Goal: Answer question/provide support

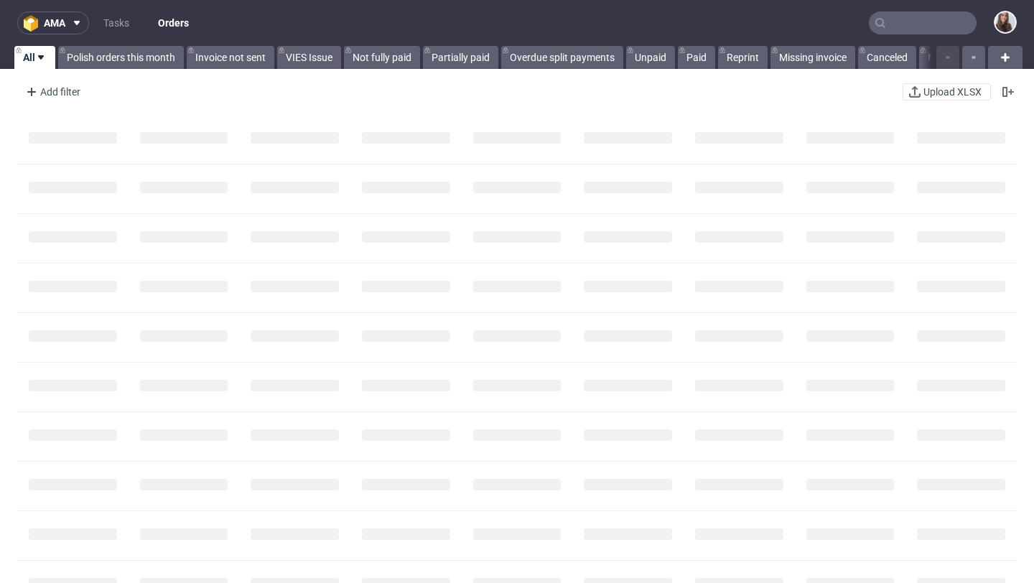
click at [881, 26] on input "text" at bounding box center [923, 22] width 108 height 23
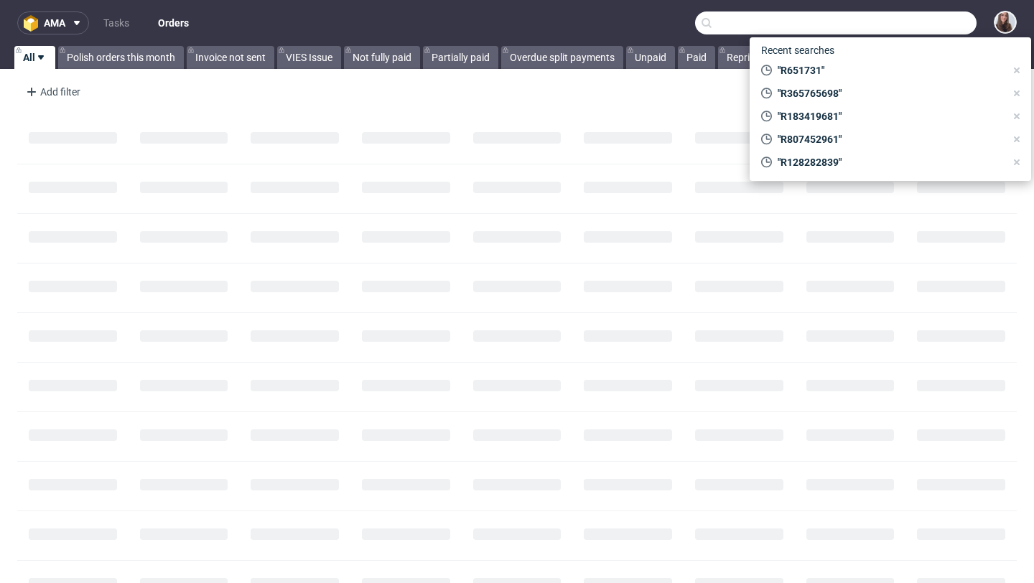
paste input "R108393965"
type input "R108393965"
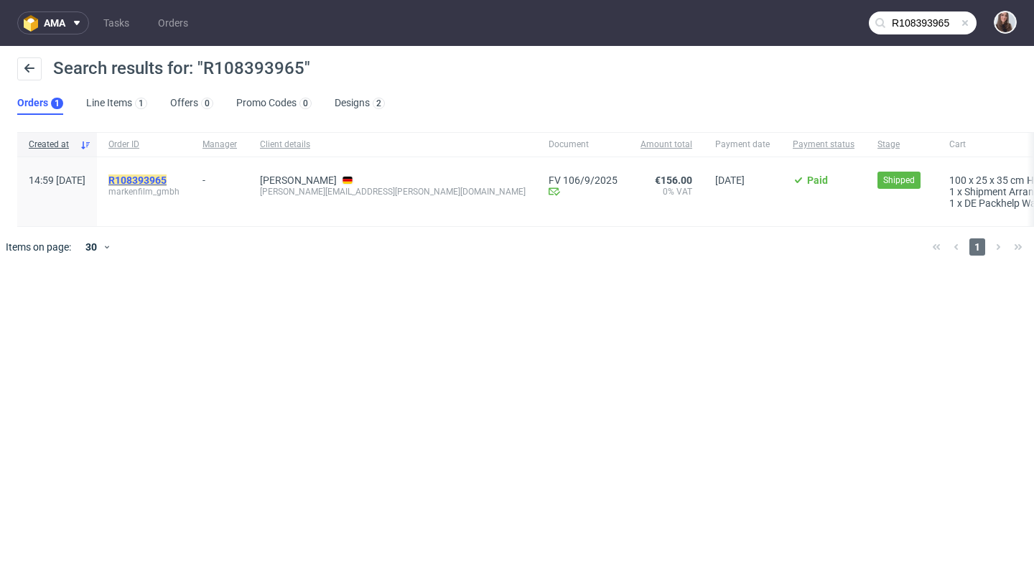
click at [167, 179] on mark "R108393965" at bounding box center [137, 179] width 58 height 11
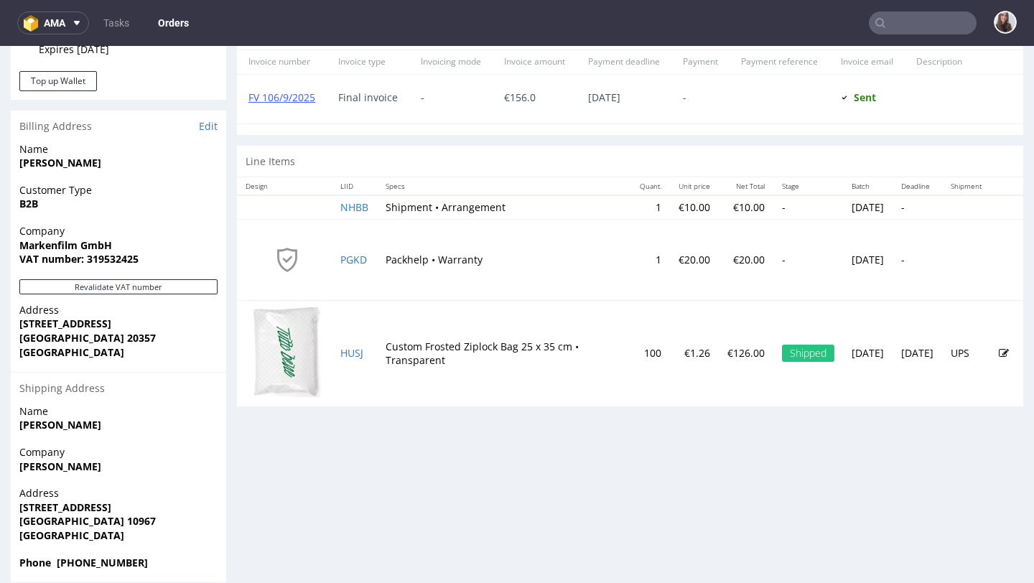
scroll to position [671, 0]
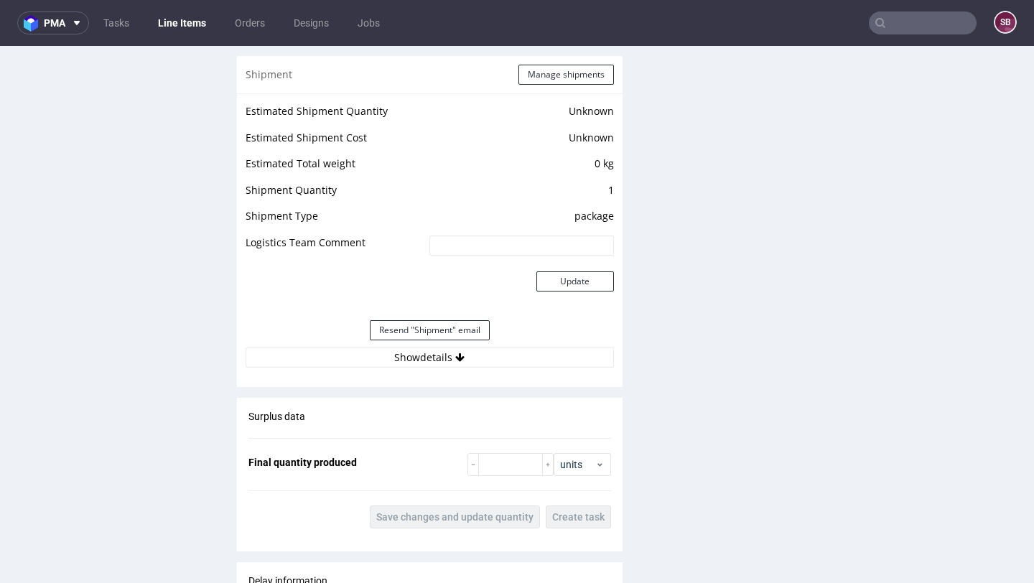
scroll to position [1302, 0]
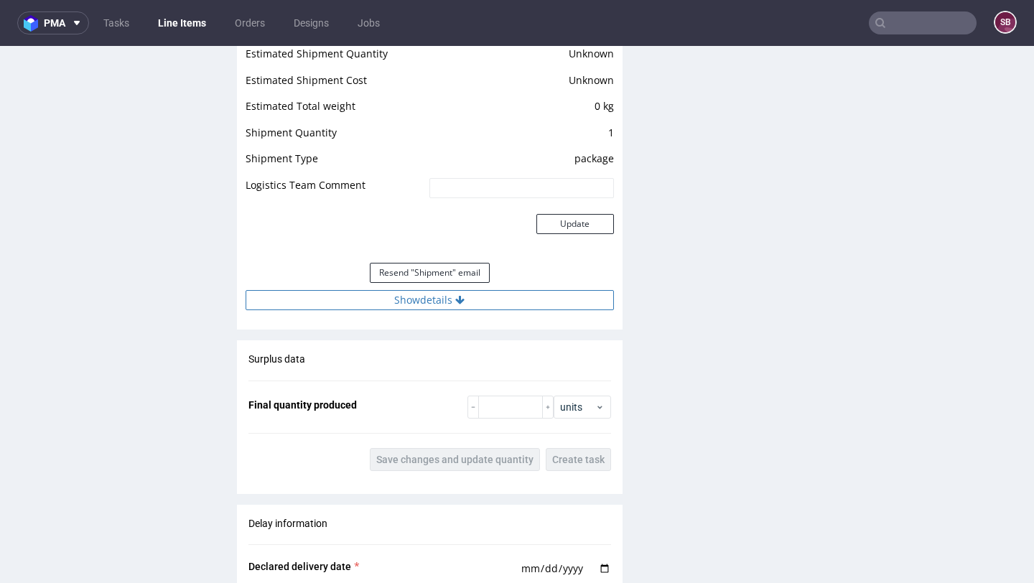
click at [452, 309] on button "Show details" at bounding box center [430, 300] width 368 height 20
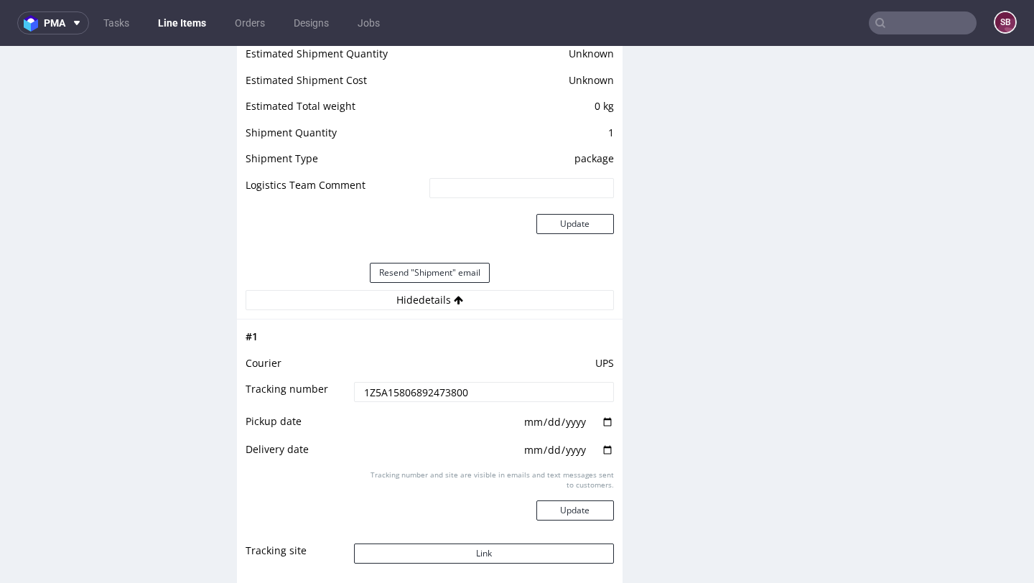
drag, startPoint x: 480, startPoint y: 396, endPoint x: 345, endPoint y: 394, distance: 135.0
click at [350, 394] on td "1Z5A15806892473800" at bounding box center [481, 396] width 263 height 32
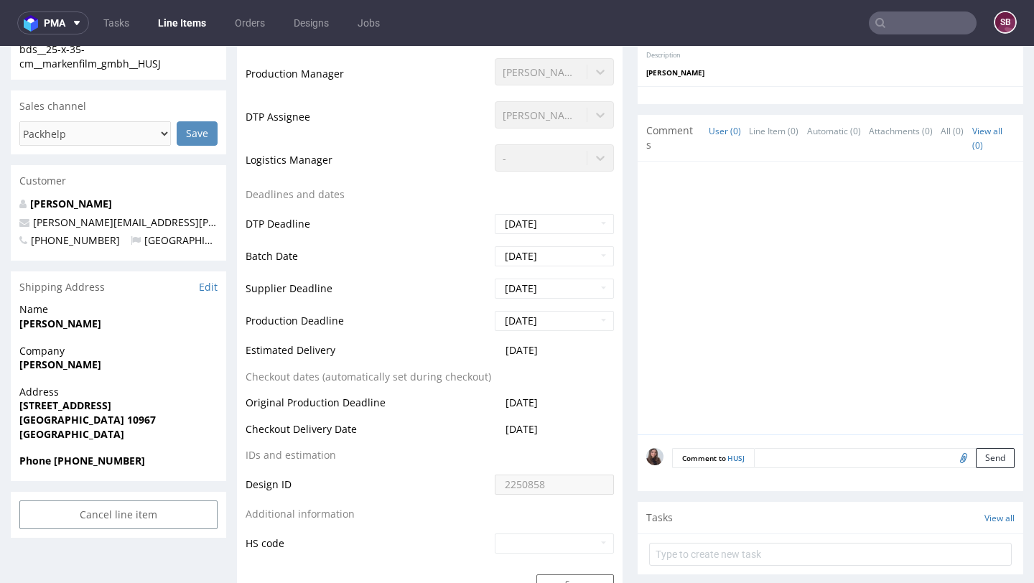
scroll to position [0, 0]
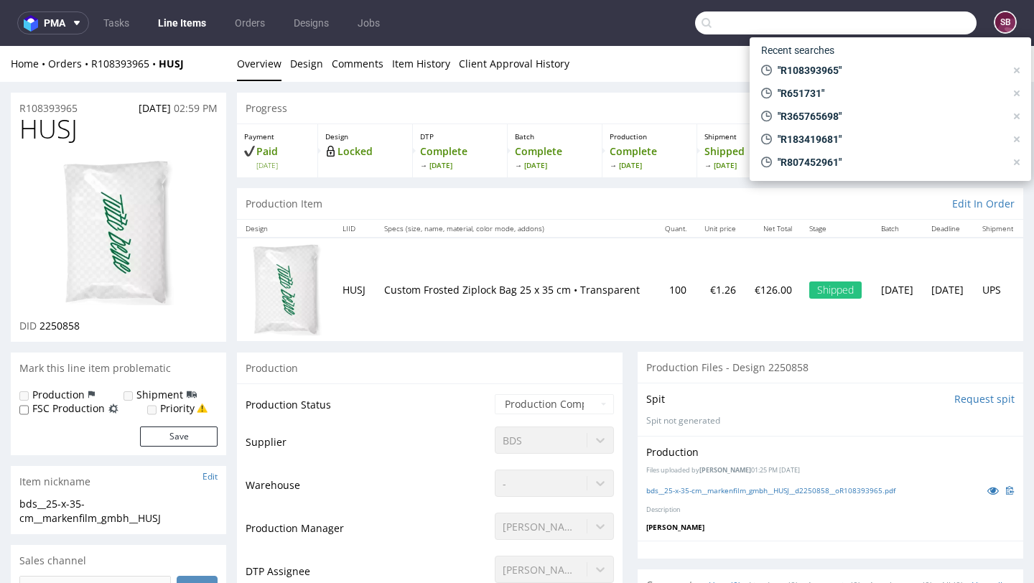
click at [913, 24] on input "text" at bounding box center [835, 22] width 281 height 23
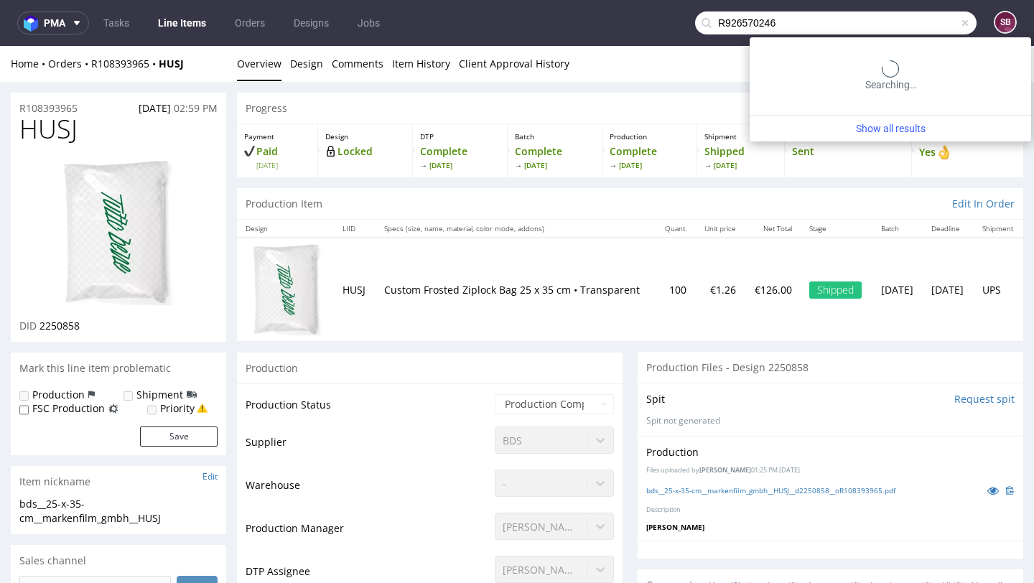
type input "R926570246"
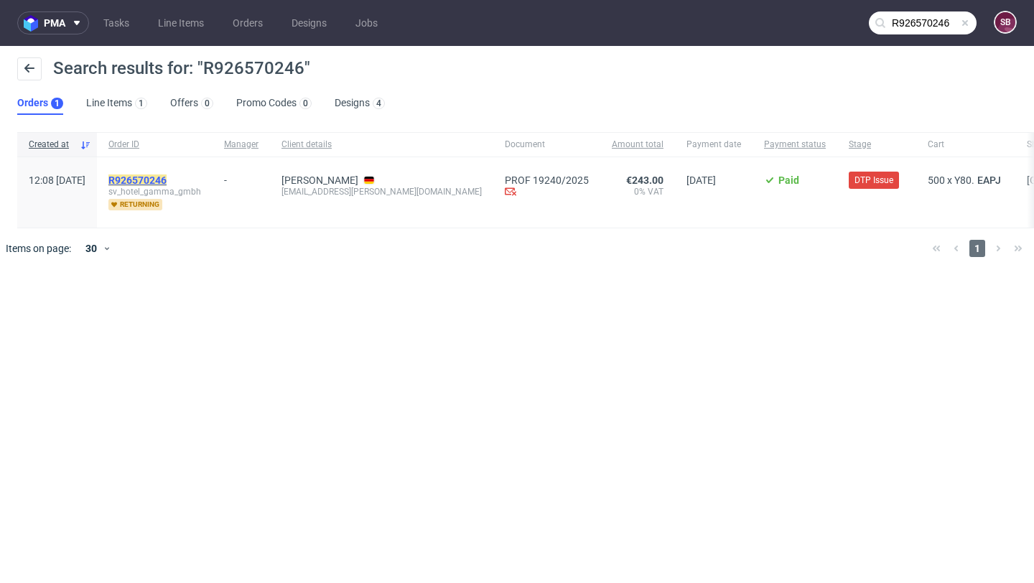
click at [167, 182] on mark "R926570246" at bounding box center [137, 179] width 58 height 11
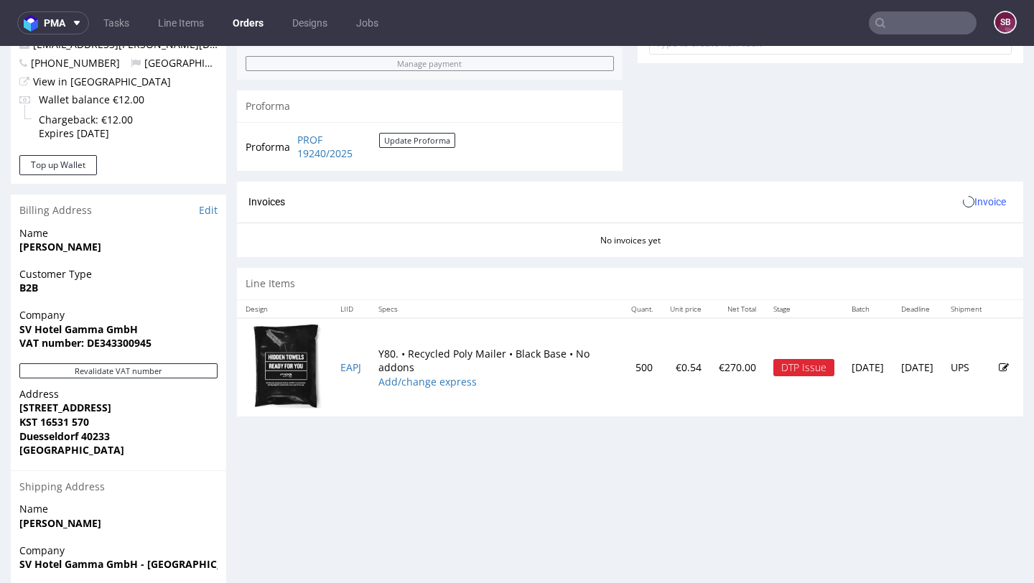
scroll to position [581, 0]
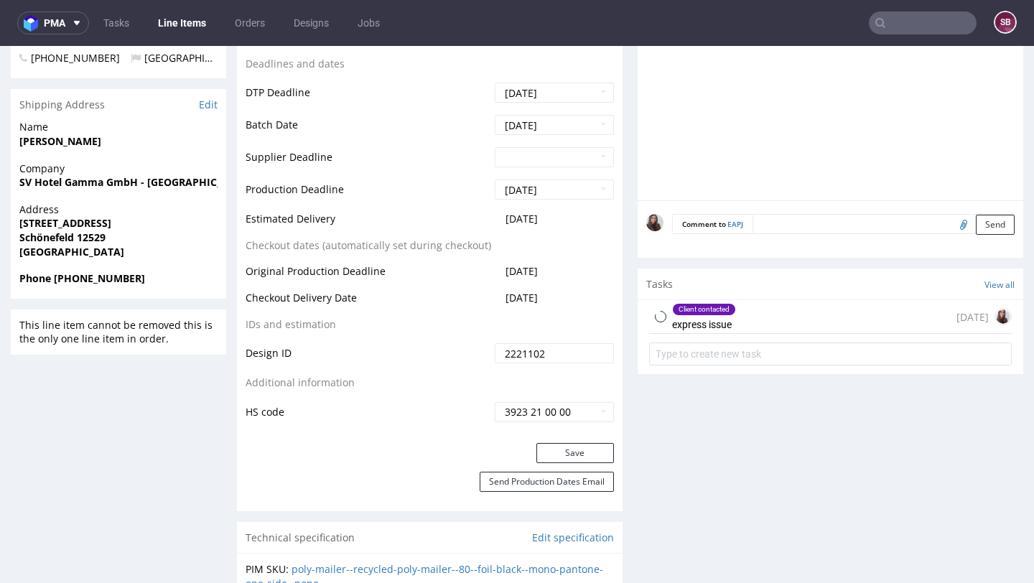
scroll to position [630, 0]
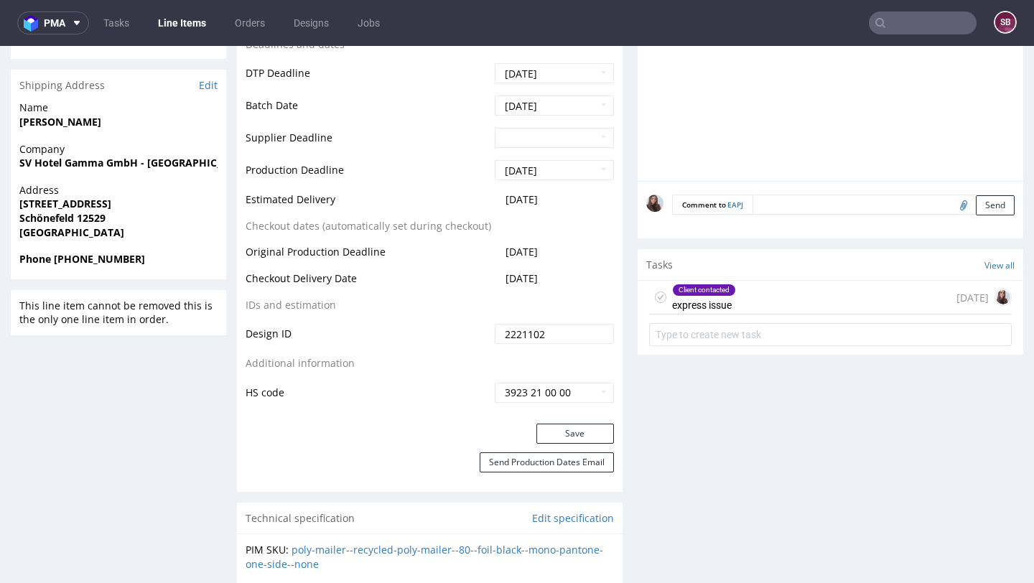
click at [801, 302] on div "Client contacted express issue 7 days ago" at bounding box center [830, 298] width 363 height 34
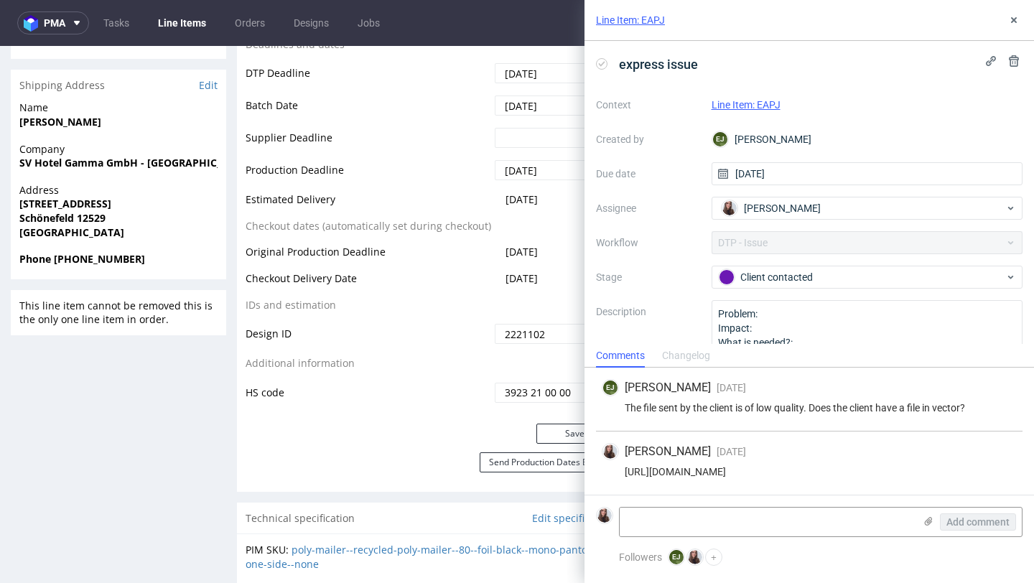
drag, startPoint x: 991, startPoint y: 475, endPoint x: 613, endPoint y: 466, distance: 378.4
click at [613, 466] on div "https://app-eu1.hubspot.com/contacts/25600958/record/0-5/227229931758/" at bounding box center [809, 471] width 415 height 11
copy div "https://app-eu1.hubspot.com/contacts/25600958/record/0-5/227229931758/"
click at [1017, 25] on icon at bounding box center [1013, 19] width 11 height 11
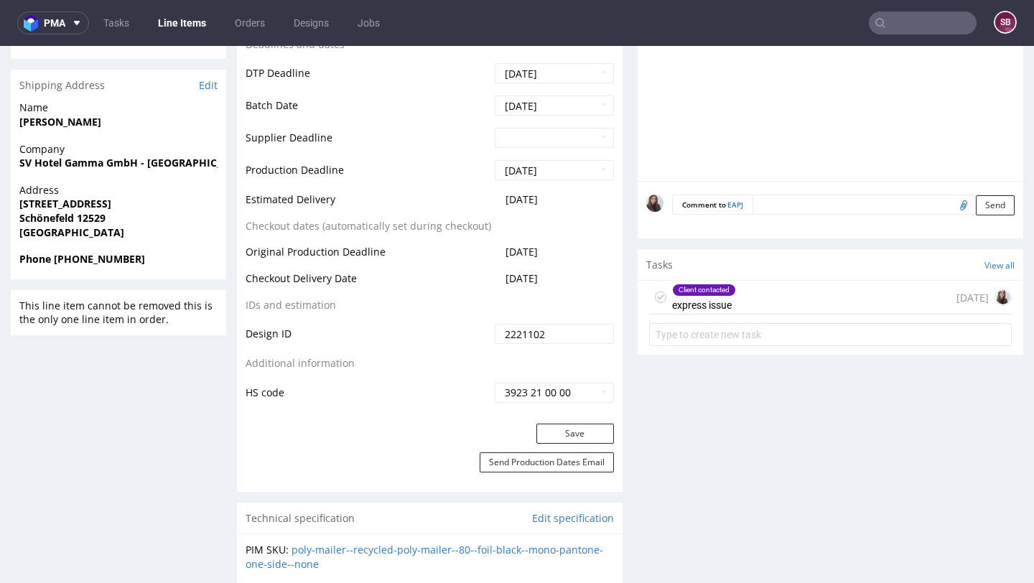
click at [919, 20] on input "text" at bounding box center [923, 22] width 108 height 23
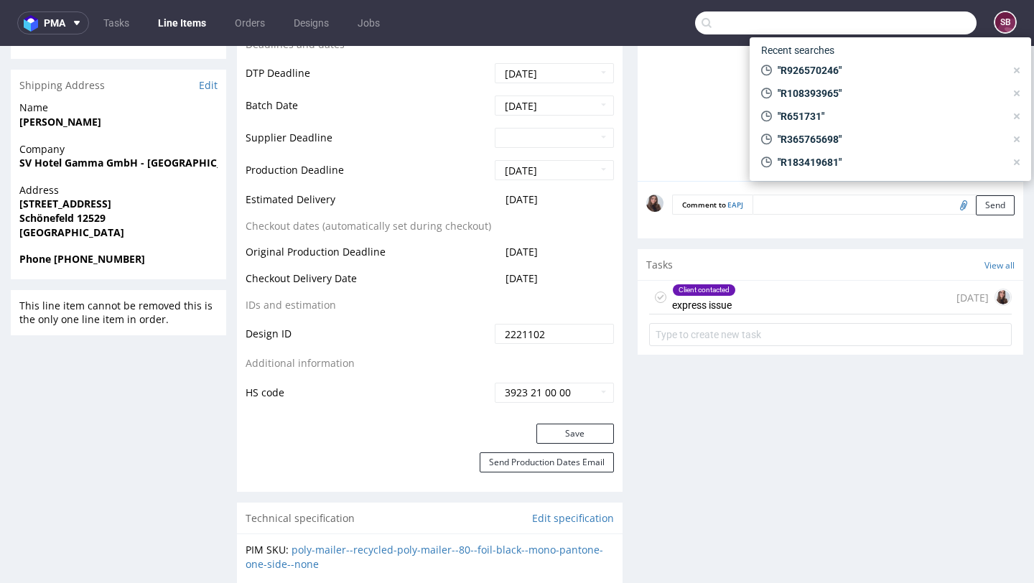
paste input "R388212662"
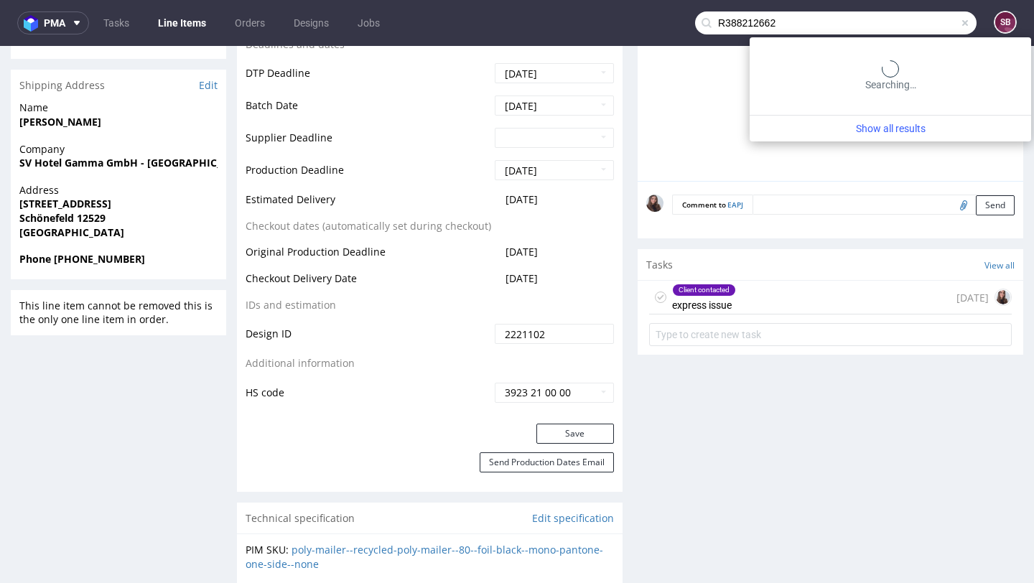
type input "R388212662"
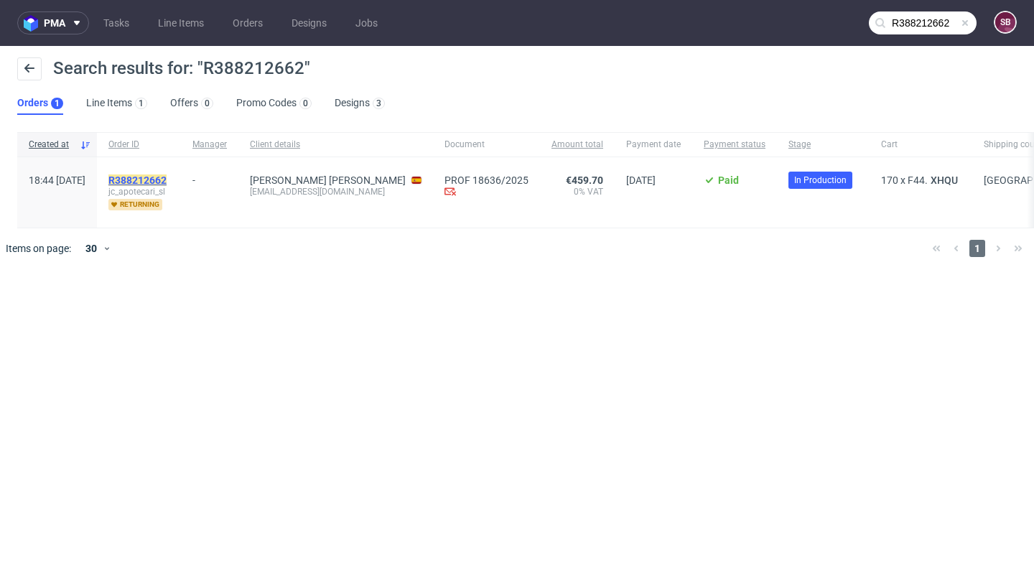
click at [167, 177] on mark "R388212662" at bounding box center [137, 179] width 58 height 11
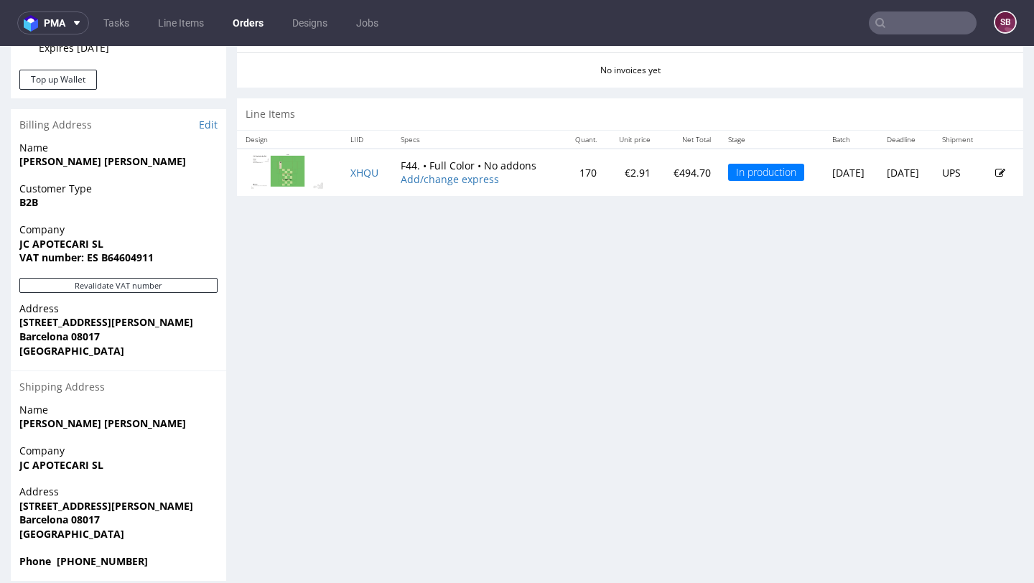
scroll to position [660, 0]
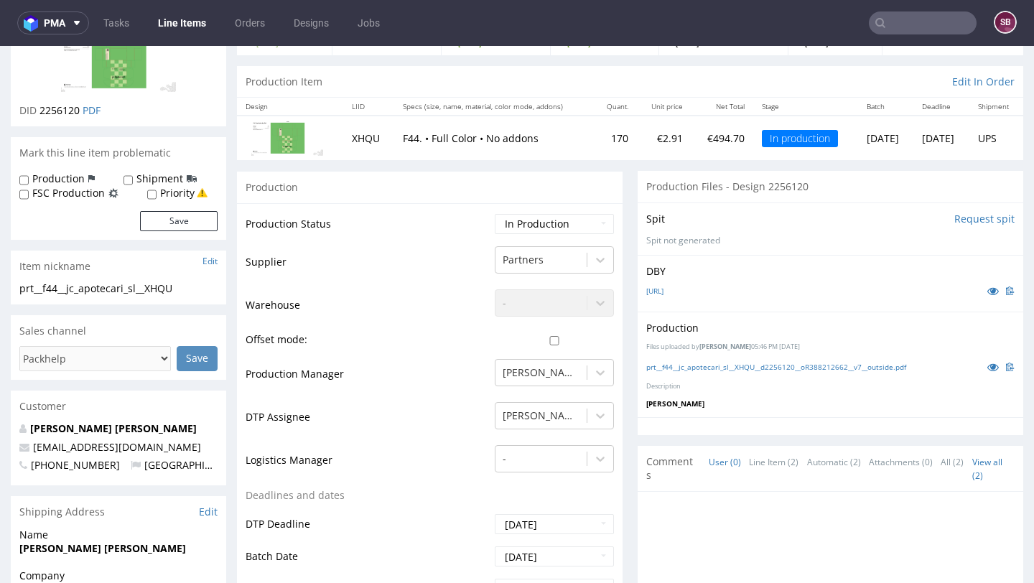
scroll to position [799, 0]
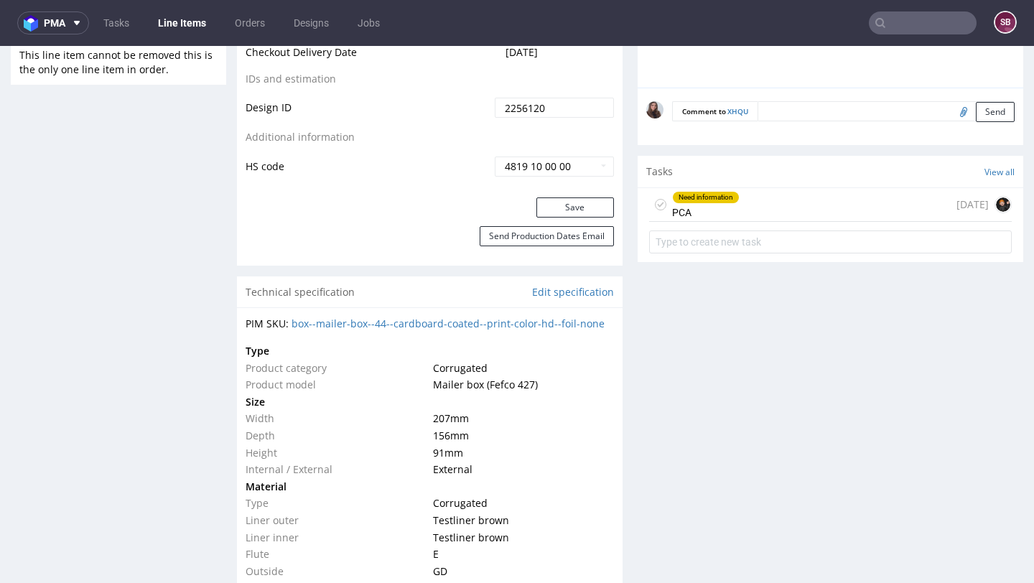
click at [798, 205] on div "Need information PCA 13 days ago" at bounding box center [830, 205] width 363 height 34
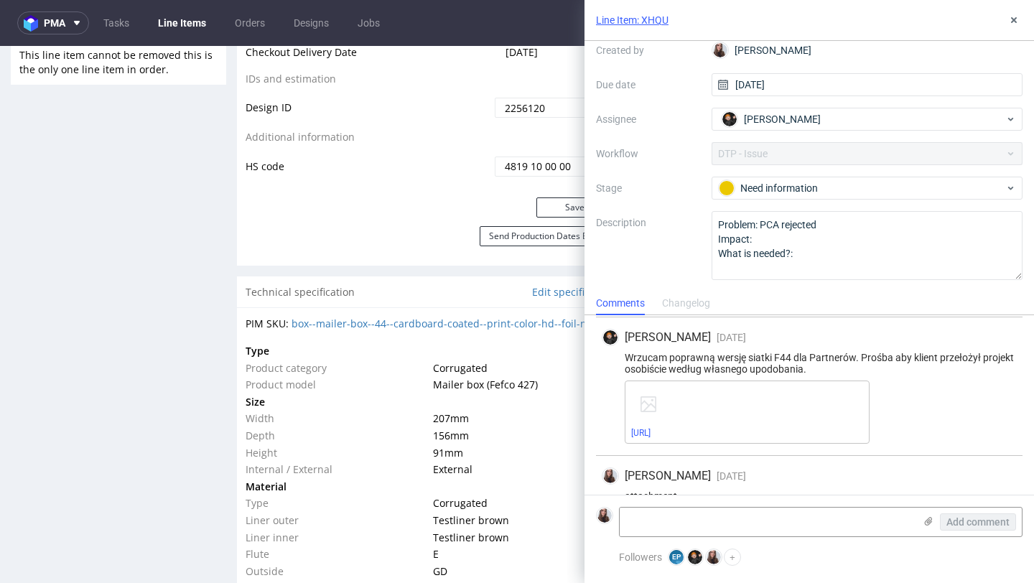
scroll to position [490, 0]
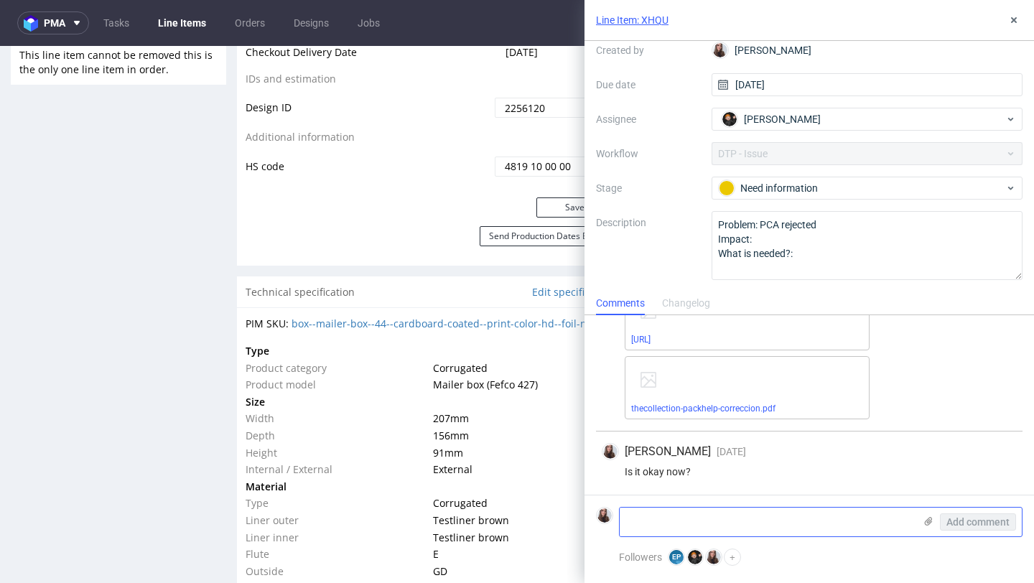
click at [729, 519] on textarea at bounding box center [767, 522] width 294 height 29
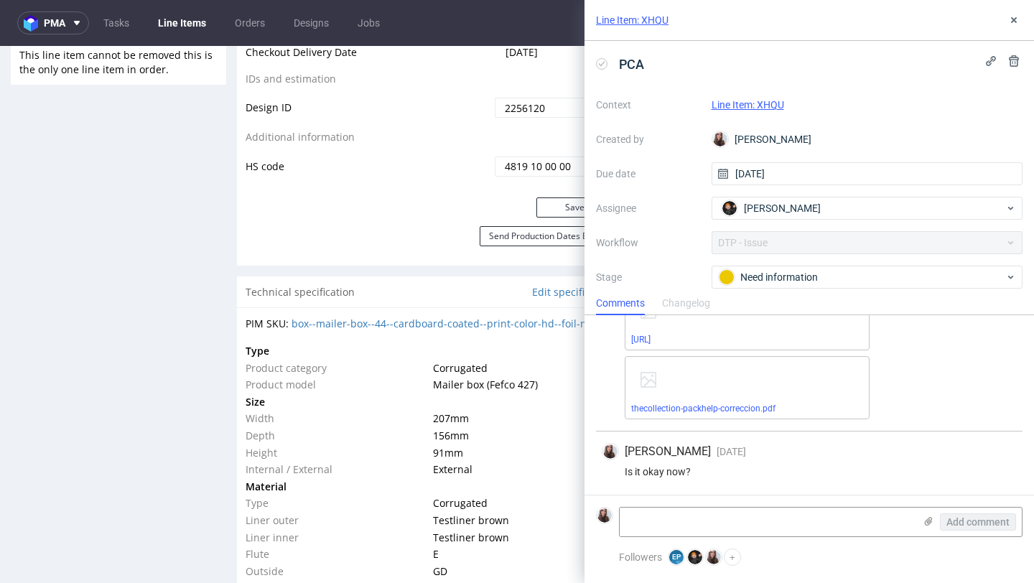
click at [1020, 29] on div "Line Item: XHQU" at bounding box center [808, 20] width 449 height 41
click at [1017, 20] on icon at bounding box center [1013, 19] width 11 height 11
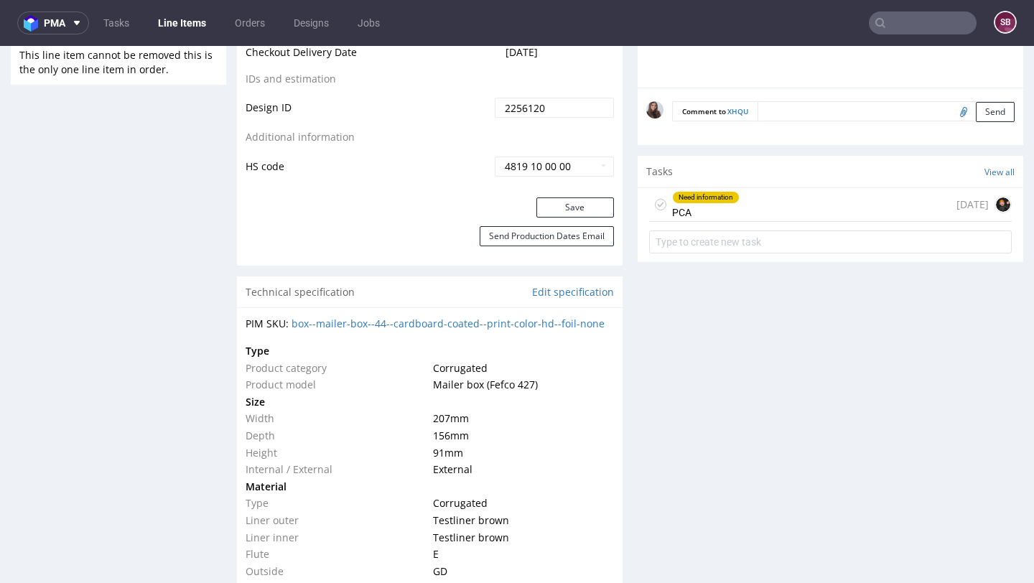
click at [894, 24] on input "text" at bounding box center [923, 22] width 108 height 23
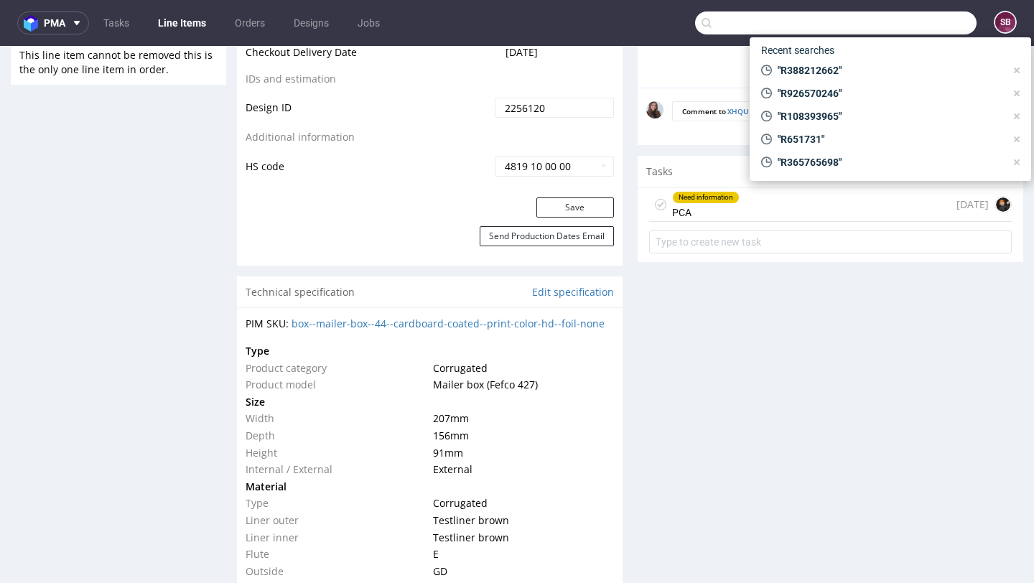
paste input "R273894790"
type input "R273894790"
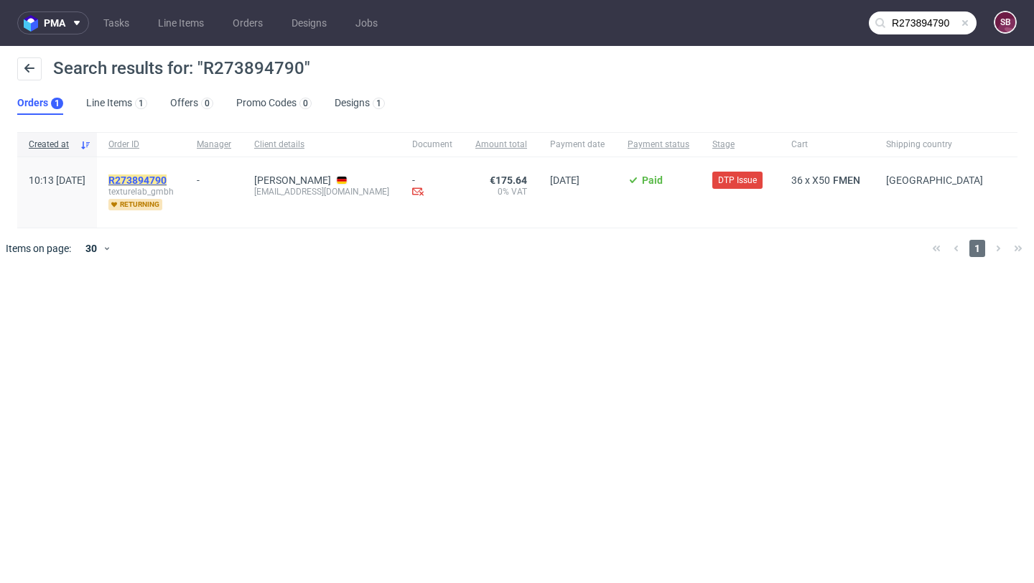
click at [167, 182] on mark "R273894790" at bounding box center [137, 179] width 58 height 11
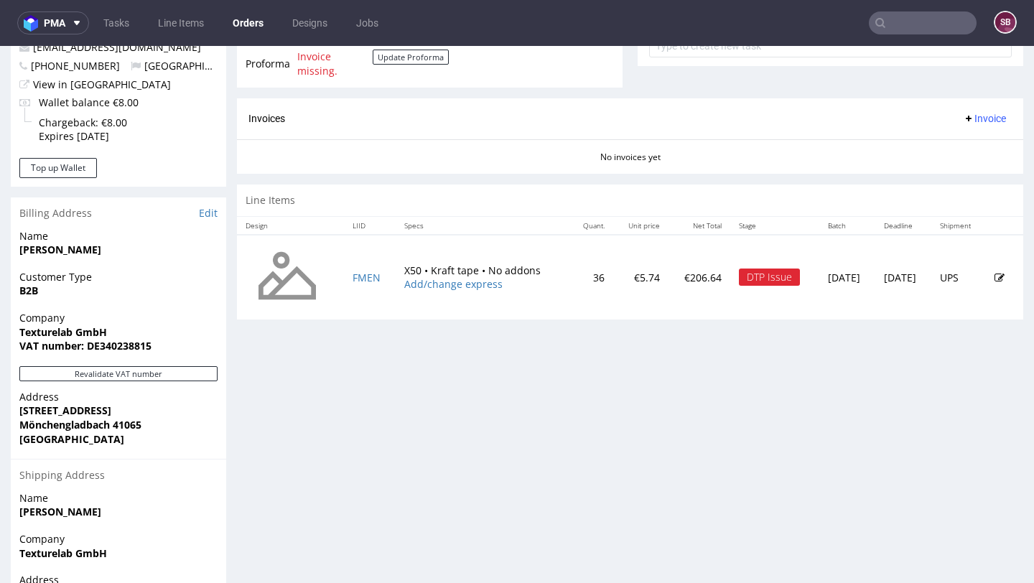
scroll to position [621, 0]
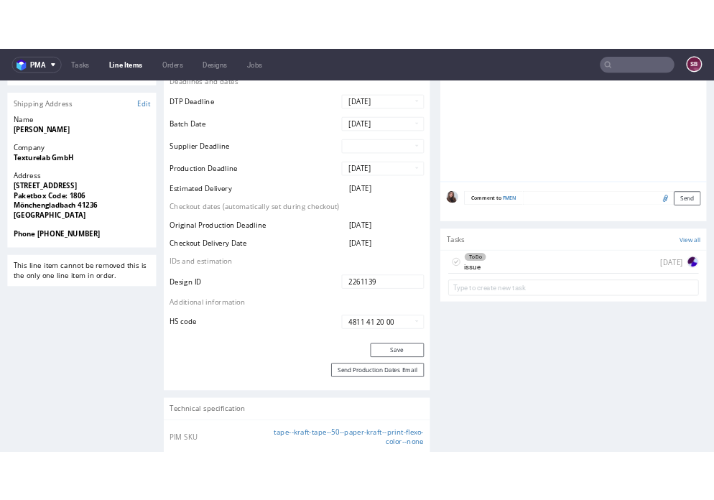
scroll to position [629, 0]
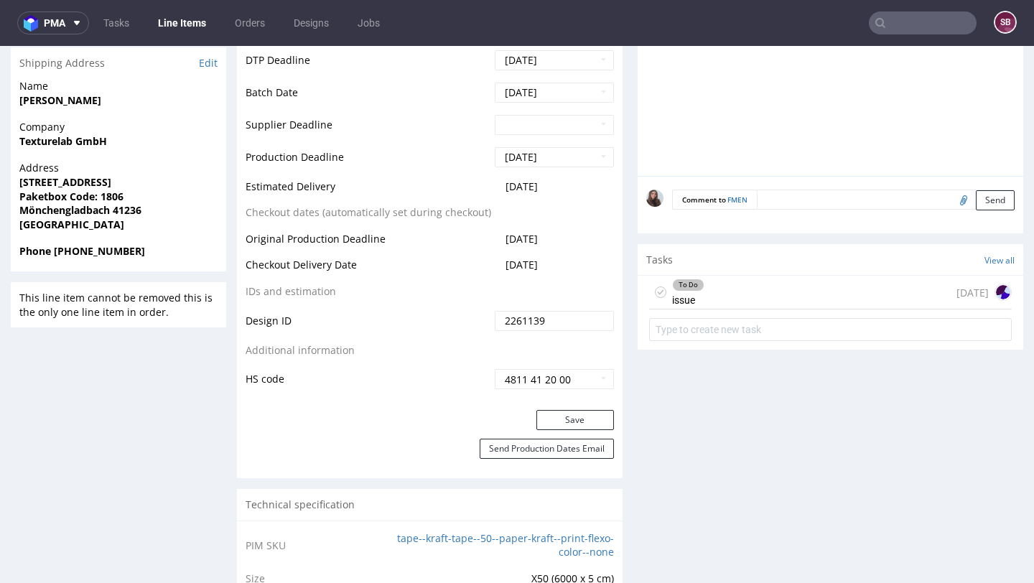
click at [755, 299] on div "To Do issue 1 day ago" at bounding box center [830, 293] width 363 height 34
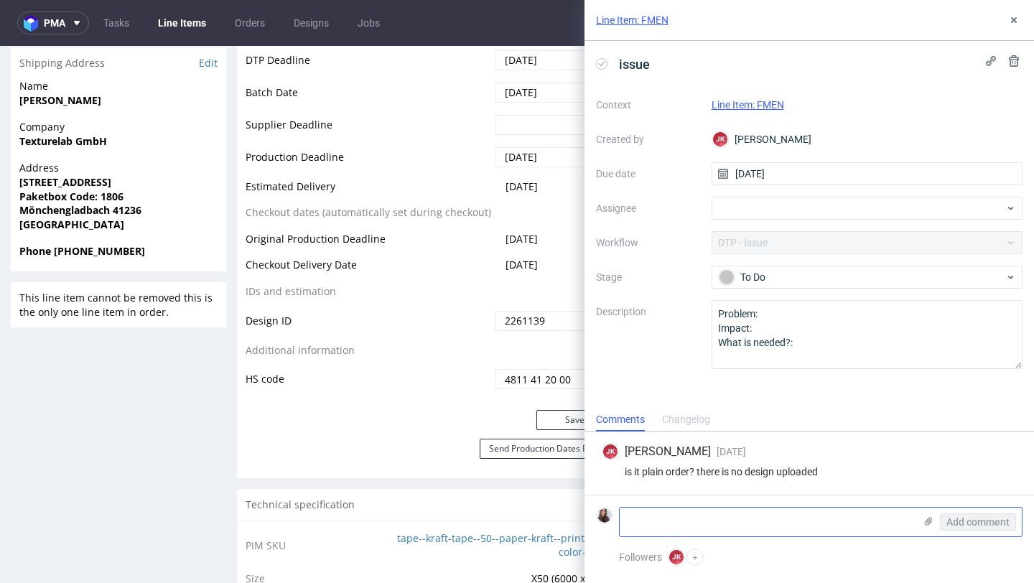
click at [733, 515] on textarea at bounding box center [767, 522] width 294 height 29
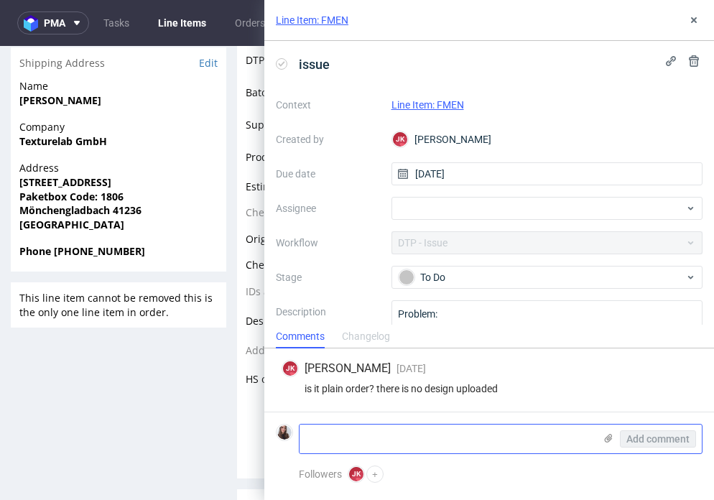
click at [609, 439] on use at bounding box center [608, 438] width 8 height 9
click at [0, 0] on input "file" at bounding box center [0, 0] width 0 height 0
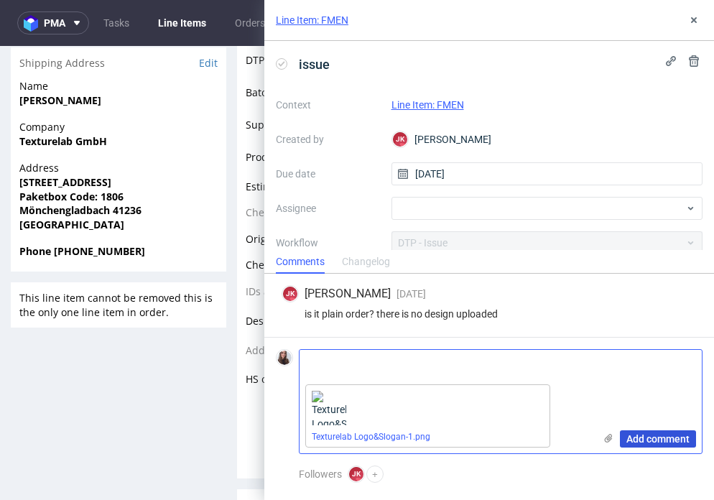
click at [648, 436] on span "Add comment" at bounding box center [657, 439] width 63 height 10
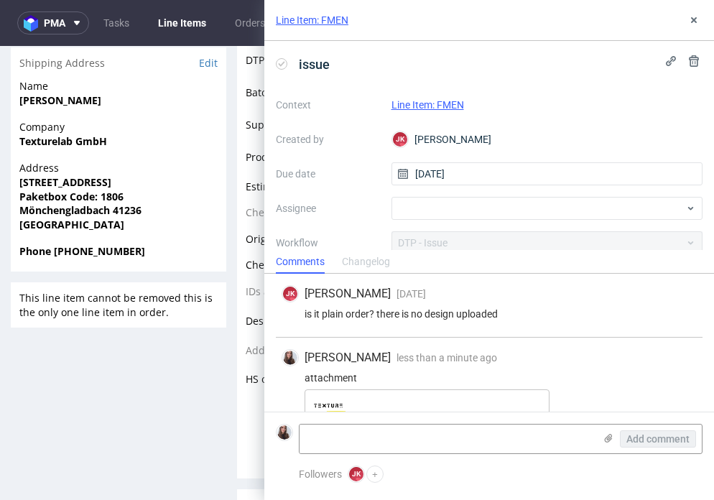
scroll to position [52, 0]
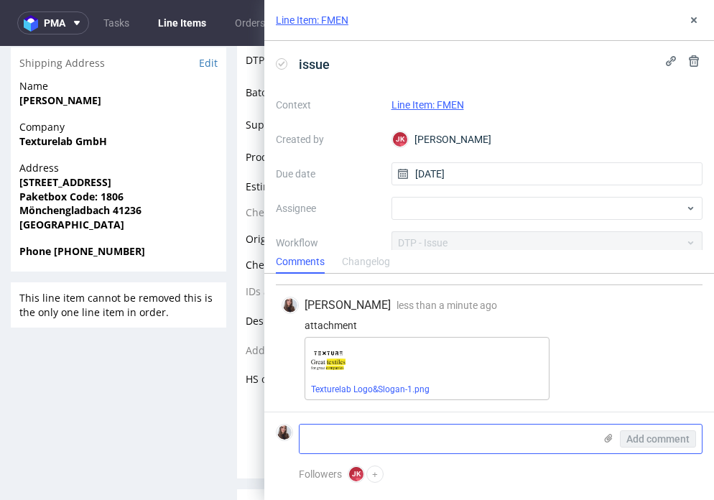
click at [613, 438] on icon at bounding box center [607, 437] width 11 height 11
click at [0, 0] on input "file" at bounding box center [0, 0] width 0 height 0
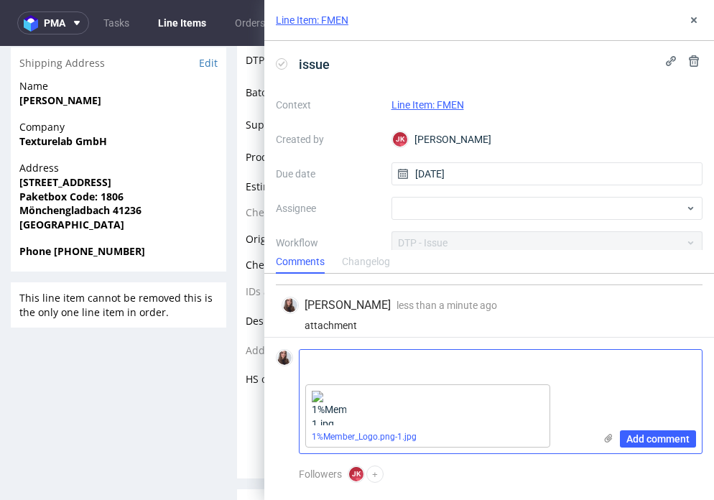
click at [605, 434] on icon at bounding box center [607, 437] width 11 height 11
click at [0, 0] on input "file" at bounding box center [0, 0] width 0 height 0
click at [658, 439] on span "Add comment" at bounding box center [657, 439] width 63 height 10
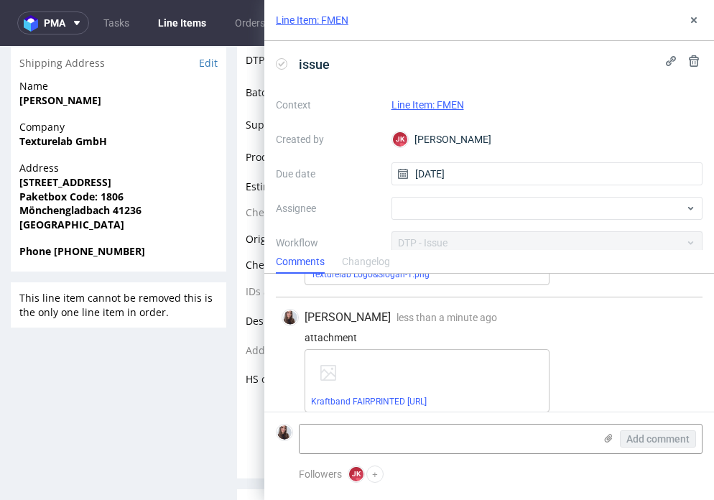
scroll to position [179, 0]
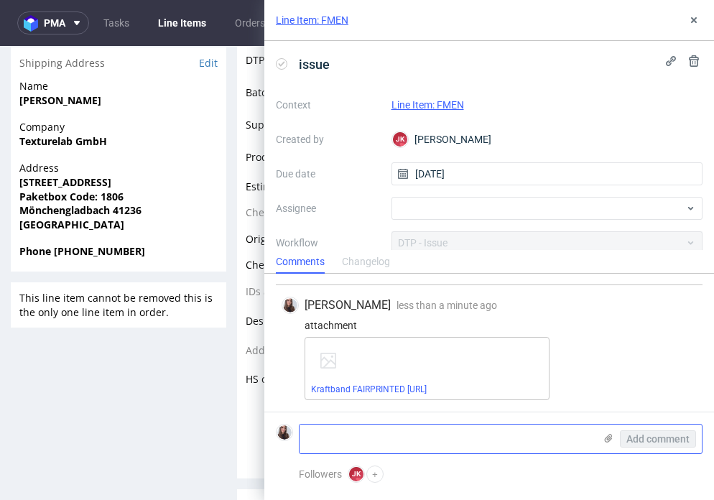
click at [605, 432] on icon at bounding box center [607, 437] width 11 height 11
click at [0, 0] on input "file" at bounding box center [0, 0] width 0 height 0
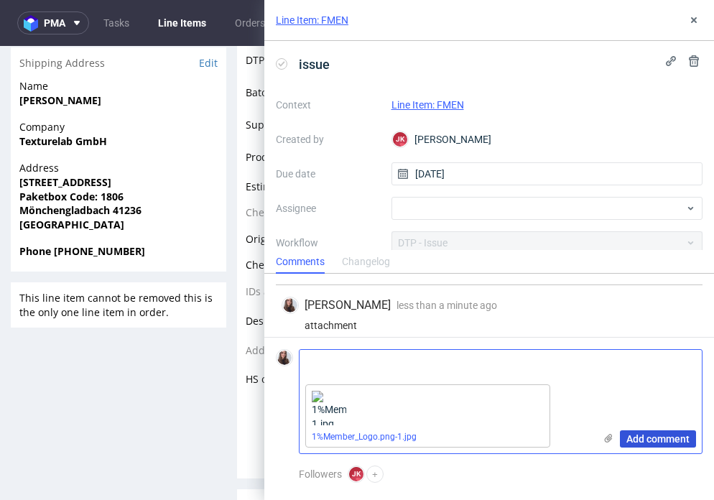
click at [656, 437] on span "Add comment" at bounding box center [657, 439] width 63 height 10
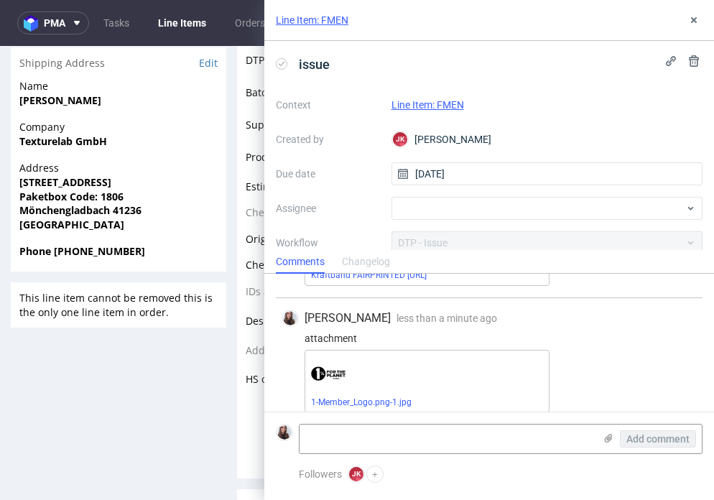
scroll to position [307, 0]
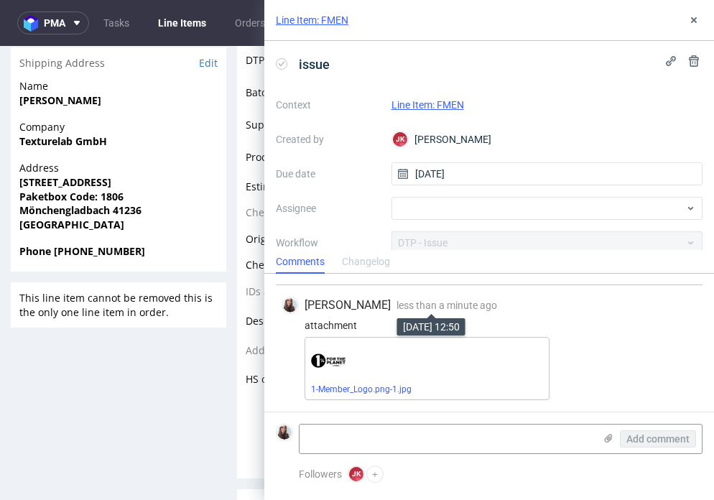
click at [461, 305] on span "less than a minute ago" at bounding box center [446, 304] width 101 height 11
click at [340, 324] on div "attachment" at bounding box center [488, 324] width 415 height 11
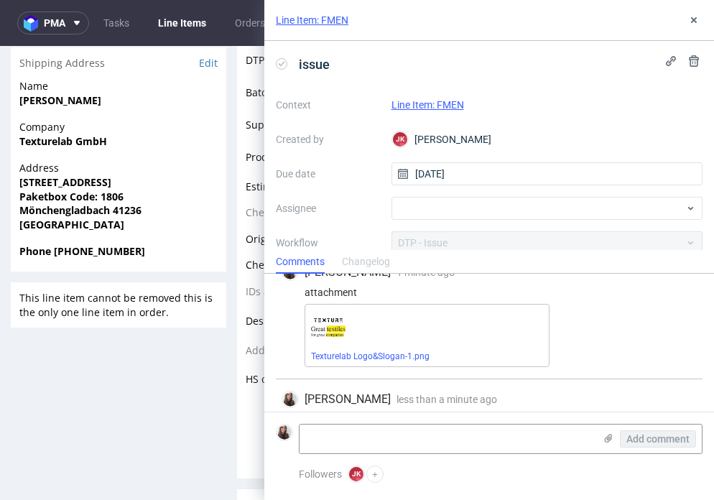
scroll to position [50, 0]
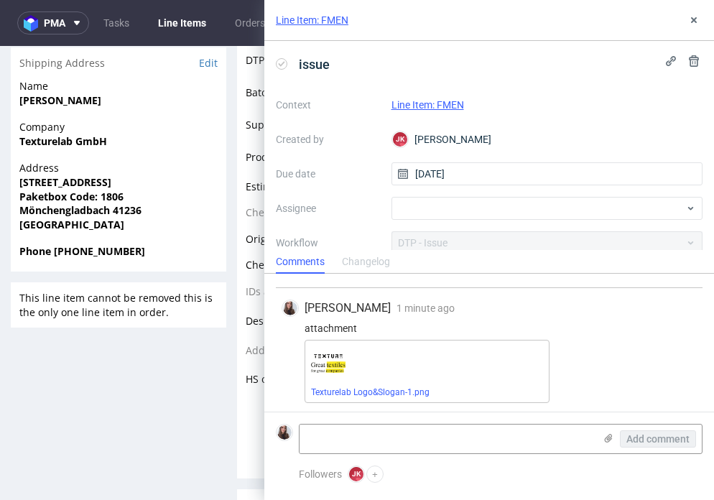
click at [394, 324] on div "attachment" at bounding box center [488, 327] width 415 height 11
click at [338, 308] on span "[PERSON_NAME]" at bounding box center [347, 308] width 86 height 16
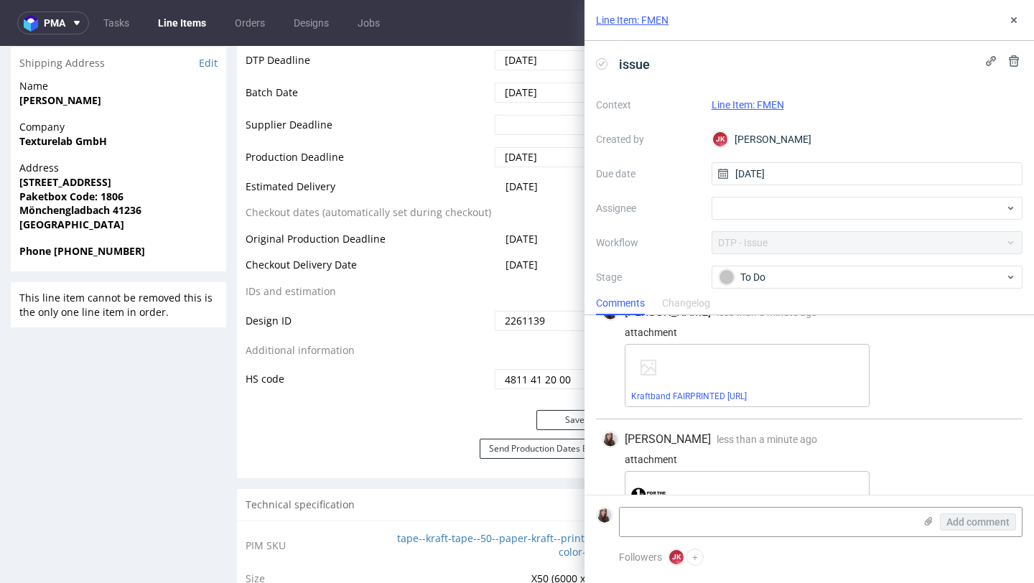
scroll to position [236, 0]
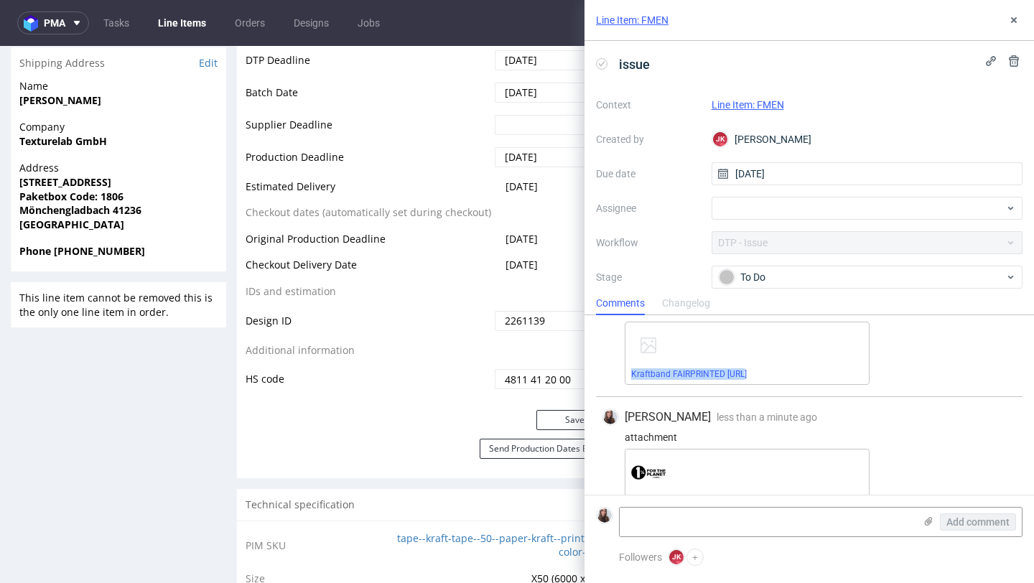
drag, startPoint x: 755, startPoint y: 373, endPoint x: 628, endPoint y: 375, distance: 127.1
click at [628, 375] on div "Kraftband FAIRPRINTED 1.ai" at bounding box center [747, 353] width 245 height 63
copy link "Kraftband FAIRPRINTED 1.ai"
click at [664, 526] on textarea at bounding box center [767, 522] width 294 height 29
paste textarea "Kraftband FAIRPRINTED 1.ai"
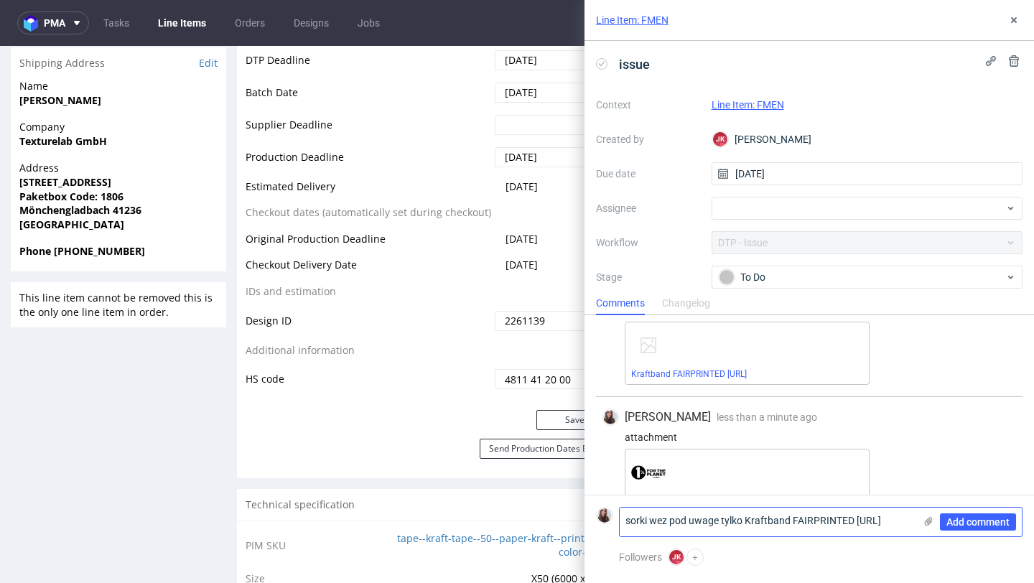
scroll to position [0, 0]
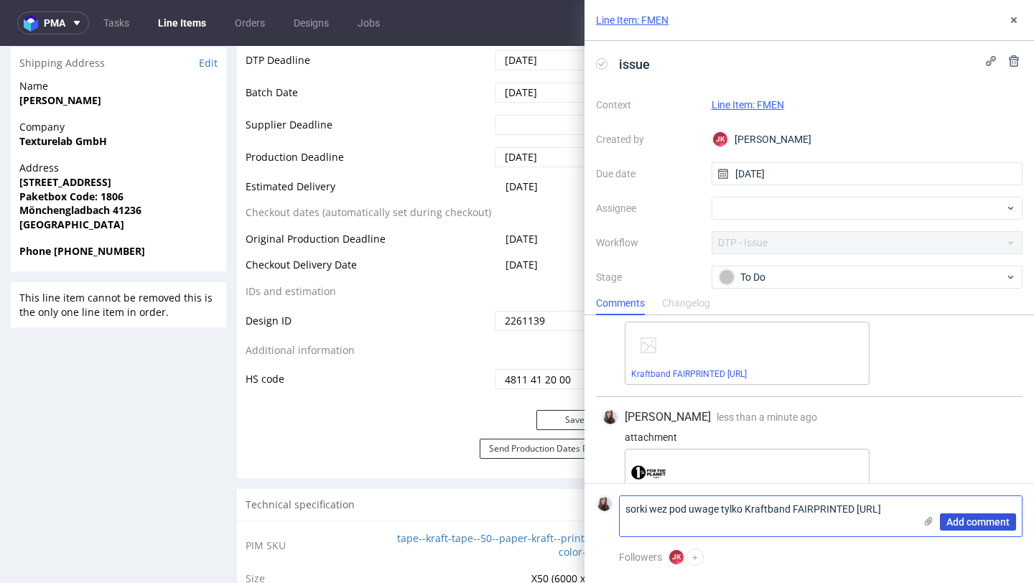
type textarea "sorki wez pod uwage tylko Kraftband FAIRPRINTED 1.ai"
click at [980, 523] on span "Add comment" at bounding box center [977, 522] width 63 height 10
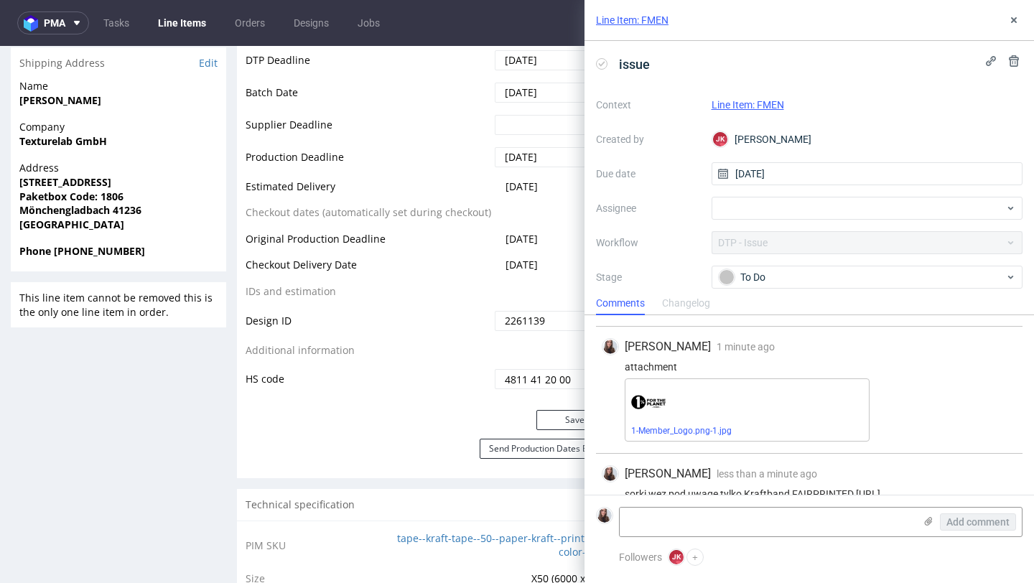
scroll to position [329, 0]
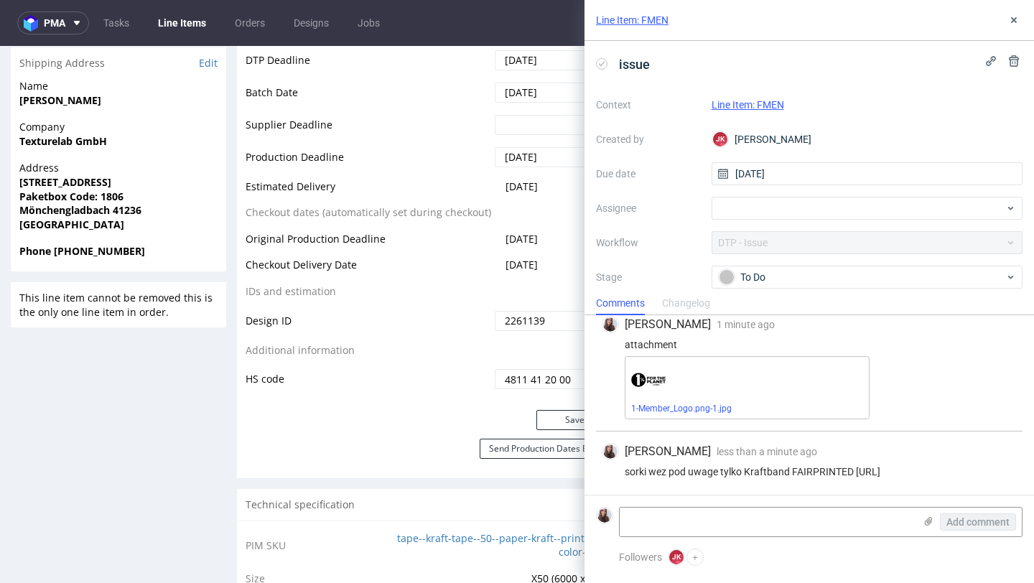
click at [747, 107] on link "Line Item: FMEN" at bounding box center [747, 104] width 73 height 11
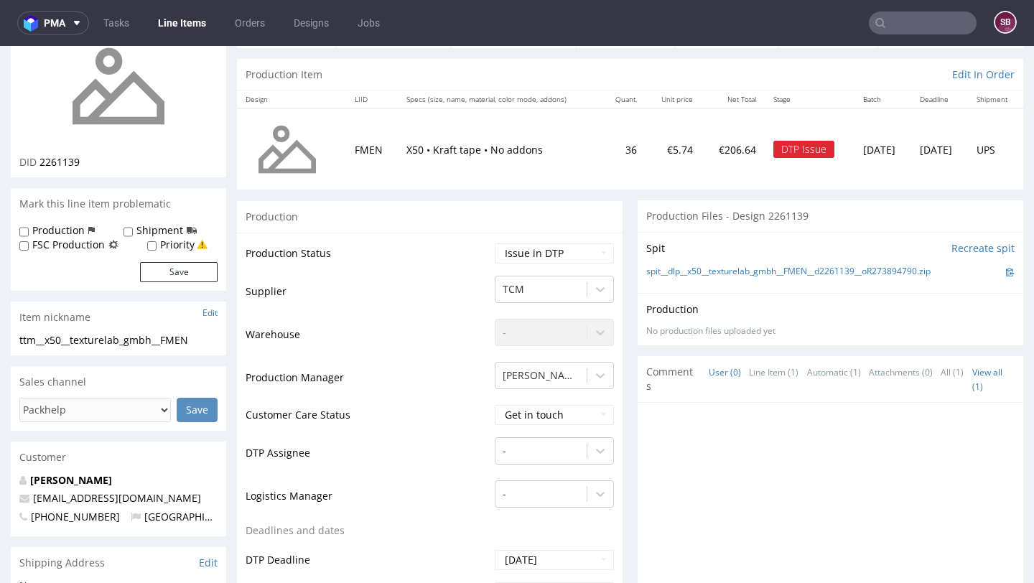
scroll to position [149, 0]
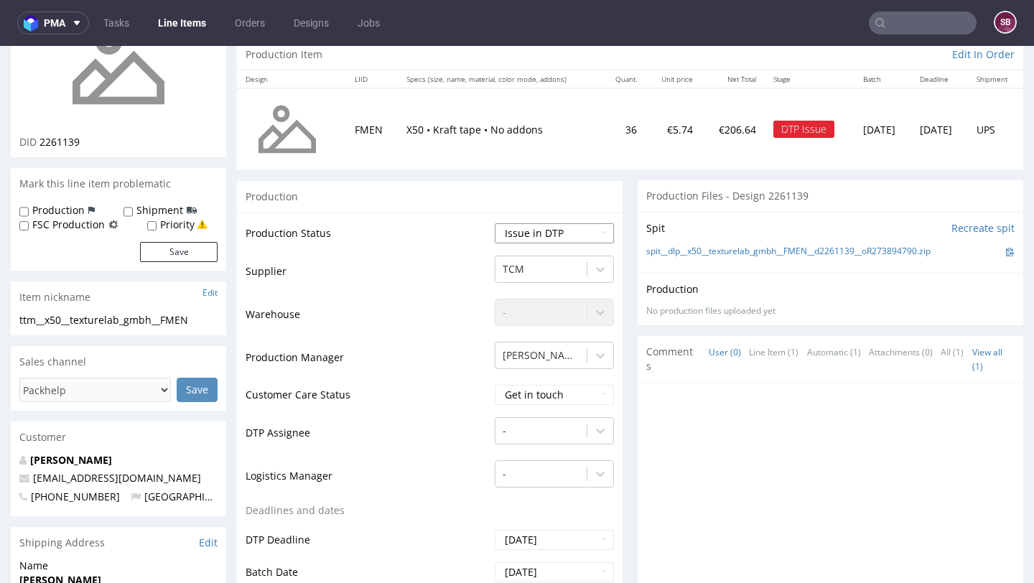
click at [506, 243] on td "Waiting for Artwork Waiting for Diecut Waiting for Mockup Waiting for DTP Waiti…" at bounding box center [552, 238] width 123 height 32
click at [526, 241] on select "Waiting for Artwork Waiting for Diecut Waiting for Mockup Waiting for DTP Waiti…" at bounding box center [554, 233] width 119 height 20
select select "back_for_dtp"
click at [495, 223] on select "Waiting for Artwork Waiting for Diecut Waiting for Mockup Waiting for DTP Waiti…" at bounding box center [554, 233] width 119 height 20
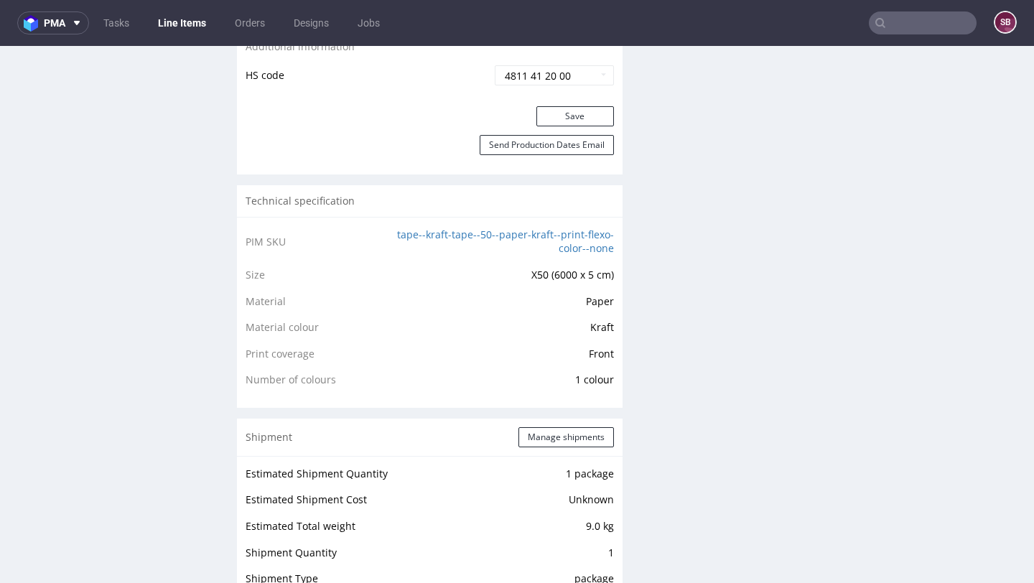
scroll to position [939, 0]
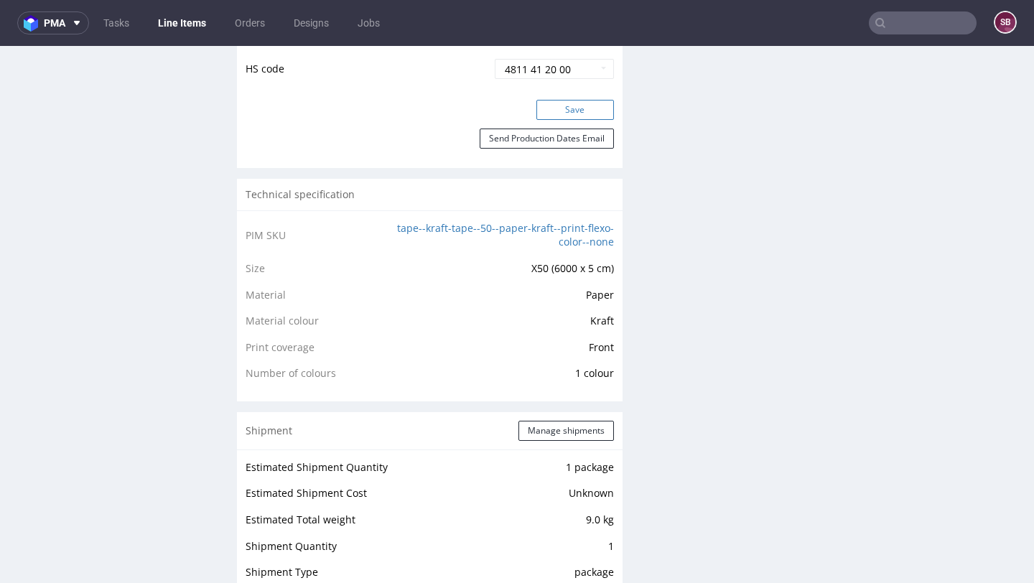
click at [562, 112] on button "Save" at bounding box center [575, 110] width 78 height 20
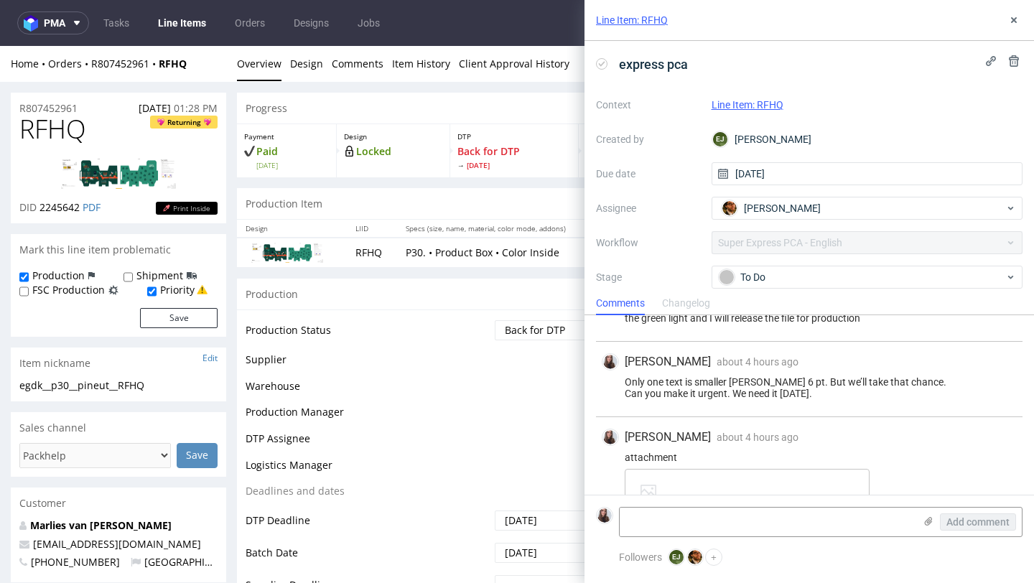
scroll to position [607, 0]
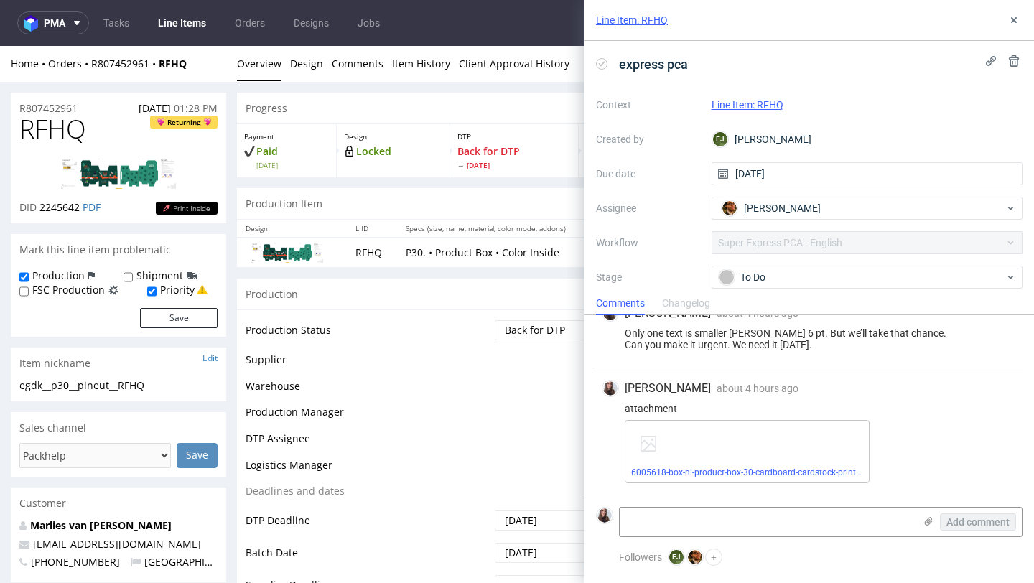
click at [759, 71] on div "express pca" at bounding box center [809, 64] width 426 height 24
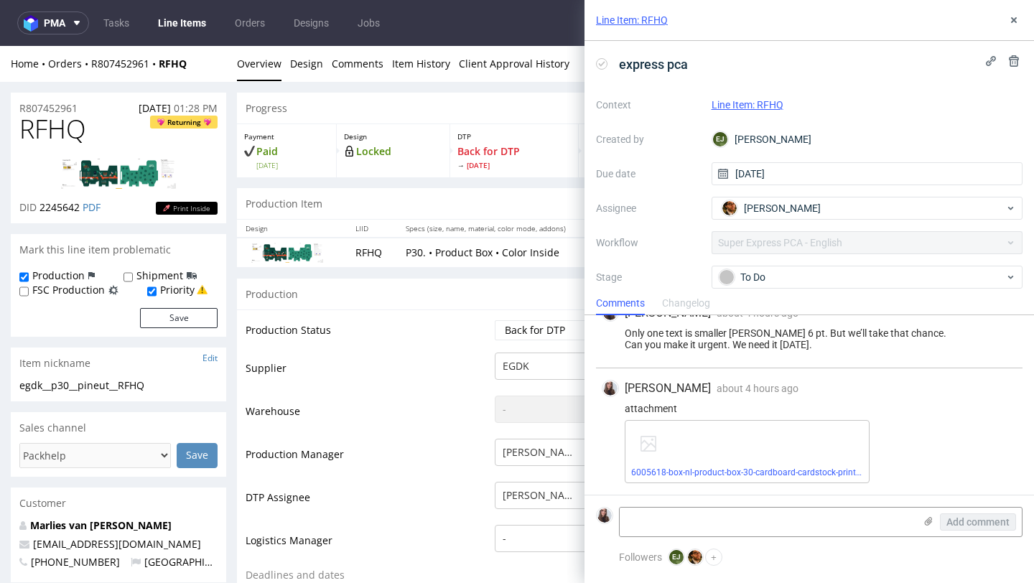
click at [658, 15] on link "Line Item: RFHQ" at bounding box center [632, 20] width 72 height 14
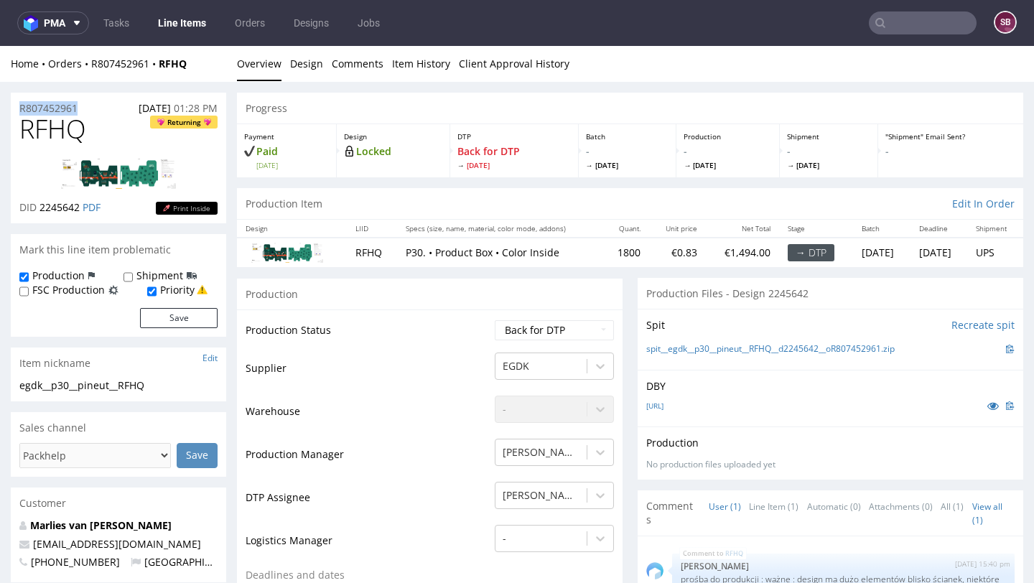
drag, startPoint x: 77, startPoint y: 106, endPoint x: 0, endPoint y: 106, distance: 76.8
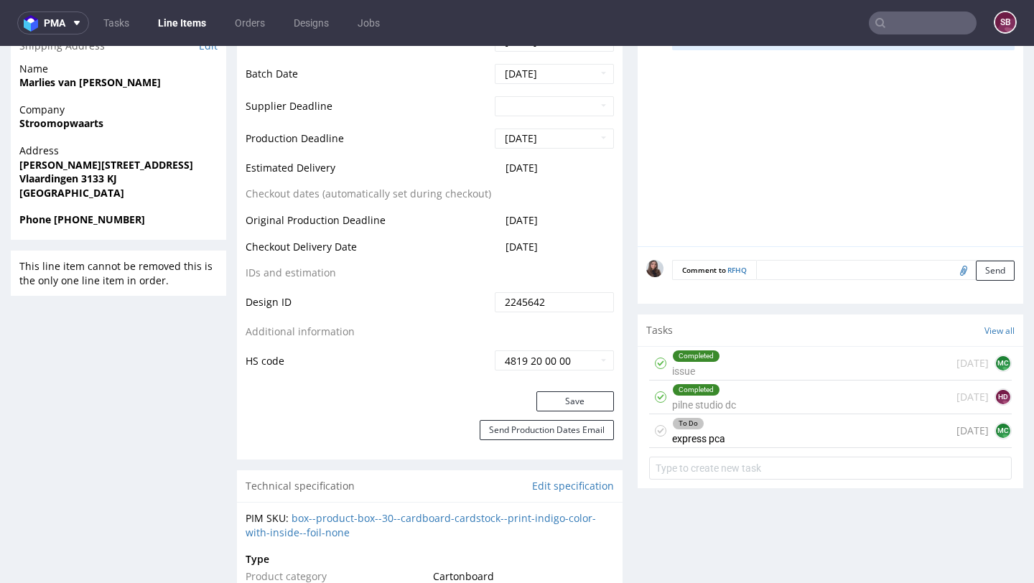
scroll to position [565, 0]
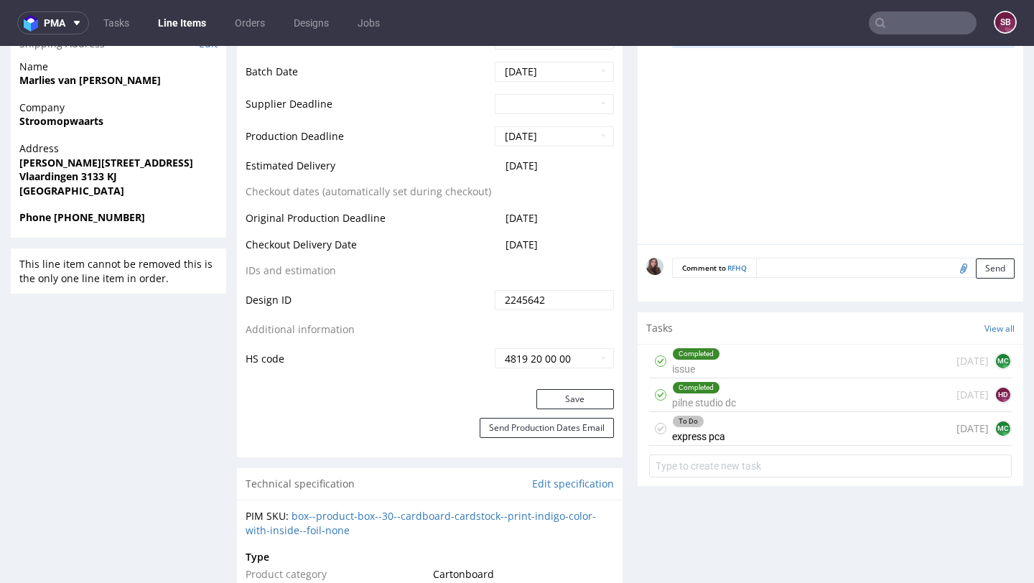
click at [757, 441] on div "To Do express pca 13 days ago MC" at bounding box center [830, 429] width 363 height 34
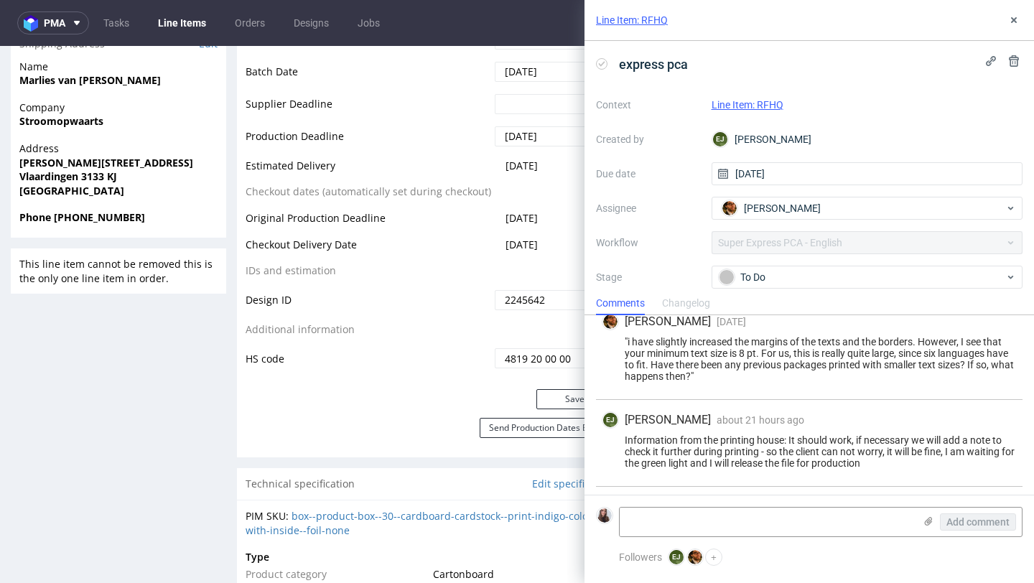
scroll to position [419, 0]
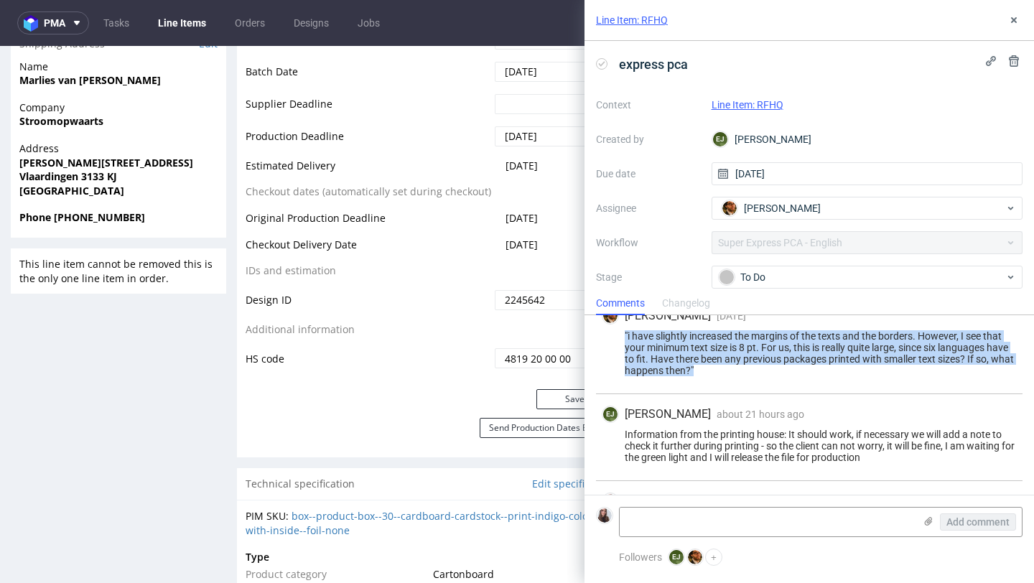
drag, startPoint x: 692, startPoint y: 373, endPoint x: 620, endPoint y: 337, distance: 81.2
click at [620, 337] on div ""i have slightly increased the margins of the texts and the borders. However, I…" at bounding box center [809, 353] width 415 height 46
copy div ""i have slightly increased the margins of the texts and the borders. However, I…"
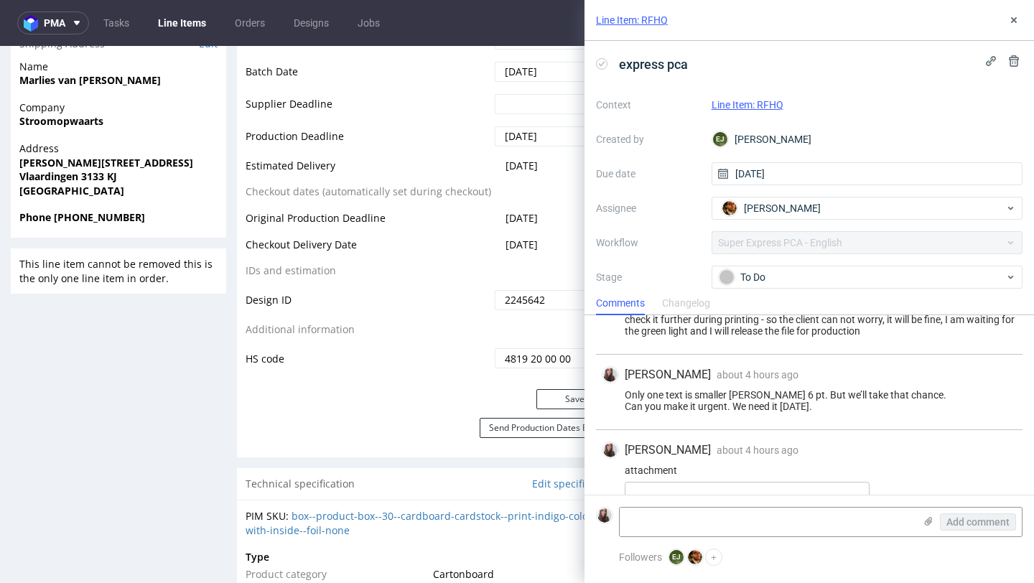
scroll to position [556, 0]
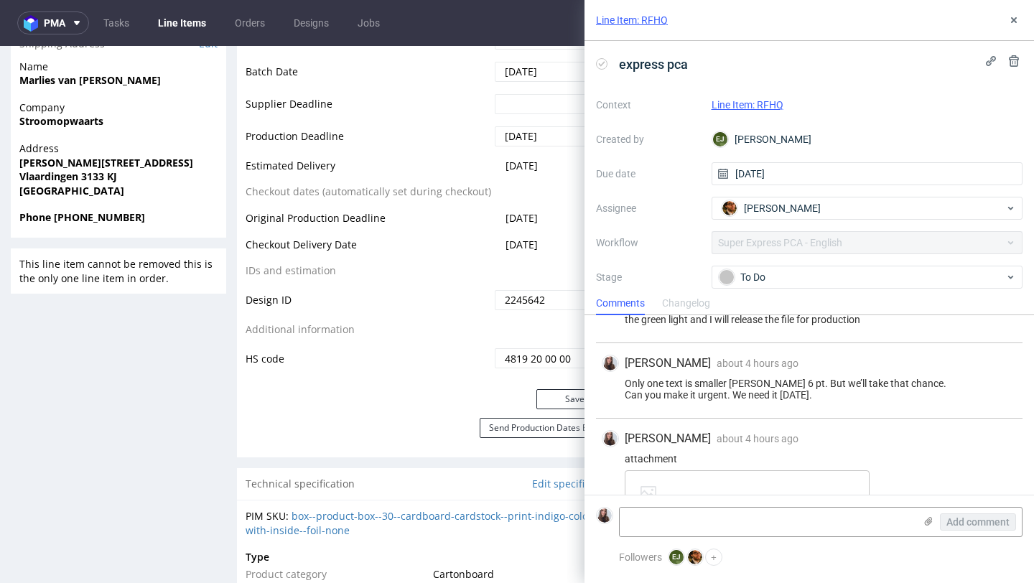
drag, startPoint x: 620, startPoint y: 378, endPoint x: 892, endPoint y: 401, distance: 273.0
click at [892, 401] on div "Sandra Beśka about 4 hours ago 23rd Sep 2025, 08:58 Only one text is smaller da…" at bounding box center [809, 380] width 426 height 75
copy div "Only one text is smaller dan 6 pt. But we’ll take that chance. Can you make it …"
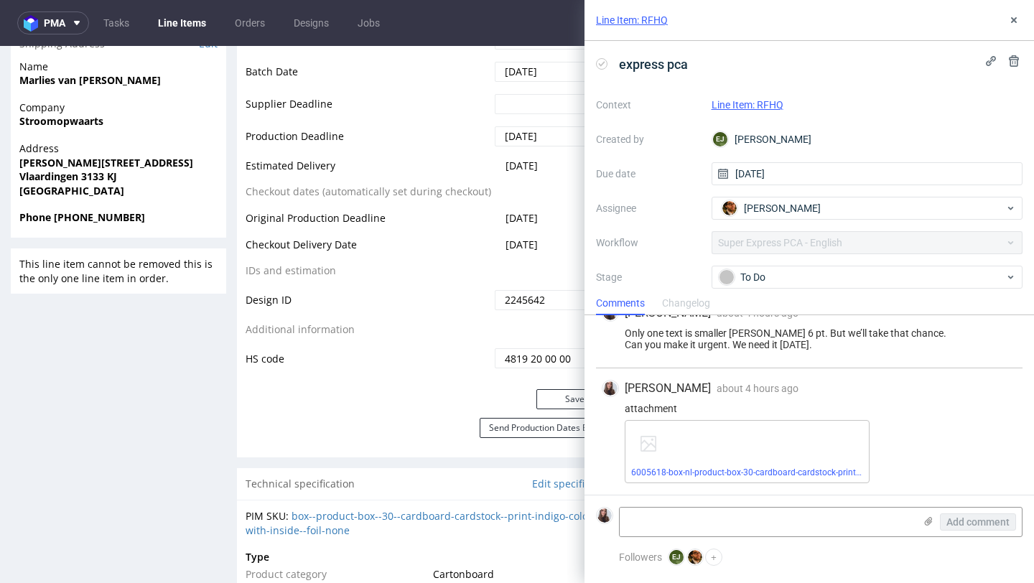
scroll to position [0, 0]
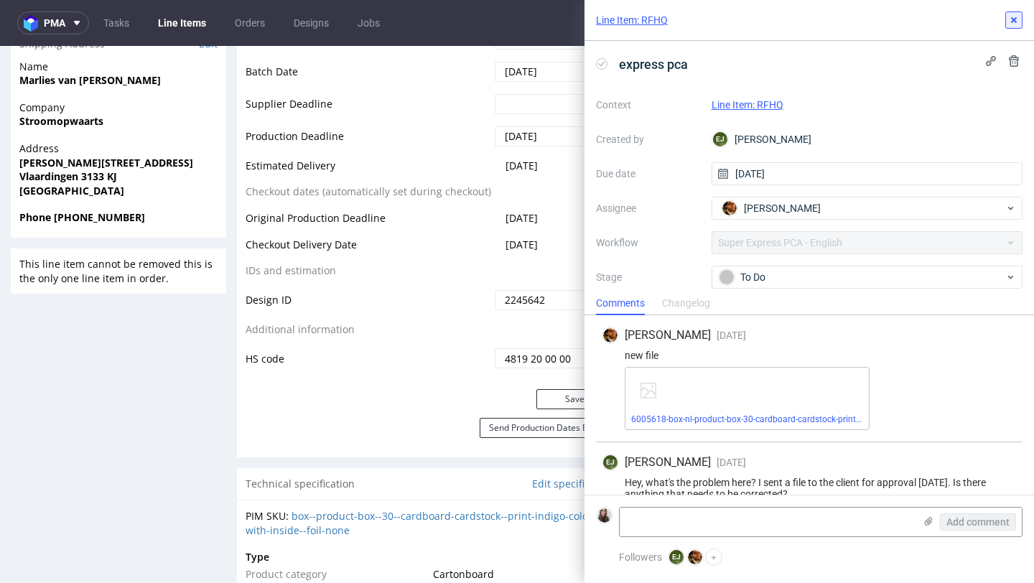
click at [1013, 20] on use at bounding box center [1014, 20] width 6 height 6
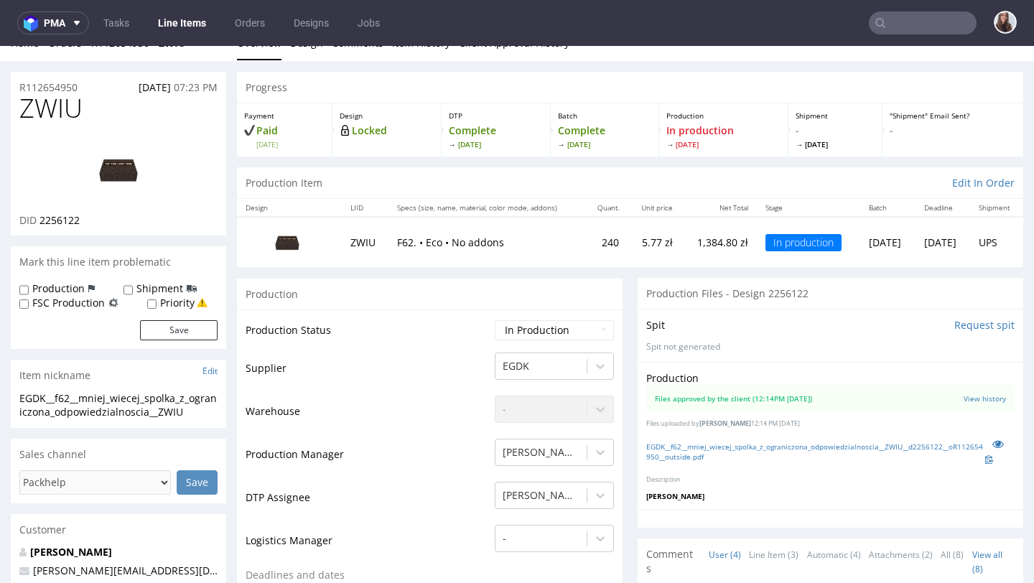
scroll to position [22, 0]
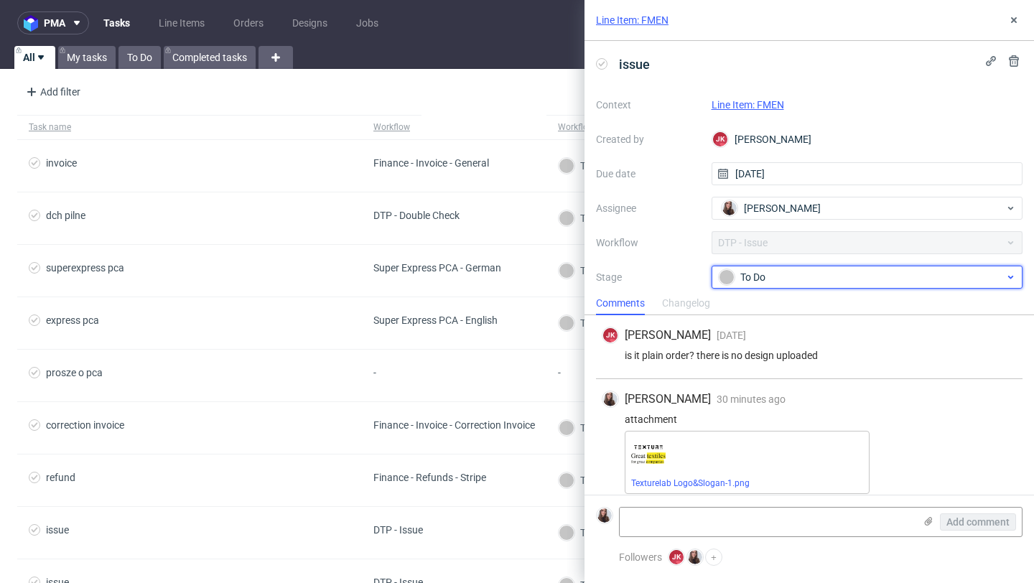
click at [790, 271] on div "To Do" at bounding box center [862, 277] width 286 height 16
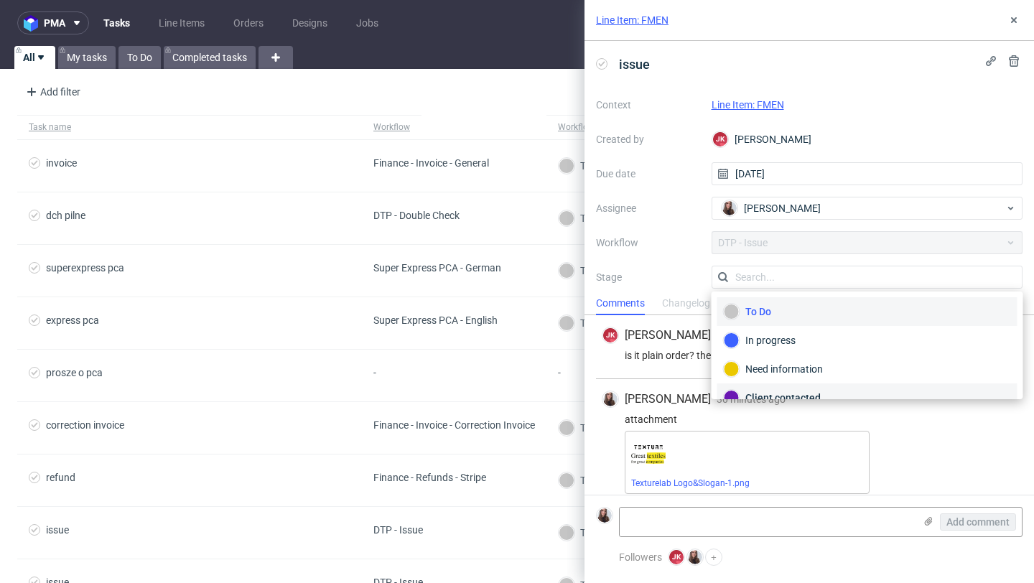
click at [781, 391] on div "Client contacted" at bounding box center [867, 398] width 287 height 16
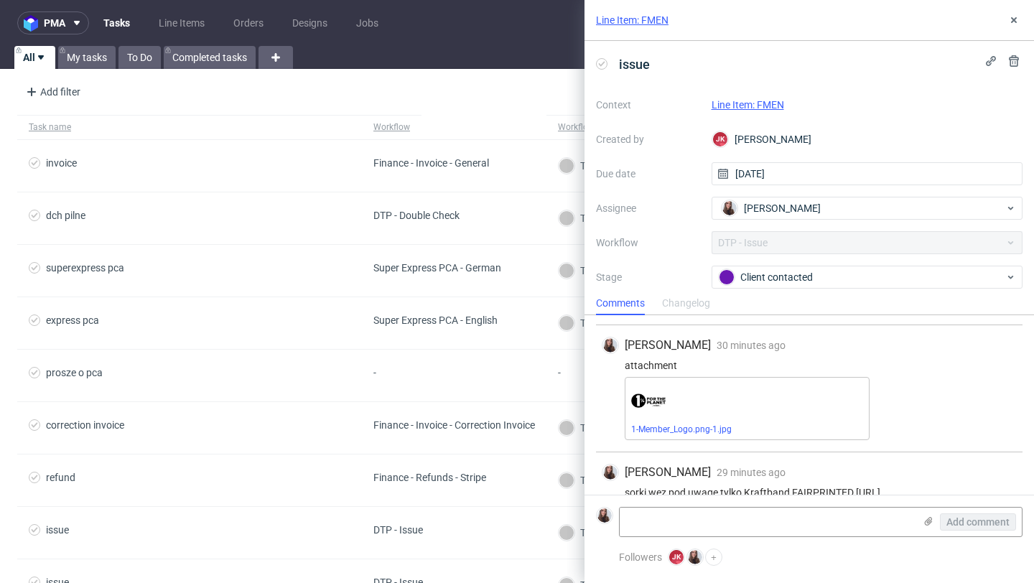
scroll to position [329, 0]
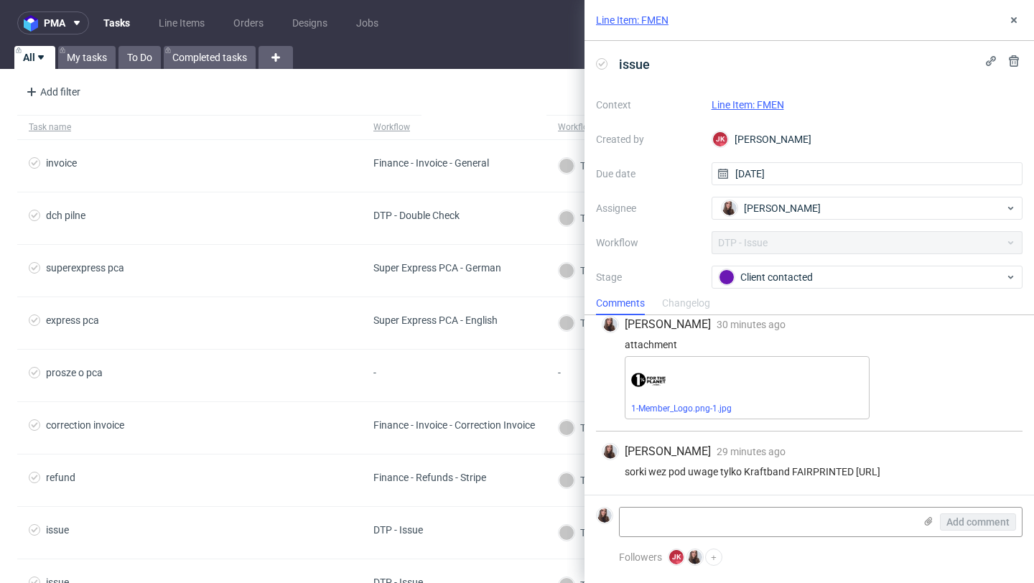
click at [759, 102] on link "Line Item: FMEN" at bounding box center [747, 104] width 73 height 11
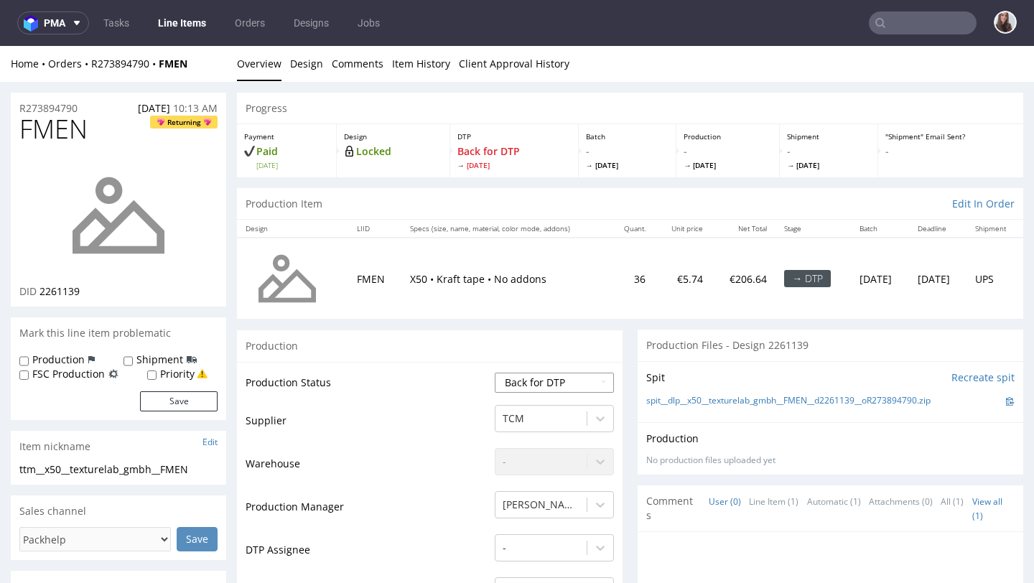
click at [531, 385] on select "Waiting for Artwork Waiting for Diecut Waiting for Mockup Waiting for DTP Waiti…" at bounding box center [554, 383] width 119 height 20
click at [495, 373] on select "Waiting for Artwork Waiting for Diecut Waiting for Mockup Waiting for DTP Waiti…" at bounding box center [554, 383] width 119 height 20
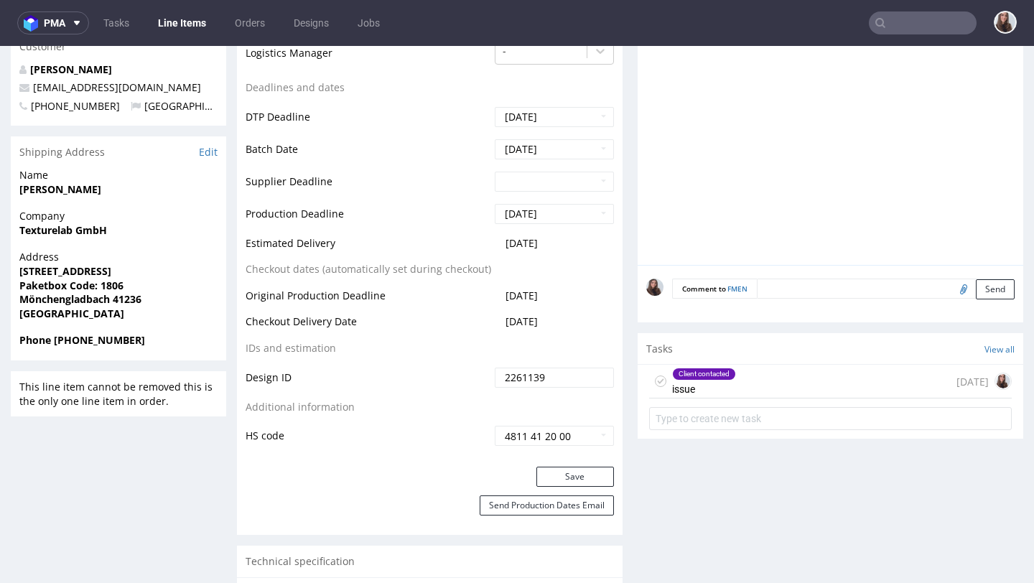
scroll to position [548, 0]
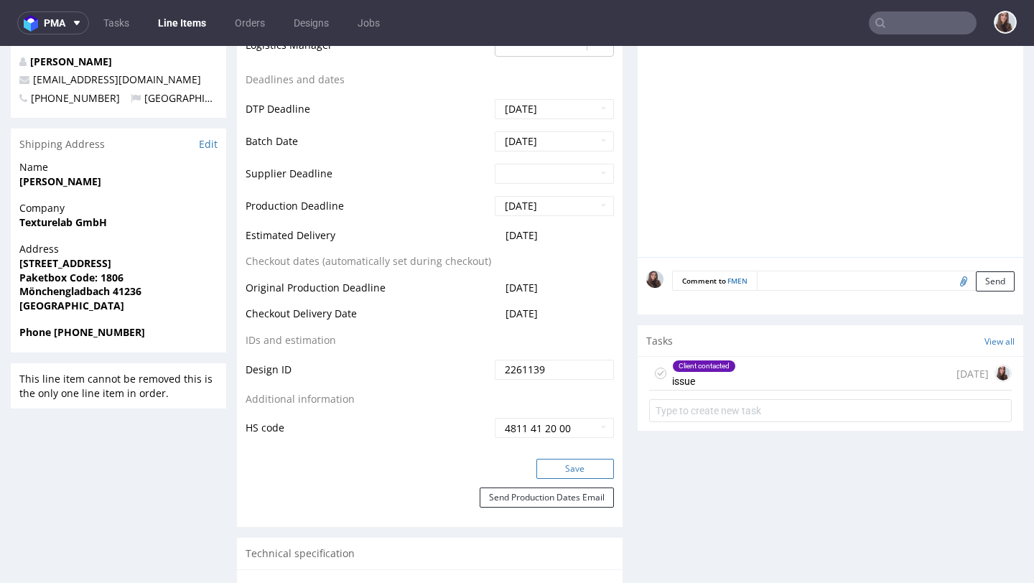
click at [561, 465] on button "Save" at bounding box center [575, 469] width 78 height 20
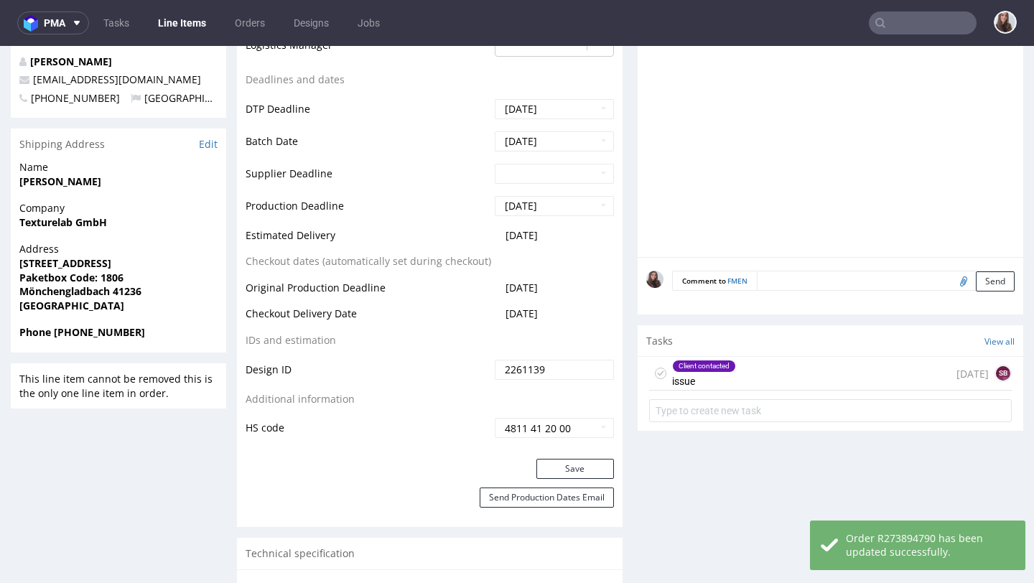
click at [737, 374] on div "Client contacted issue 1 day ago SB" at bounding box center [830, 374] width 363 height 34
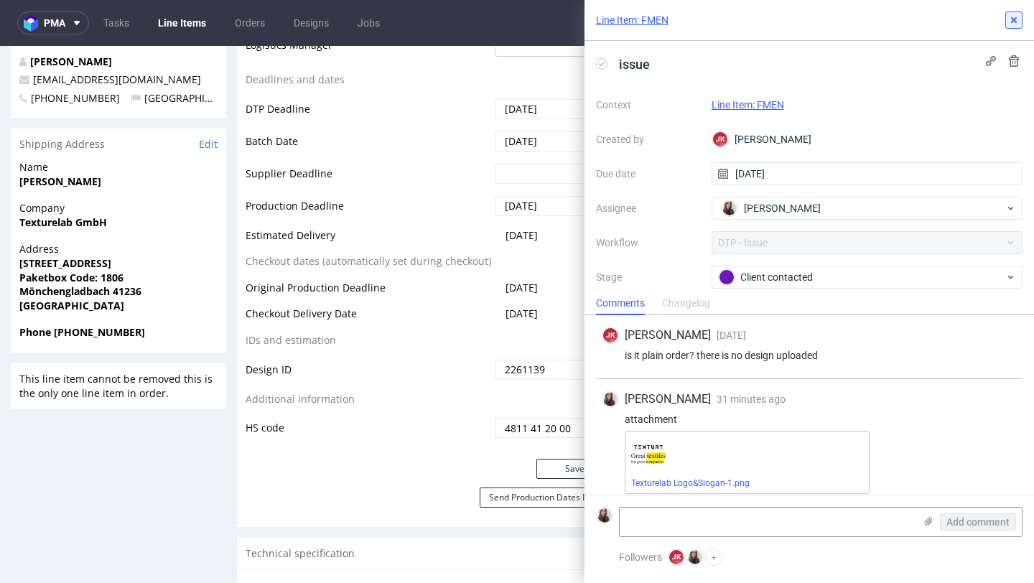
click at [1012, 22] on use at bounding box center [1014, 20] width 6 height 6
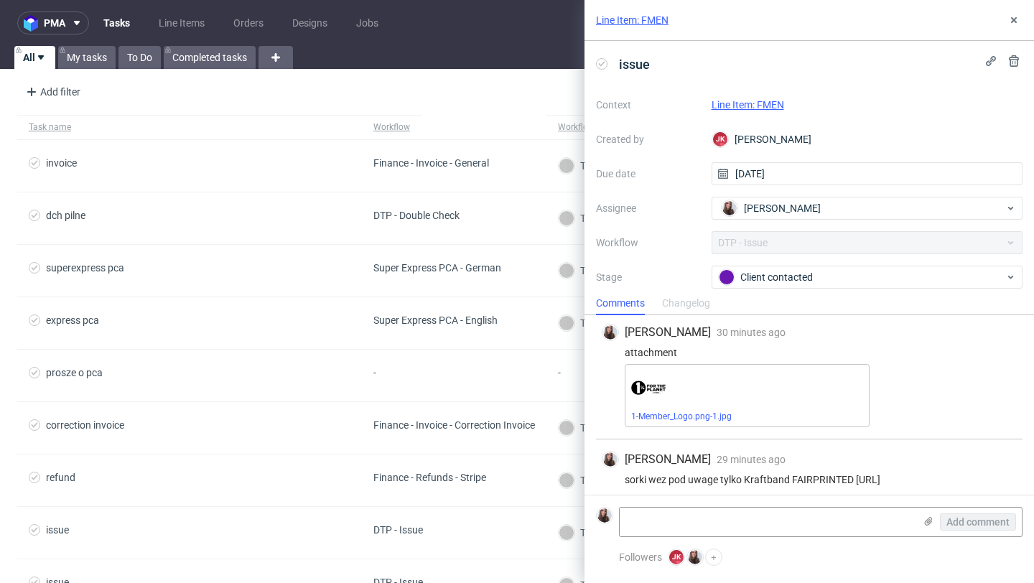
scroll to position [329, 0]
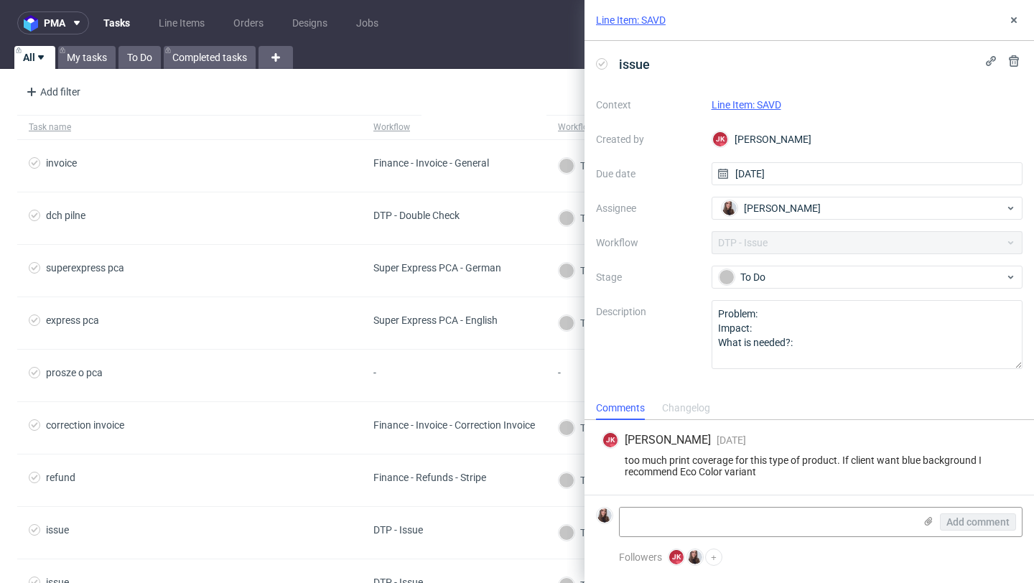
click at [747, 103] on link "Line Item: SAVD" at bounding box center [746, 104] width 70 height 11
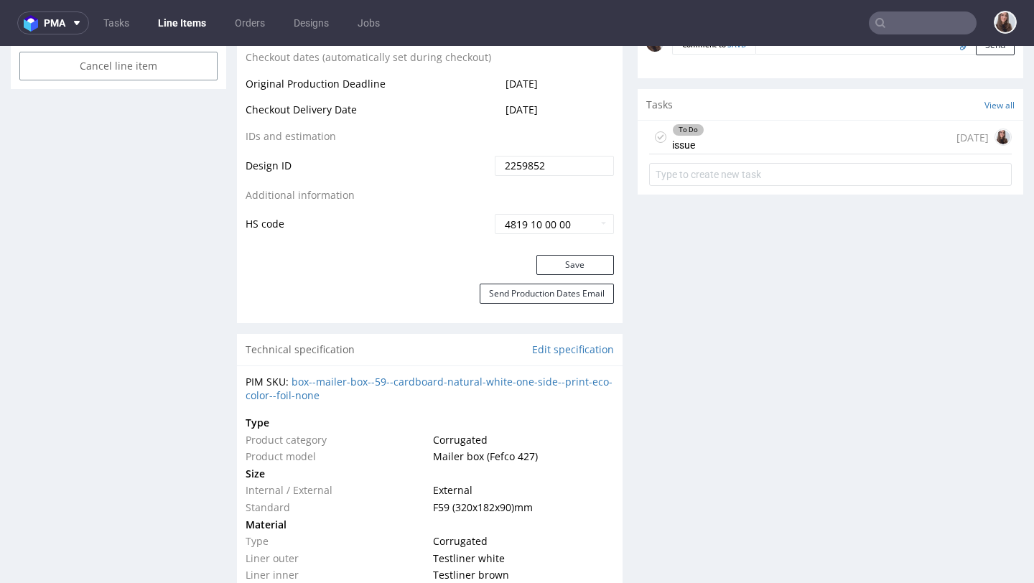
scroll to position [805, 0]
click at [748, 143] on div "To Do issue 4 days ago" at bounding box center [830, 135] width 363 height 34
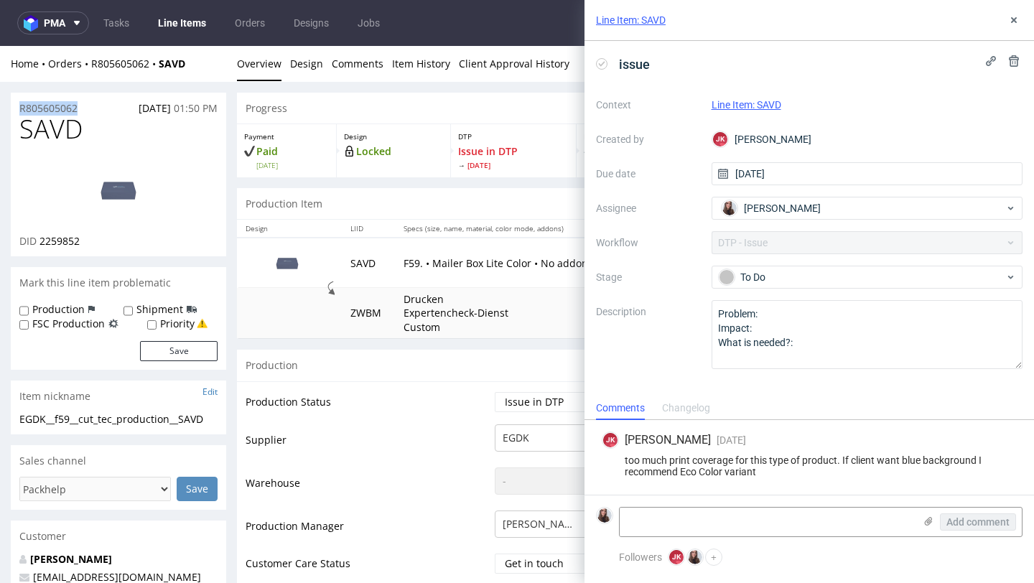
drag, startPoint x: 87, startPoint y: 110, endPoint x: 1, endPoint y: 111, distance: 85.4
copy p "R805605062"
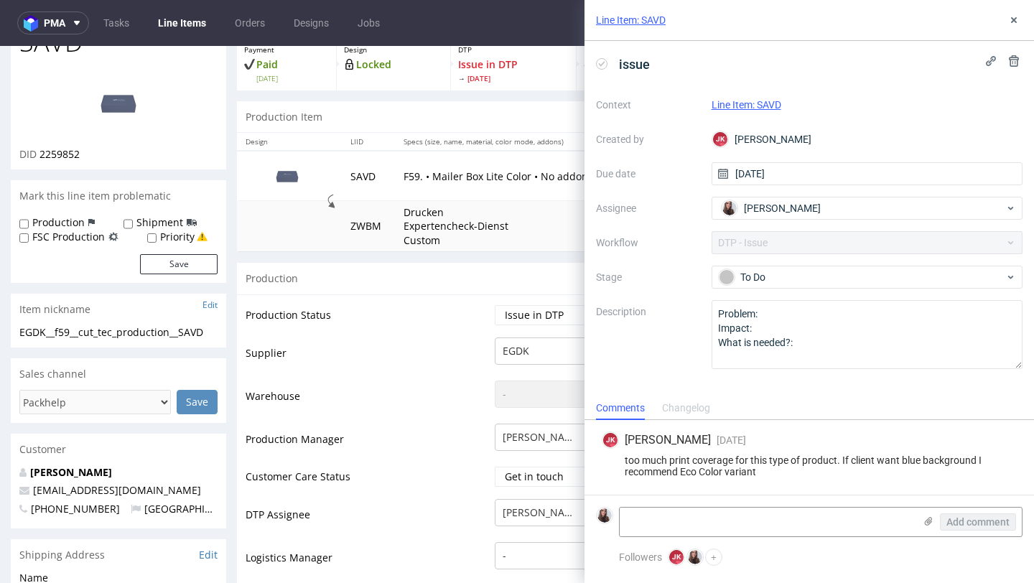
scroll to position [55, 0]
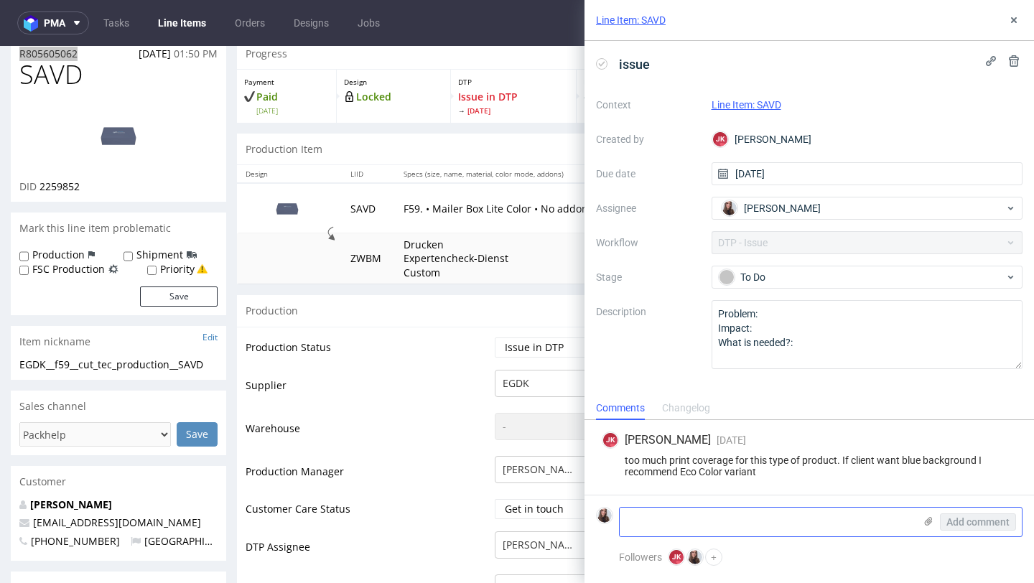
click at [684, 522] on textarea at bounding box center [767, 522] width 294 height 29
paste textarea "https://app-eu1.hubspot.com/contacts/25600958/record/0-5/231933527242/"
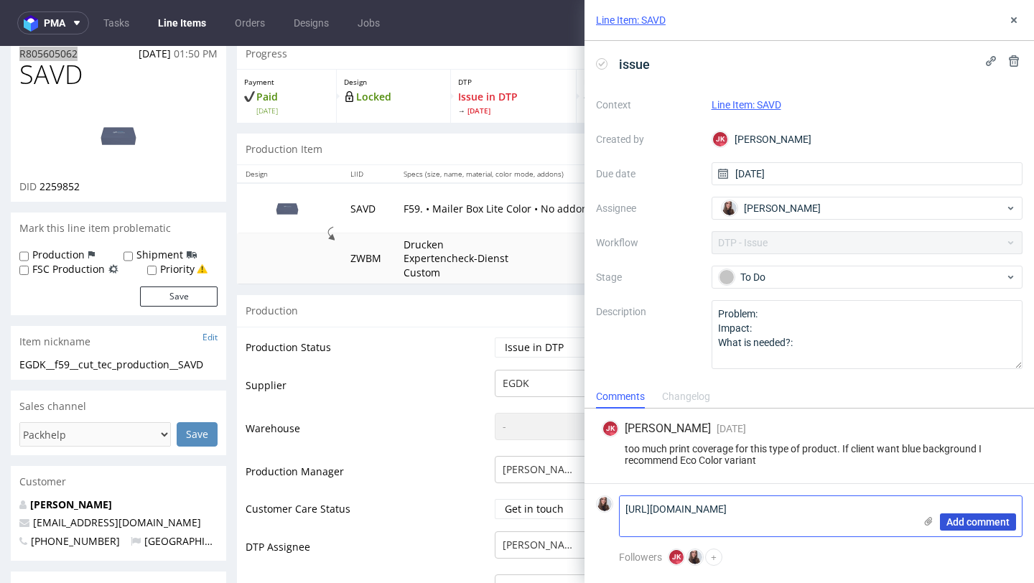
type textarea "https://app-eu1.hubspot.com/contacts/25600958/record/0-5/231933527242/"
click at [1004, 522] on span "Add comment" at bounding box center [977, 522] width 63 height 10
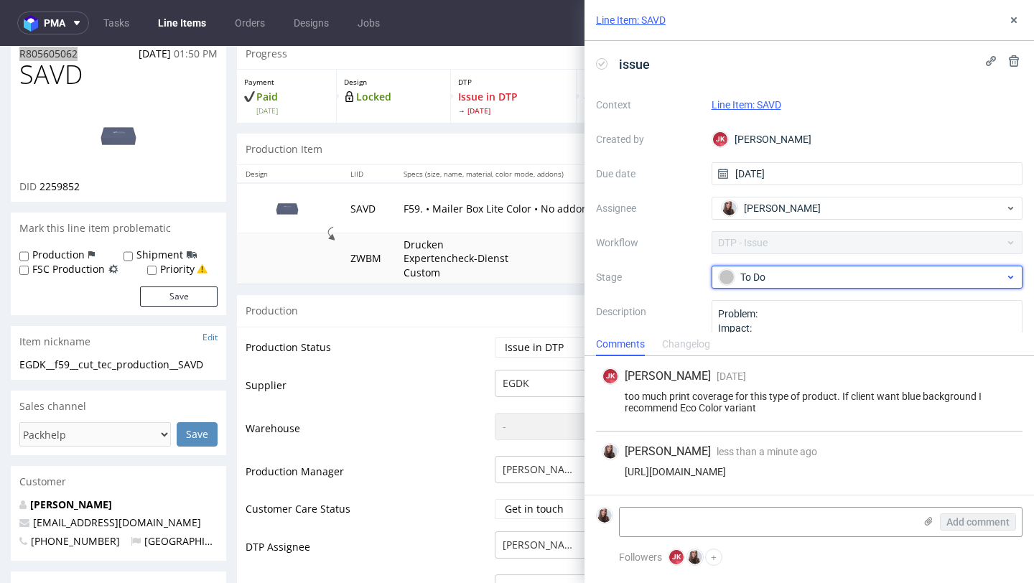
click at [871, 281] on div "To Do" at bounding box center [862, 277] width 286 height 16
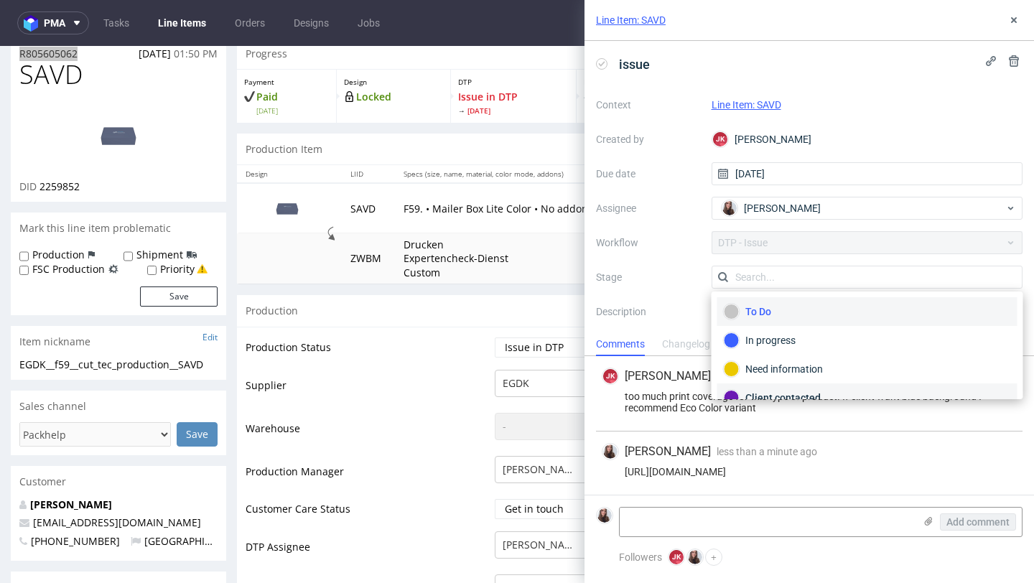
click at [810, 389] on div "Client contacted" at bounding box center [867, 397] width 300 height 29
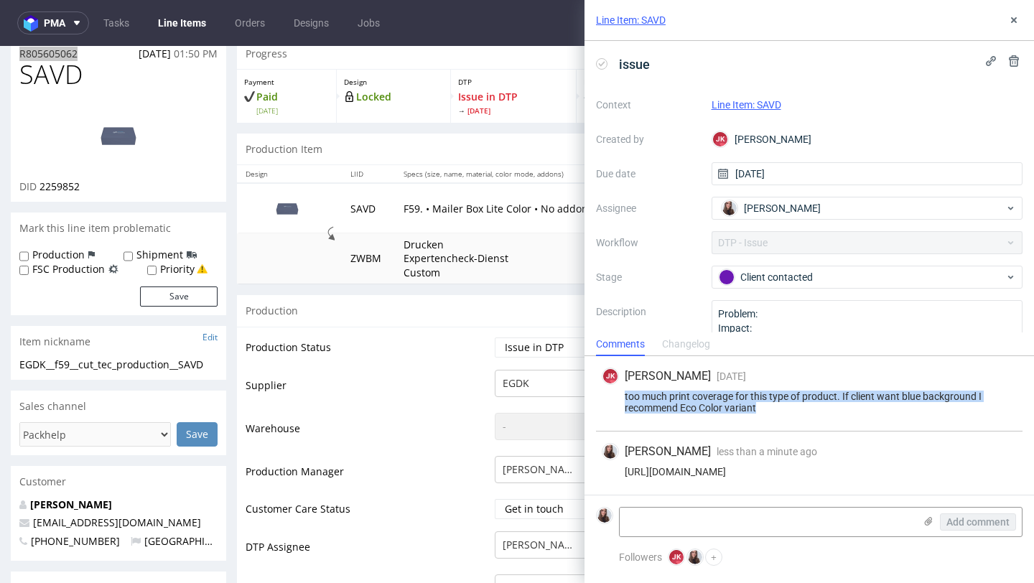
drag, startPoint x: 777, startPoint y: 409, endPoint x: 608, endPoint y: 391, distance: 169.7
click at [608, 391] on div "too much print coverage for this type of product. If client want blue backgroun…" at bounding box center [809, 402] width 415 height 23
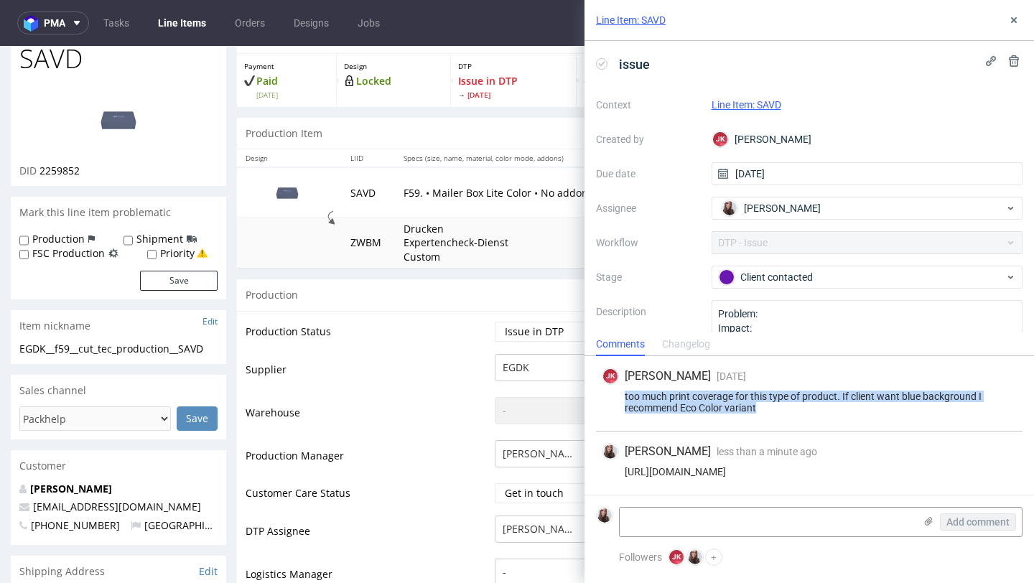
scroll to position [71, 0]
click at [1016, 22] on use at bounding box center [1014, 20] width 6 height 6
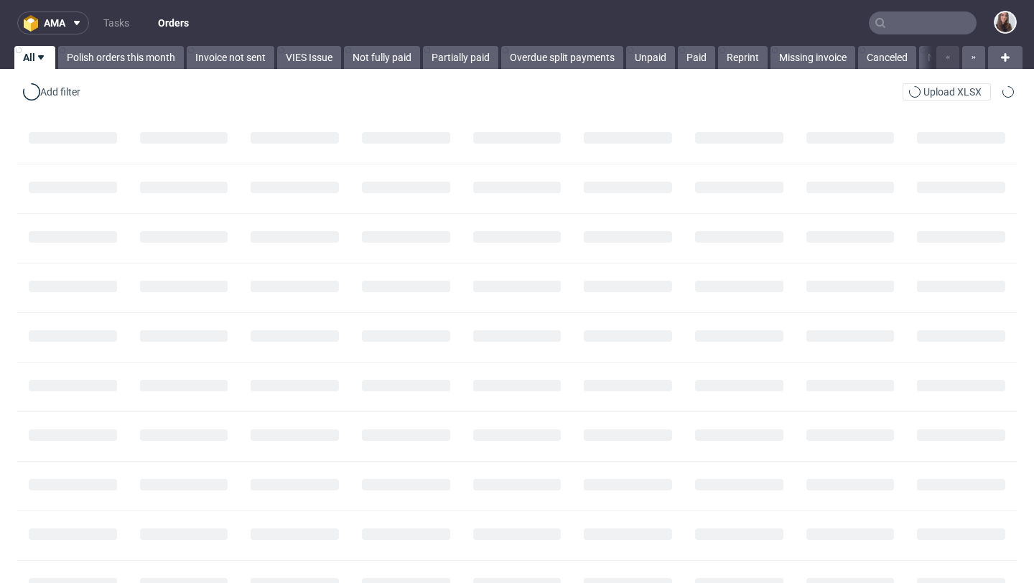
click at [874, 24] on icon at bounding box center [879, 22] width 11 height 11
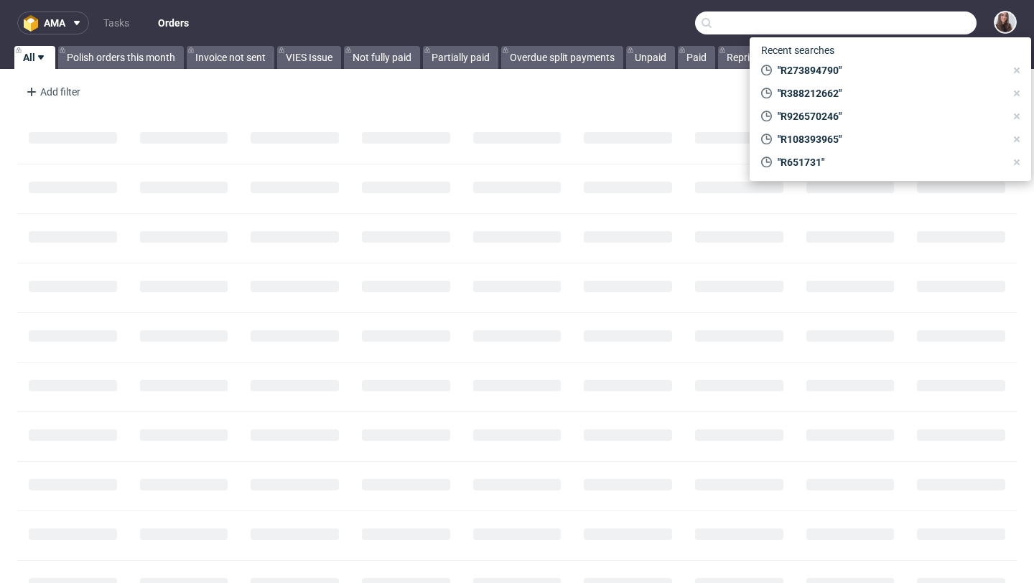
click at [884, 24] on input "text" at bounding box center [835, 22] width 281 height 23
paste input "R807452961"
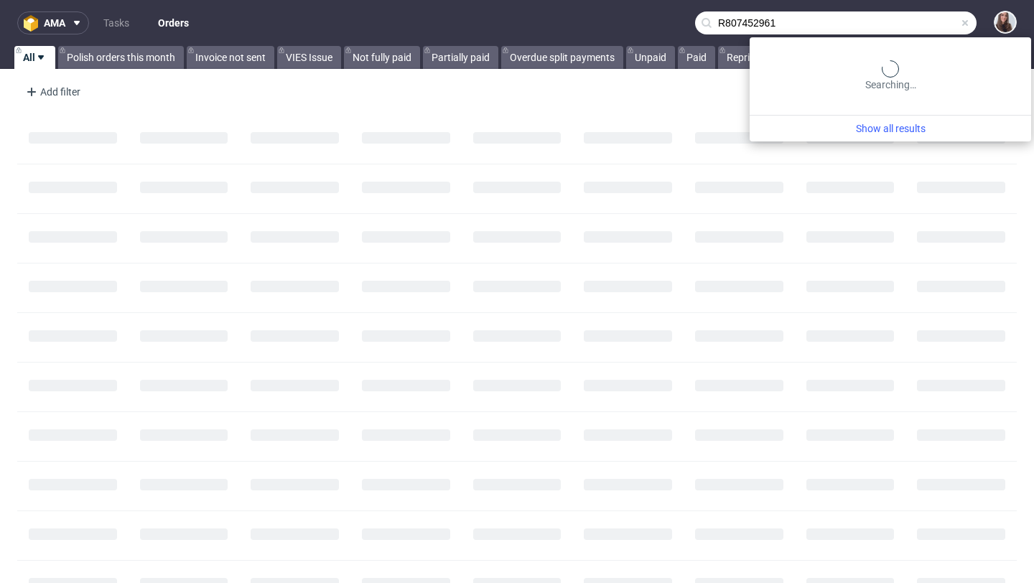
type input "R807452961"
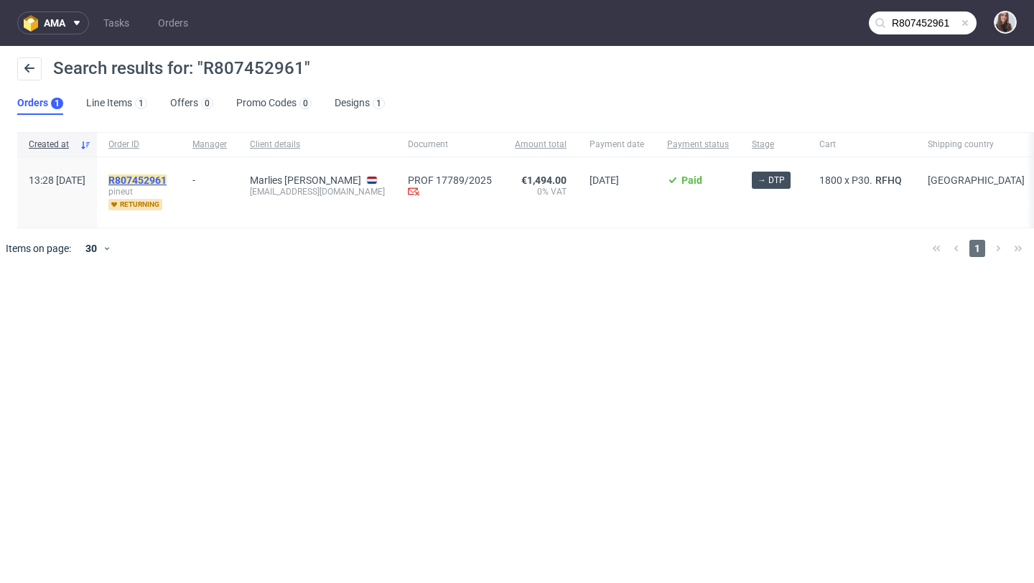
click at [167, 182] on mark "R807452961" at bounding box center [137, 179] width 58 height 11
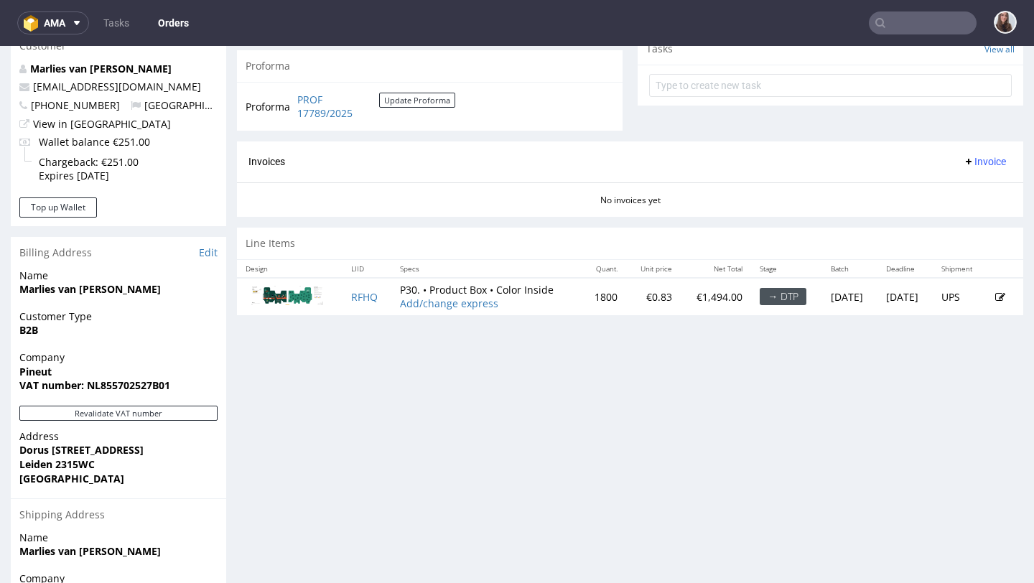
scroll to position [530, 0]
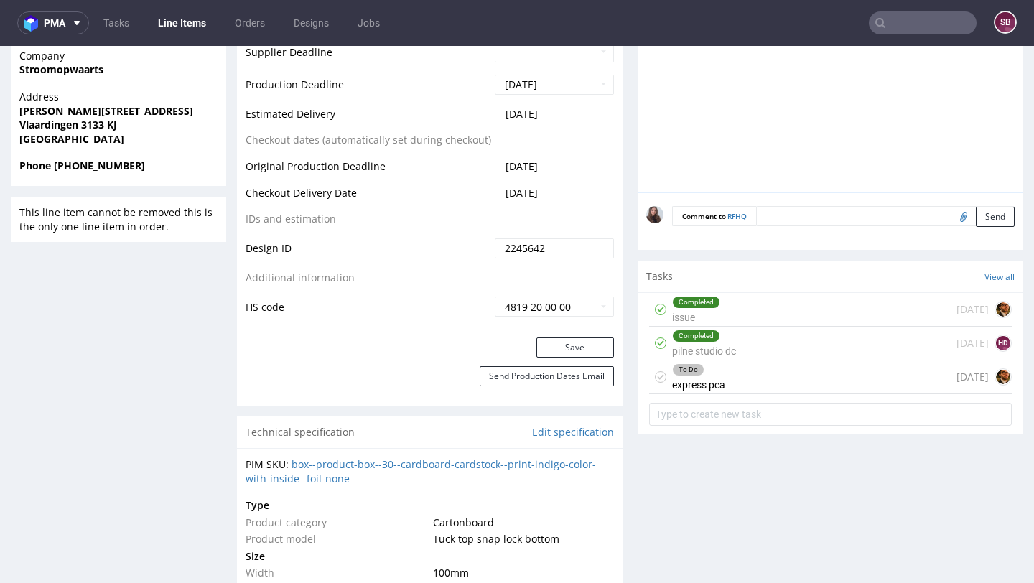
scroll to position [618, 0]
click at [752, 393] on div "To Do express pca 13 days ago" at bounding box center [830, 376] width 363 height 34
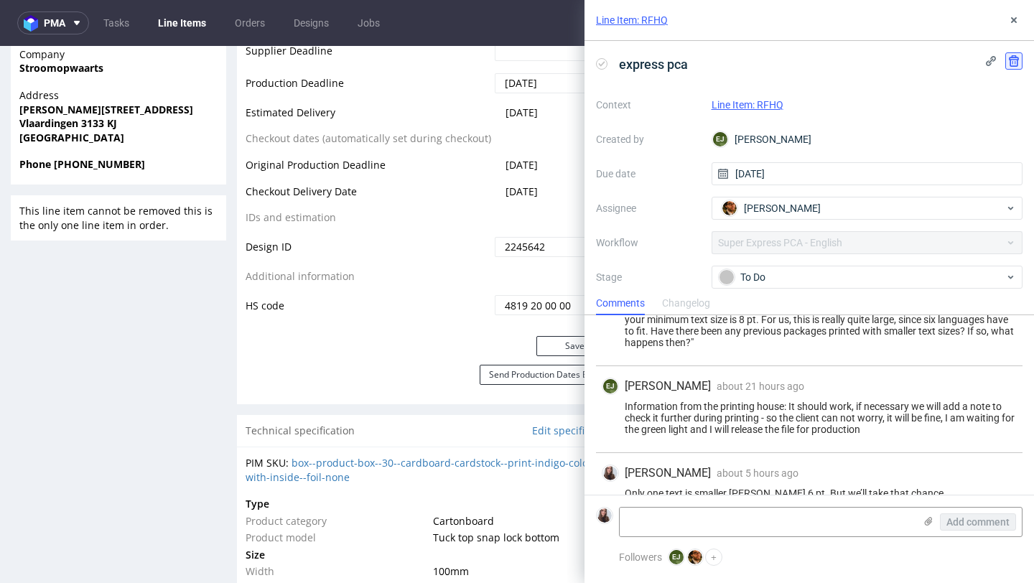
scroll to position [457, 0]
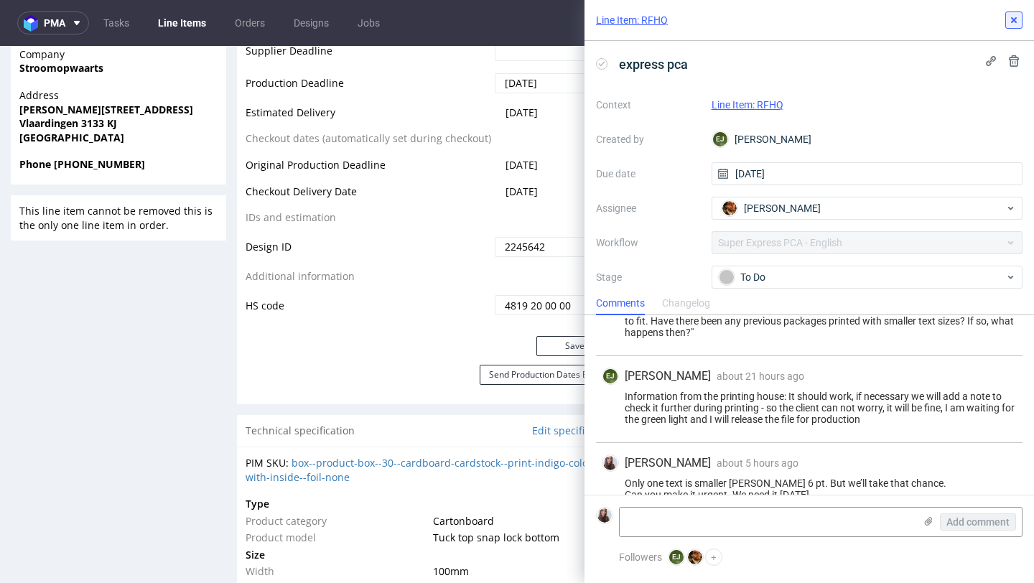
click at [1016, 28] on button at bounding box center [1013, 19] width 17 height 17
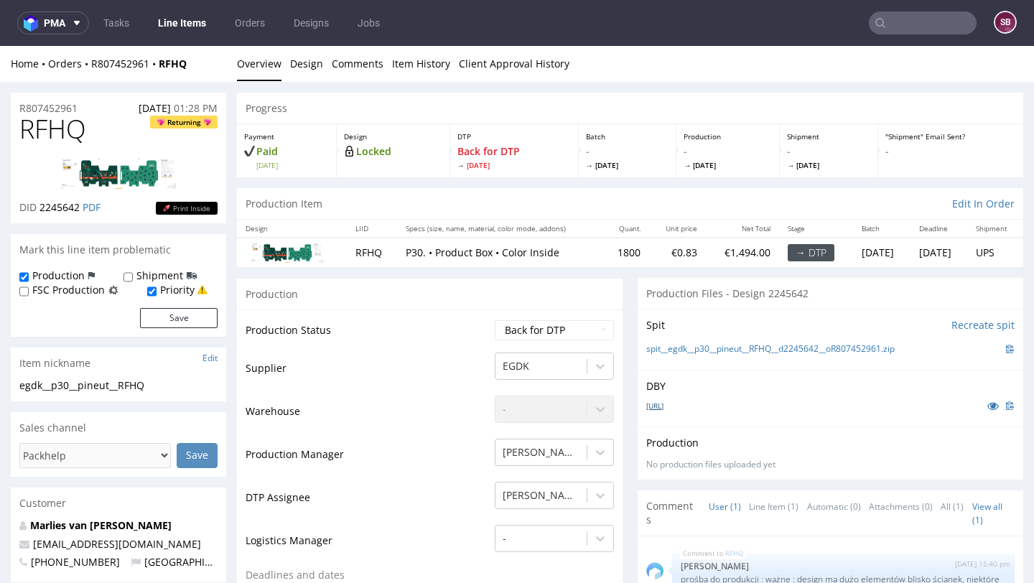
click at [663, 406] on link "6005618-box-nl-product-box-30-cardboard-cardstock-print-indigo-color-with-insid…" at bounding box center [654, 406] width 17 height 10
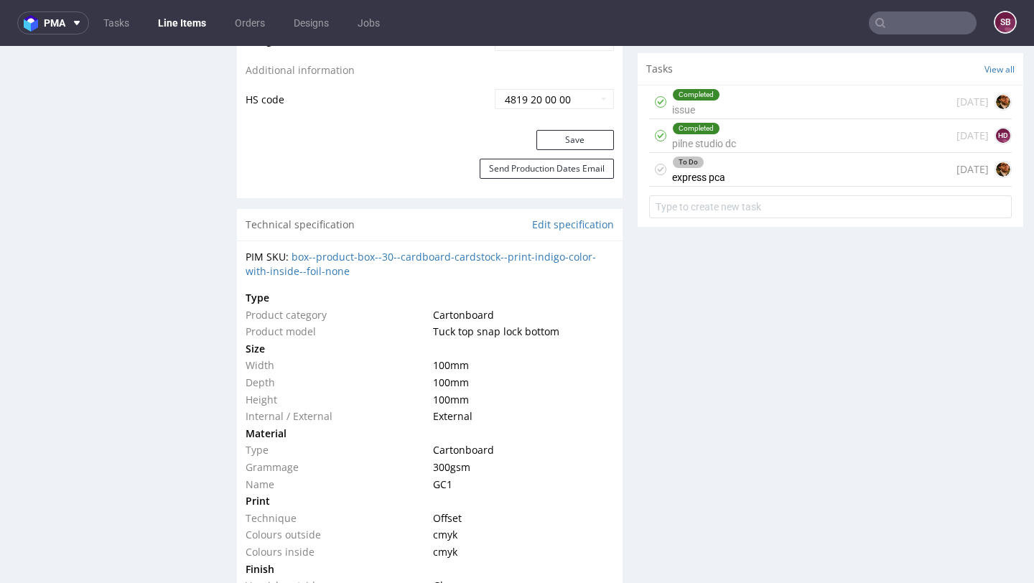
scroll to position [831, 0]
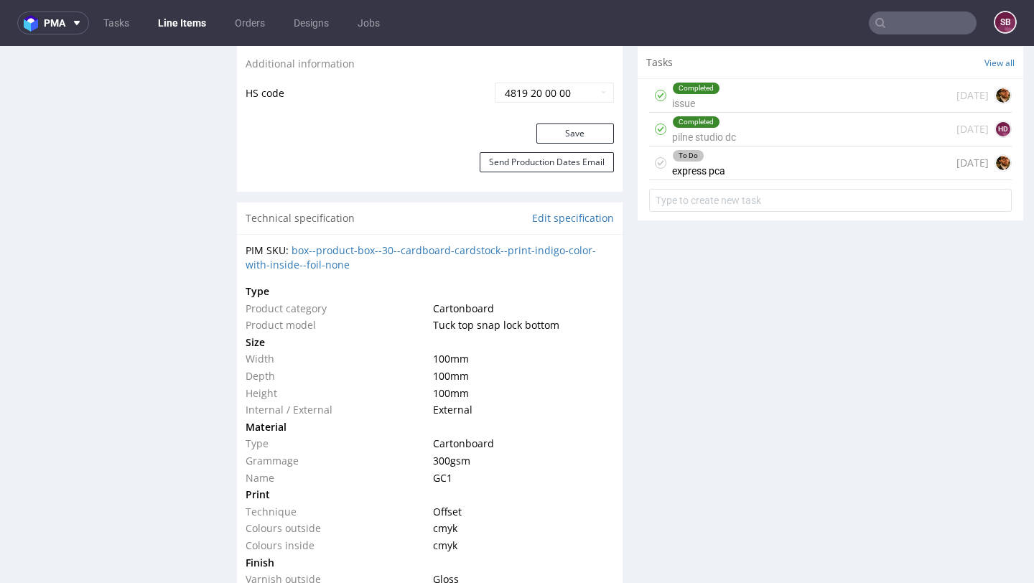
click at [772, 180] on div "To Do express pca 13 days ago" at bounding box center [830, 163] width 363 height 34
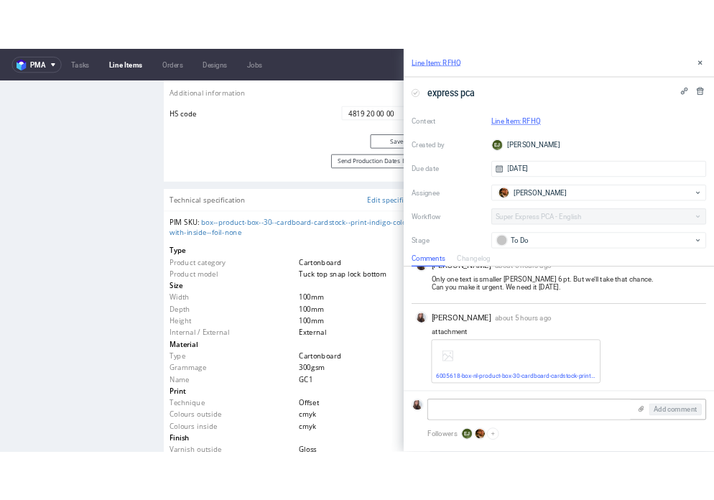
scroll to position [607, 0]
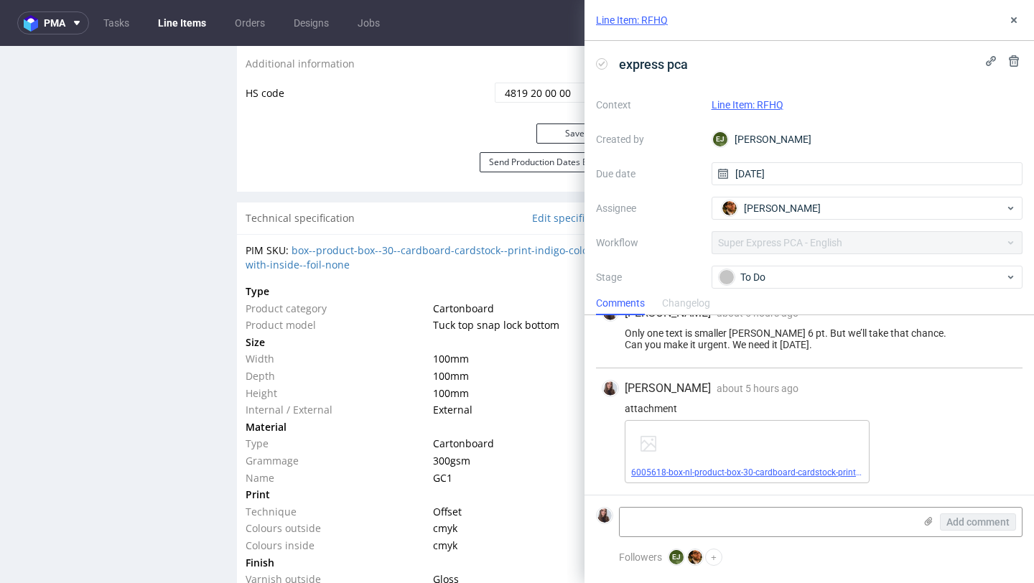
click at [699, 475] on link "6005618-box-nl-product-box-30-cardboard-cardstock-print-indigo-color-with-insid…" at bounding box center [843, 472] width 425 height 10
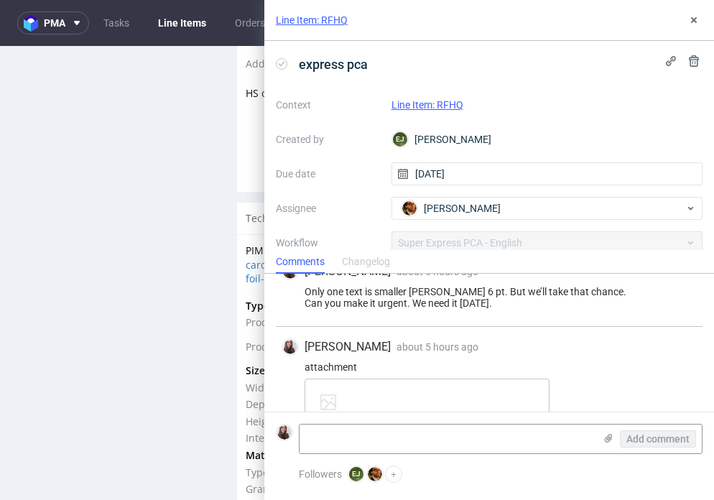
scroll to position [648, 0]
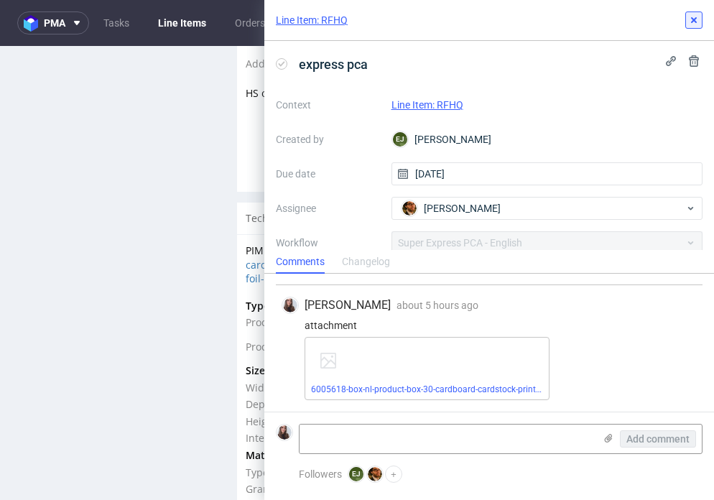
click at [691, 24] on icon at bounding box center [693, 19] width 11 height 11
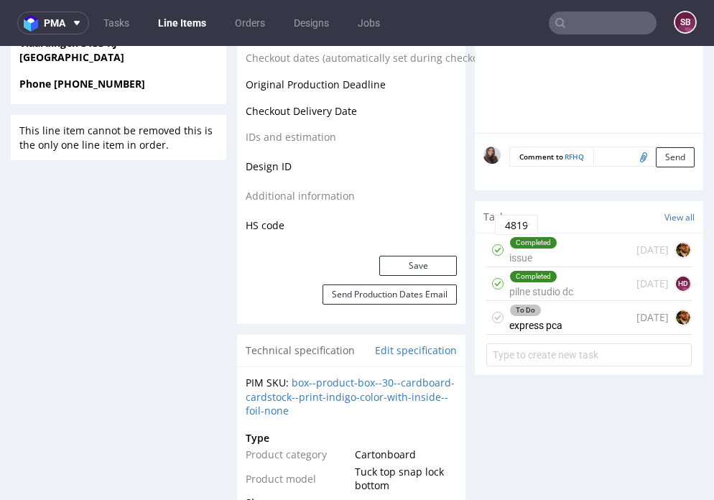
scroll to position [732, 0]
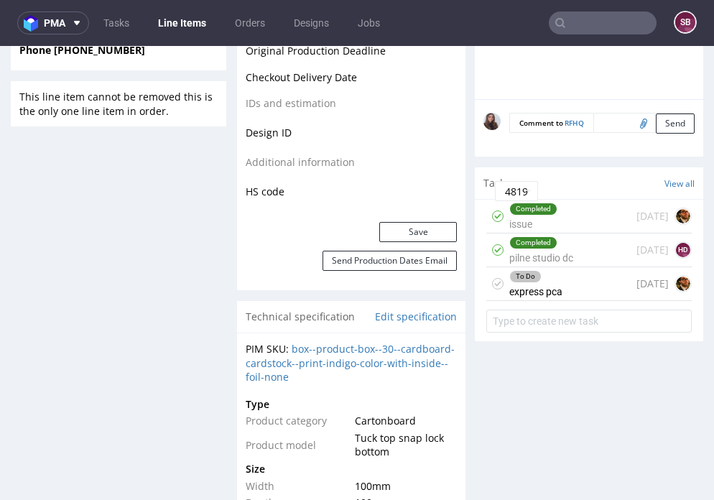
click at [581, 301] on div "To Do express pca 13 days ago" at bounding box center [588, 284] width 205 height 34
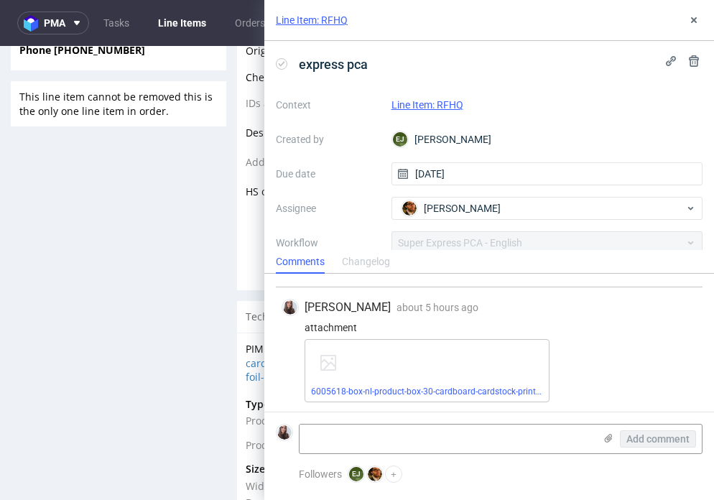
scroll to position [648, 0]
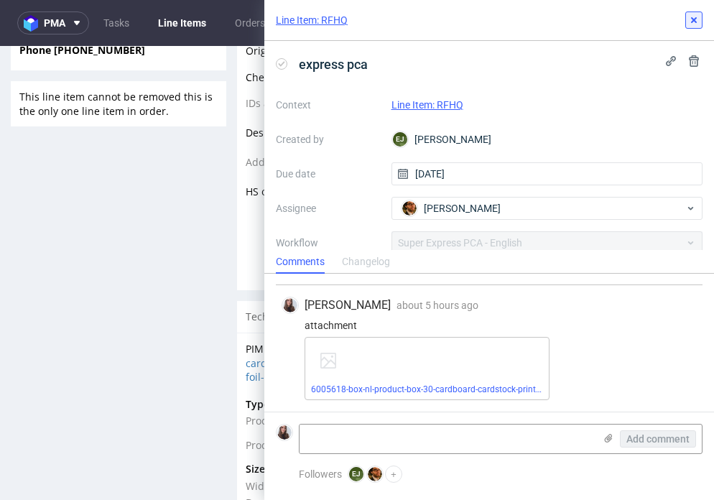
click at [694, 19] on use at bounding box center [694, 20] width 6 height 6
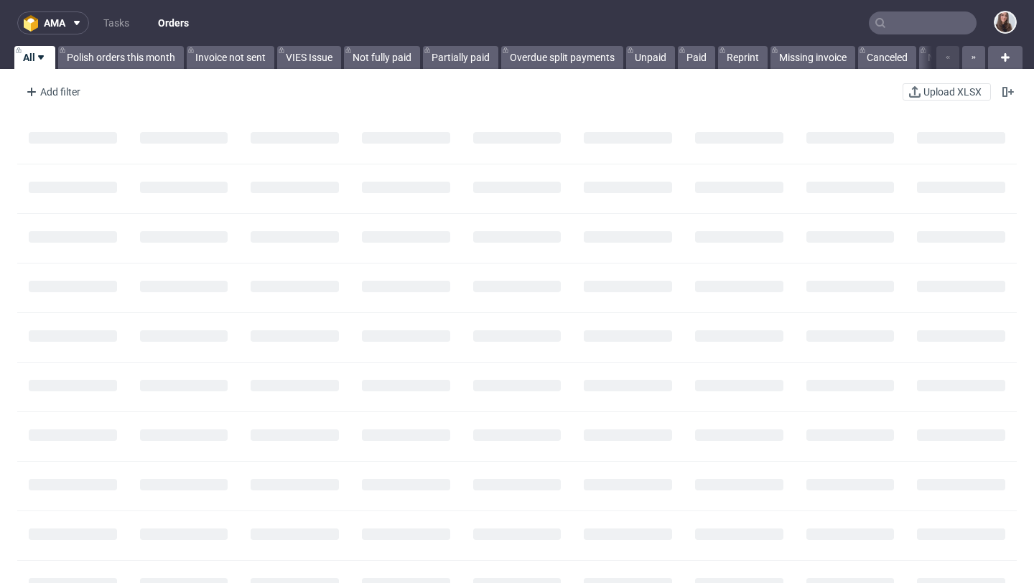
click at [887, 22] on input "text" at bounding box center [923, 22] width 108 height 23
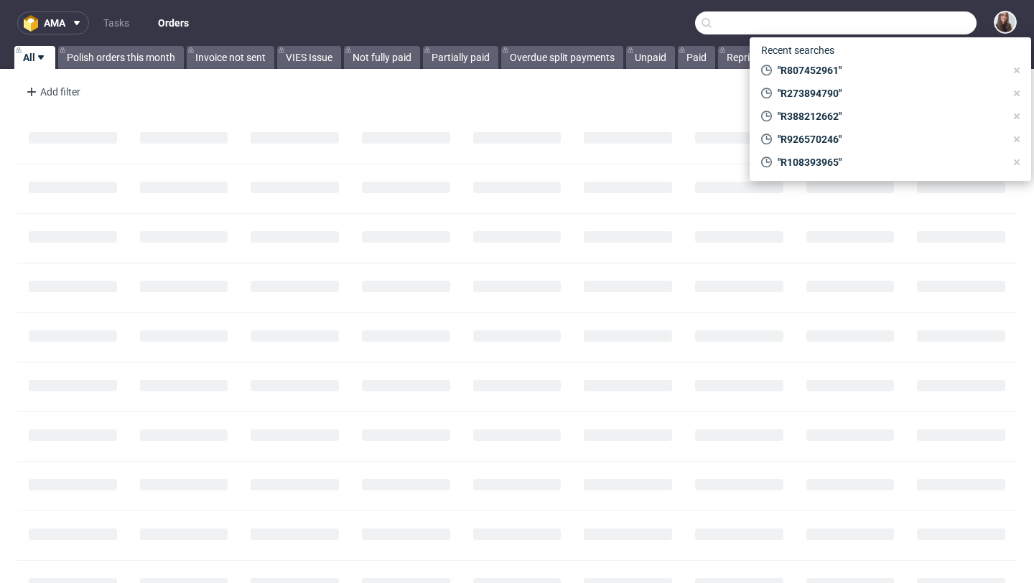
paste input "854572617"
type input "854572617"
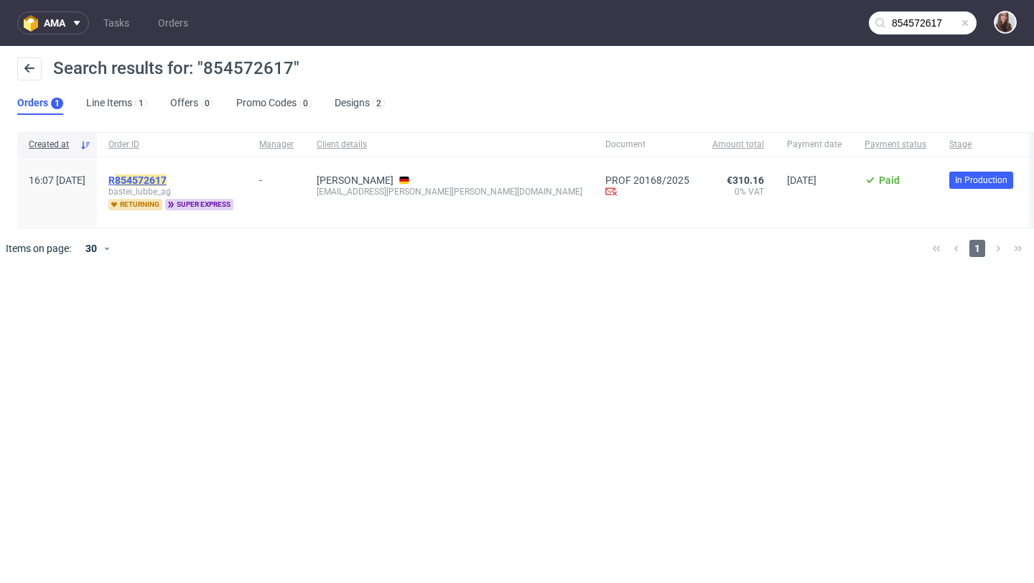
click at [167, 177] on mark "854572617" at bounding box center [141, 179] width 52 height 11
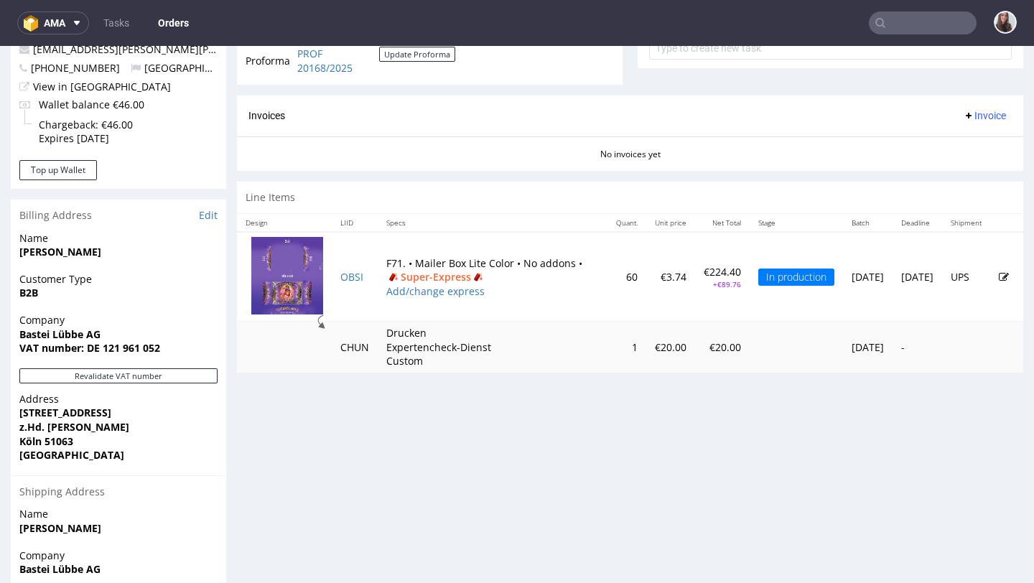
scroll to position [566, 0]
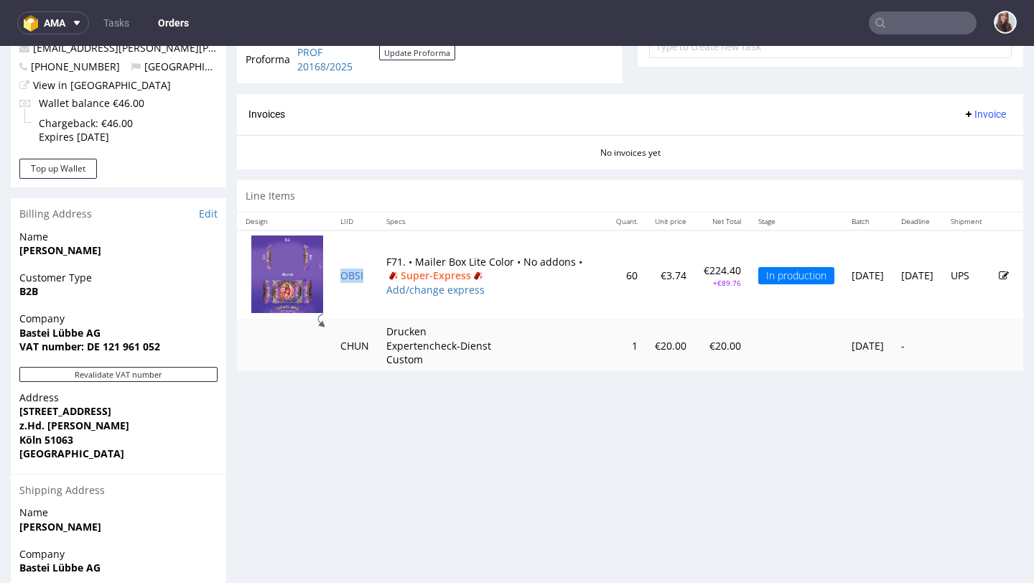
click at [363, 274] on td "OBSI" at bounding box center [355, 275] width 46 height 90
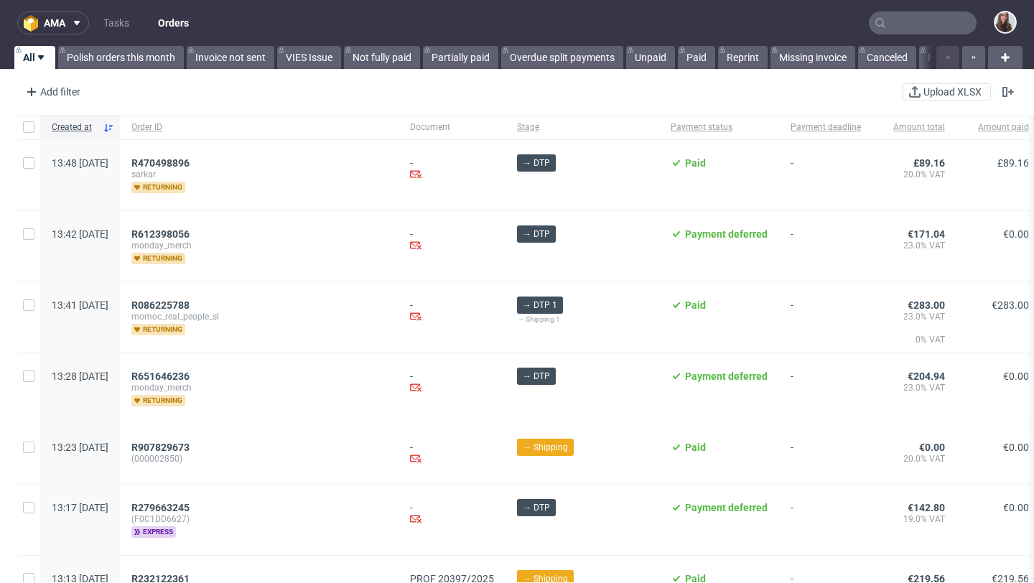
click at [923, 24] on input "text" at bounding box center [923, 22] width 108 height 23
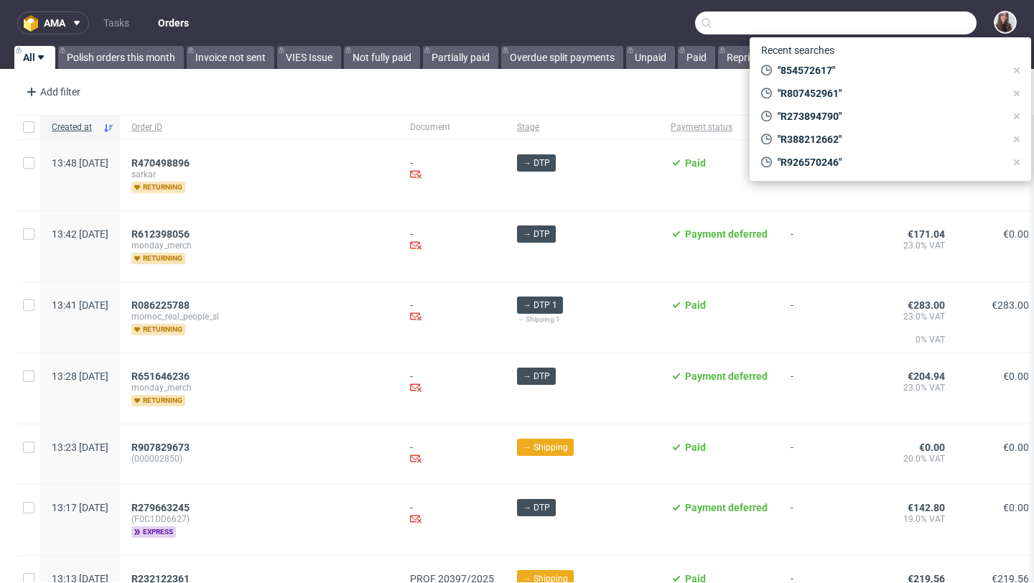
paste input "R807452961"
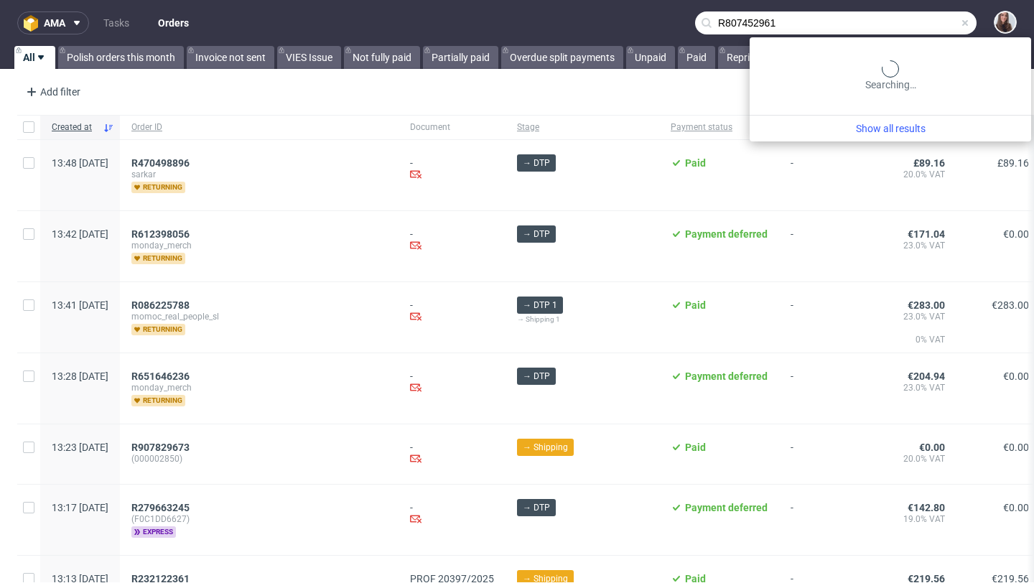
type input "R807452961"
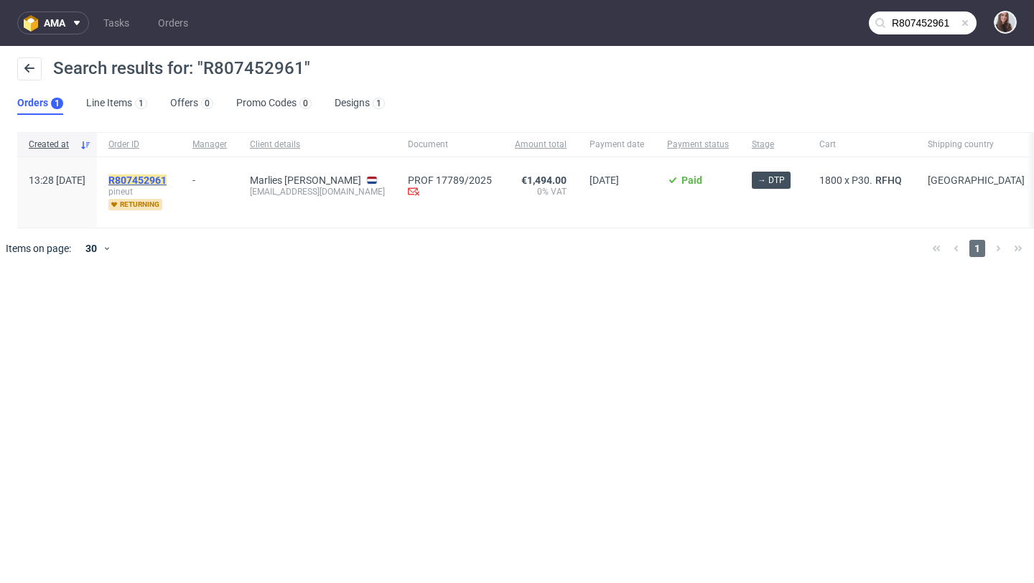
click at [167, 177] on mark "R807452961" at bounding box center [137, 179] width 58 height 11
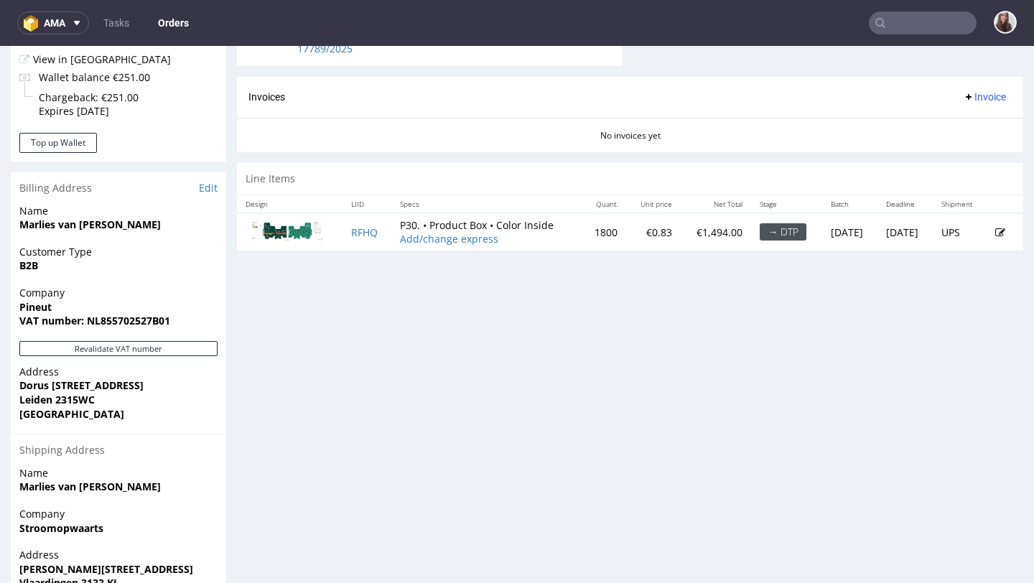
scroll to position [594, 0]
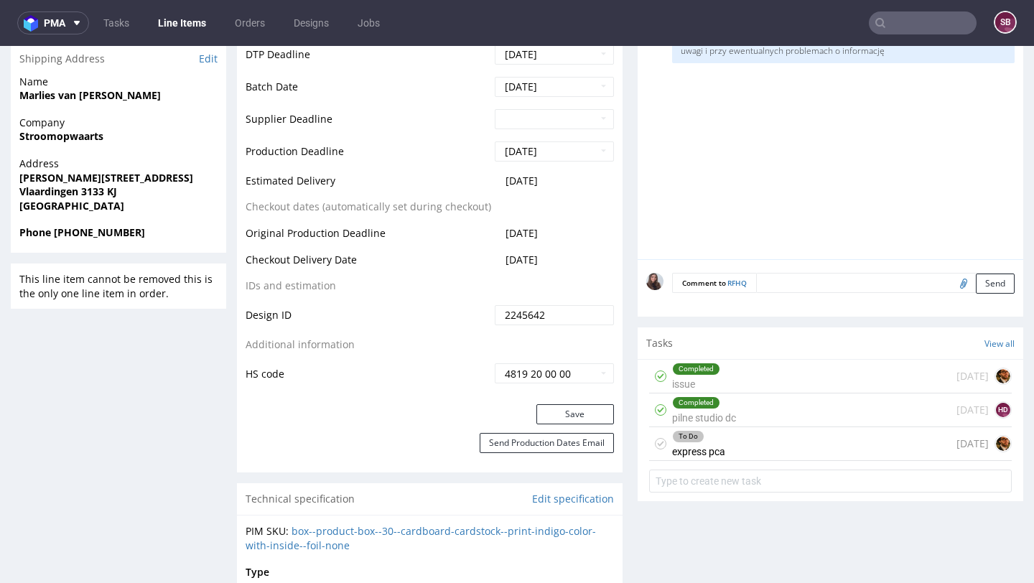
scroll to position [551, 0]
click at [725, 457] on div "To Do express pca [DATE]" at bounding box center [830, 443] width 363 height 34
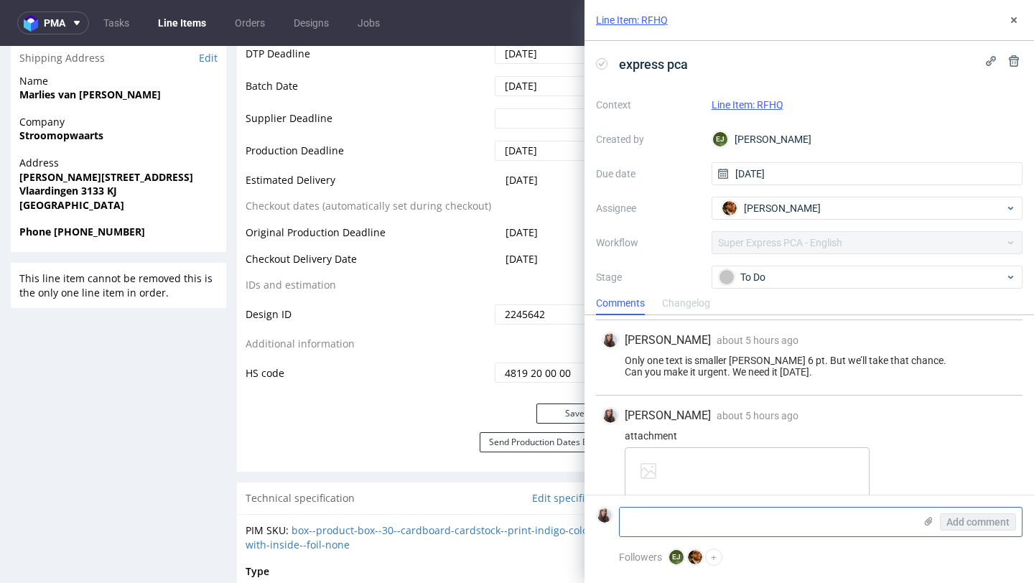
scroll to position [607, 0]
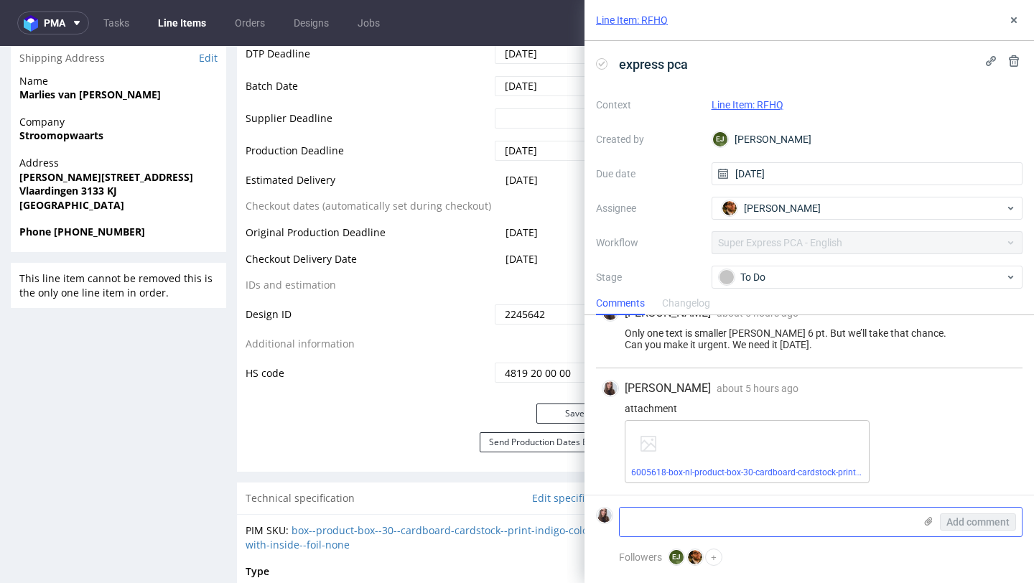
click at [711, 522] on textarea at bounding box center [767, 522] width 294 height 29
paste textarea "6005618-box-nl-product-box-30-cardboard-cardstock-print-indigo-color-with-insid…"
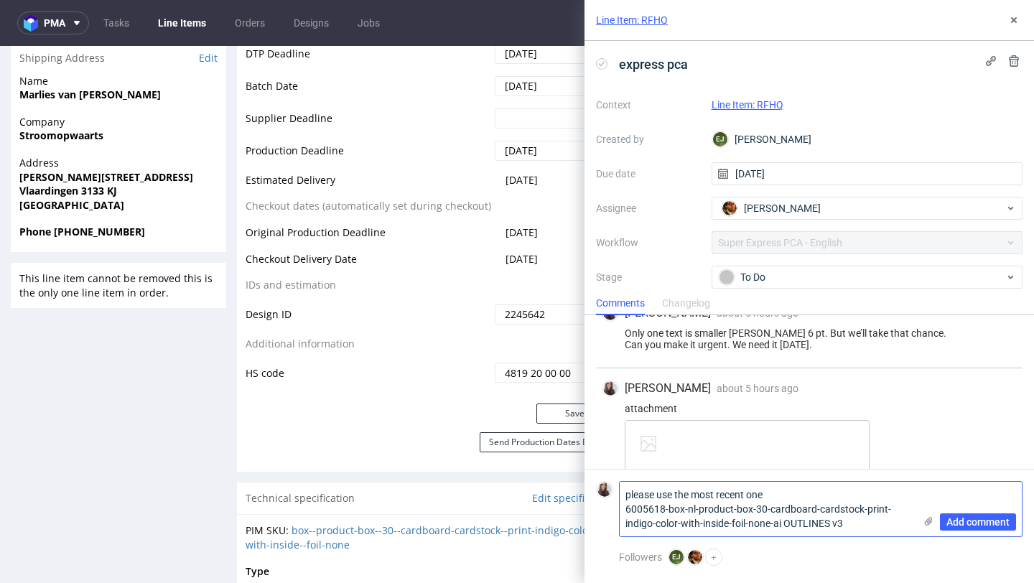
scroll to position [0, 0]
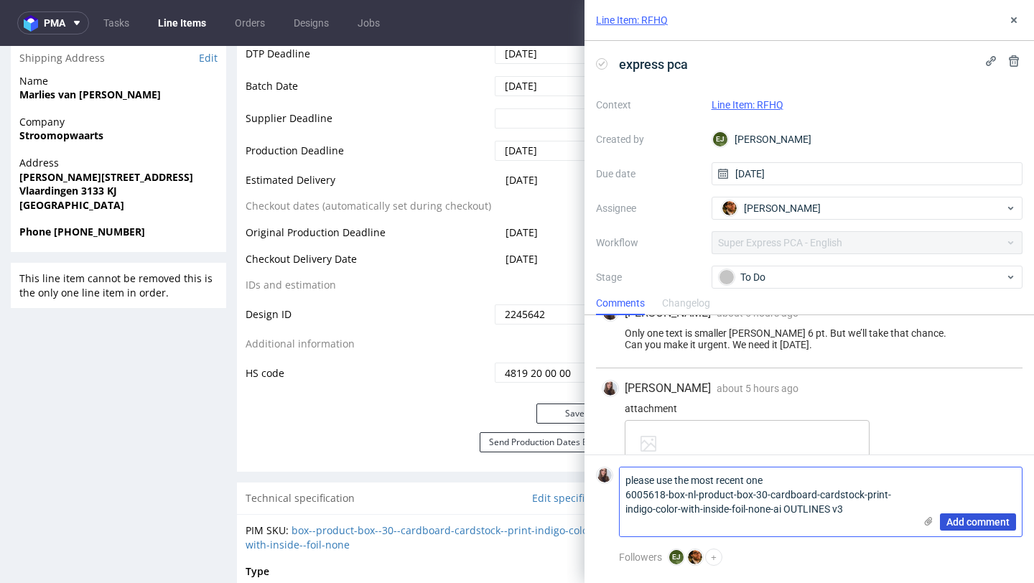
type textarea "please use the most recent one 6005618-box-nl-product-box-30-cardboard-cardstoc…"
click at [990, 520] on span "Add comment" at bounding box center [977, 522] width 63 height 10
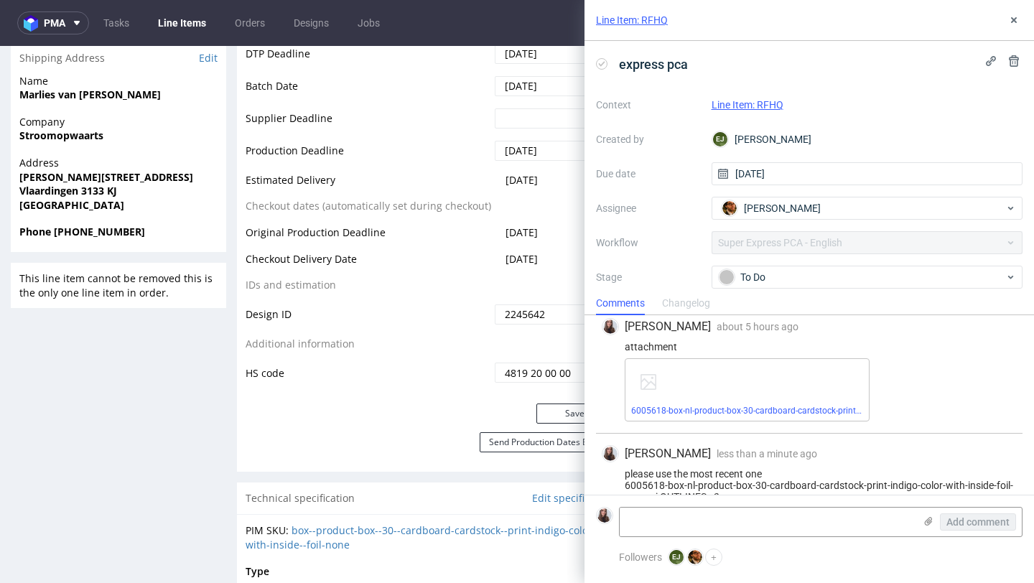
scroll to position [693, 0]
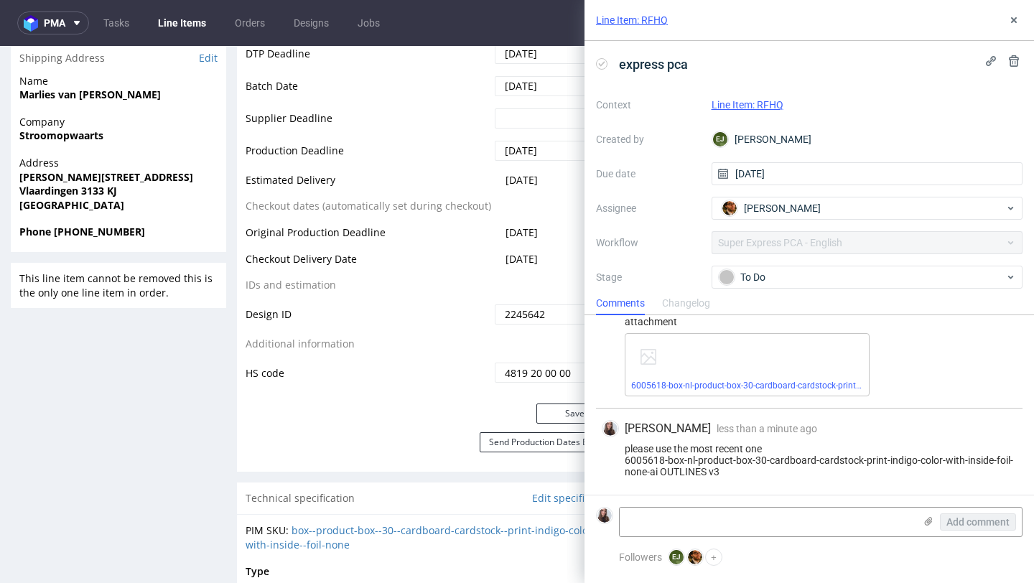
click at [760, 99] on link "Line Item: RFHQ" at bounding box center [747, 104] width 72 height 11
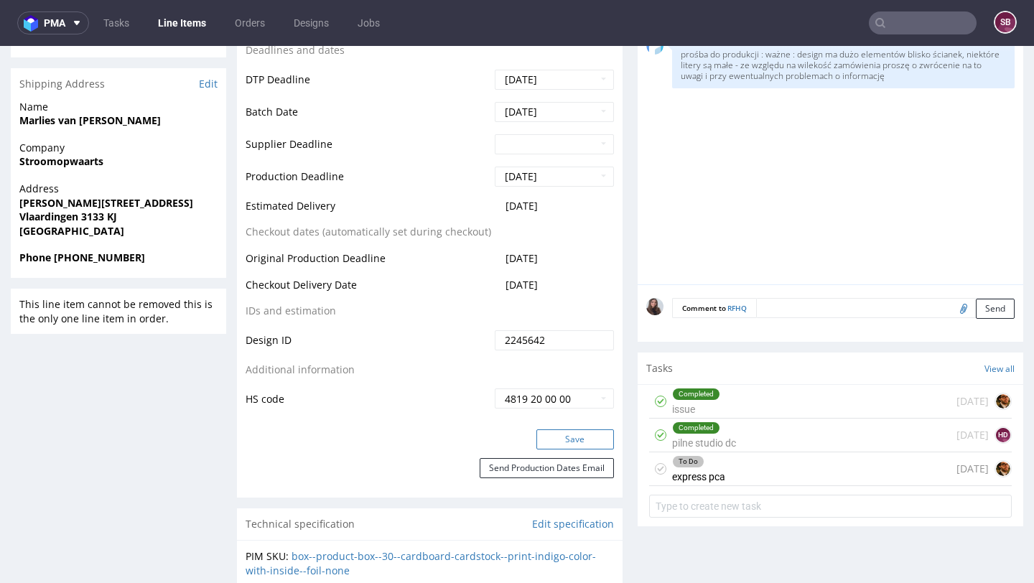
scroll to position [530, 0]
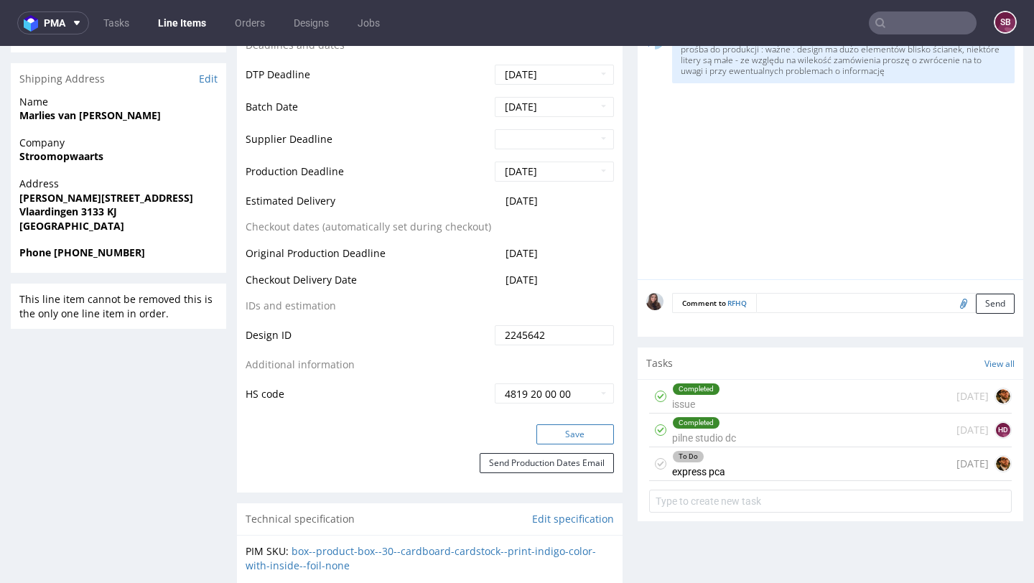
click at [576, 442] on button "Save" at bounding box center [575, 434] width 78 height 20
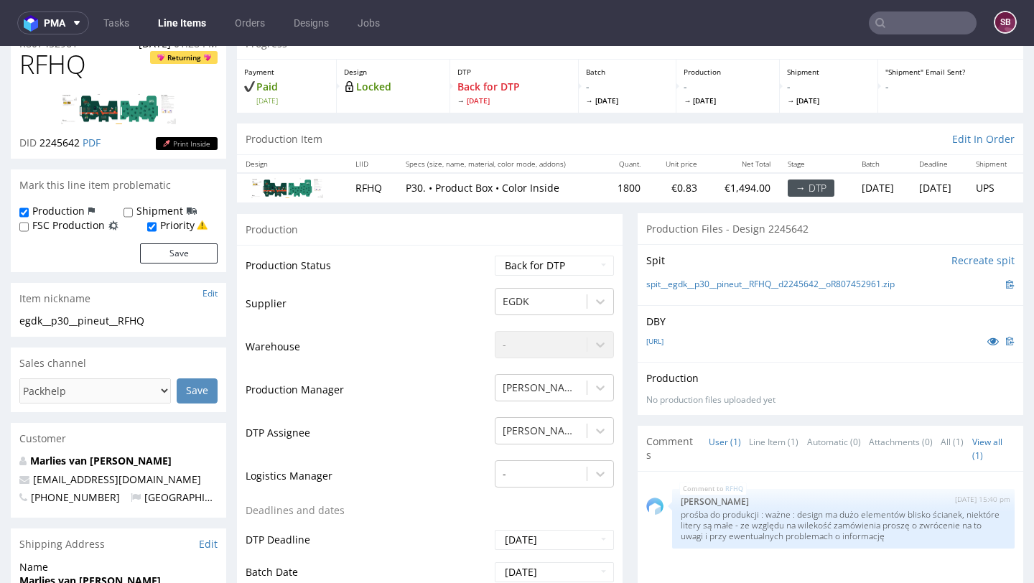
scroll to position [0, 0]
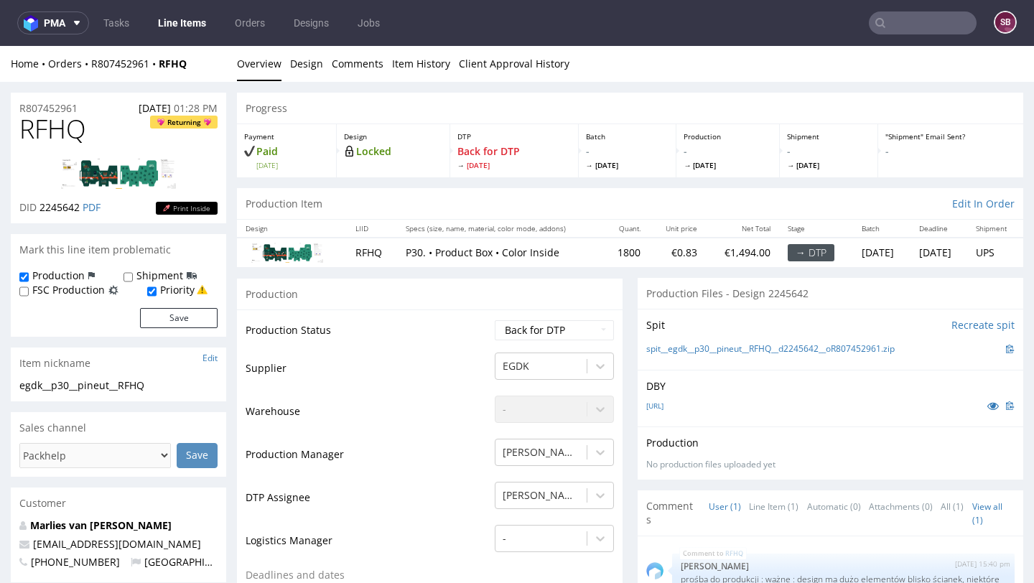
click at [889, 14] on input "text" at bounding box center [923, 22] width 108 height 23
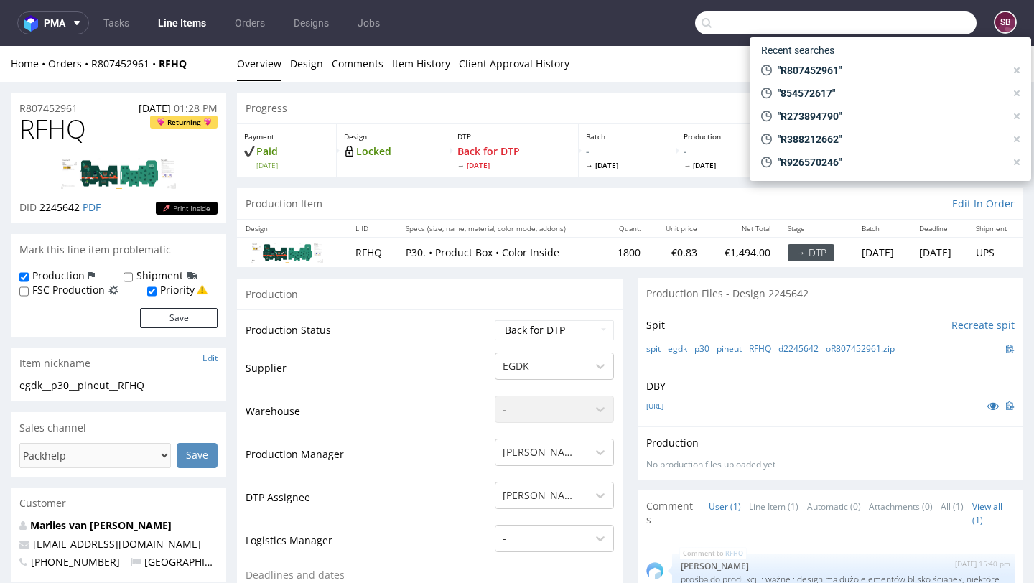
paste input "R805605062"
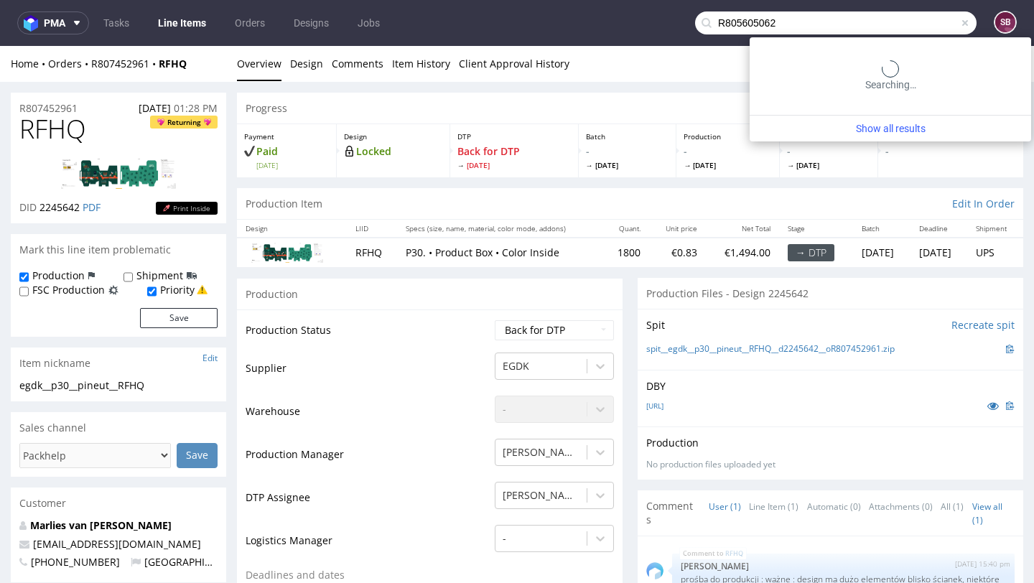
type input "R805605062"
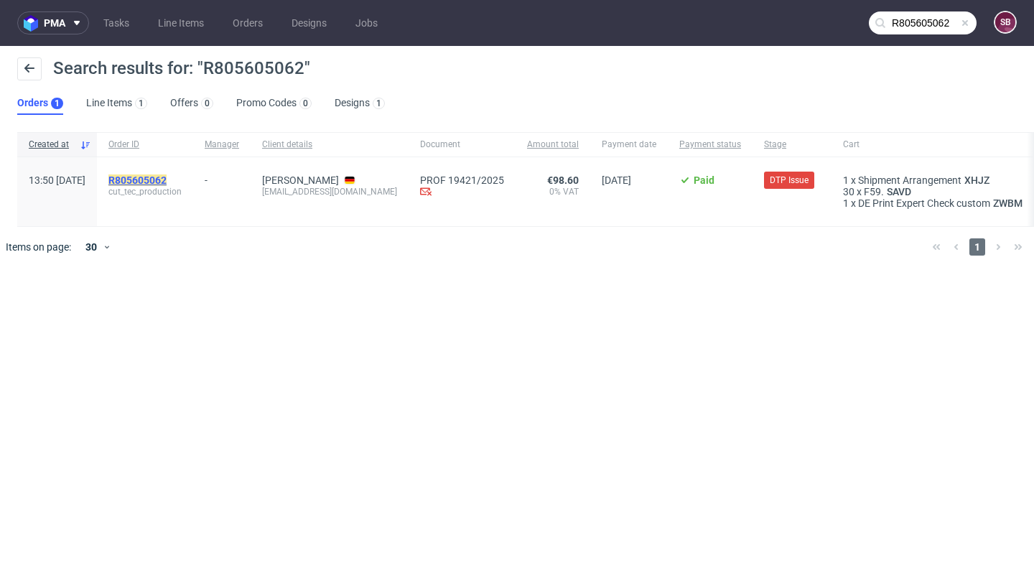
click at [167, 179] on mark "R805605062" at bounding box center [137, 179] width 58 height 11
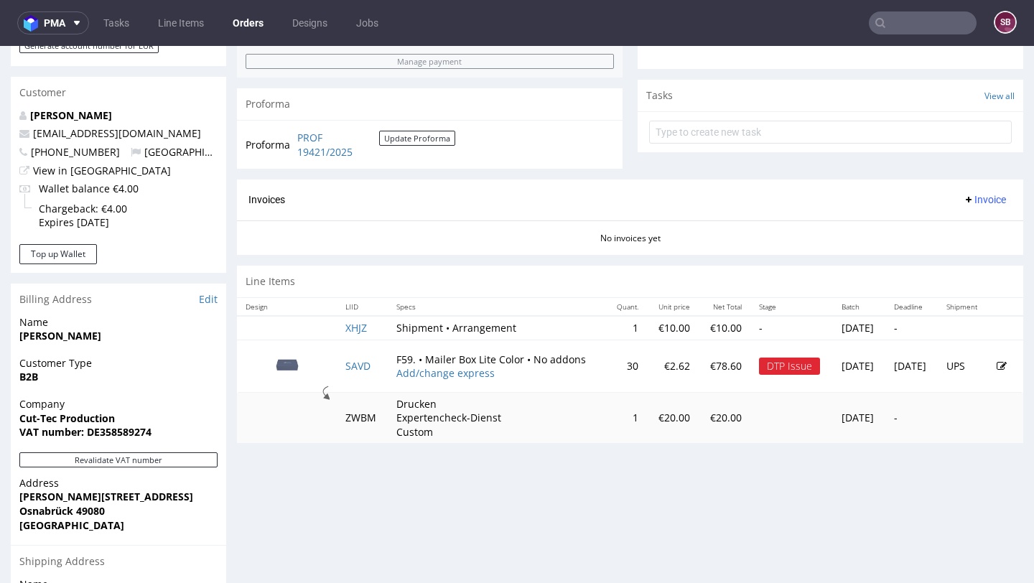
scroll to position [498, 0]
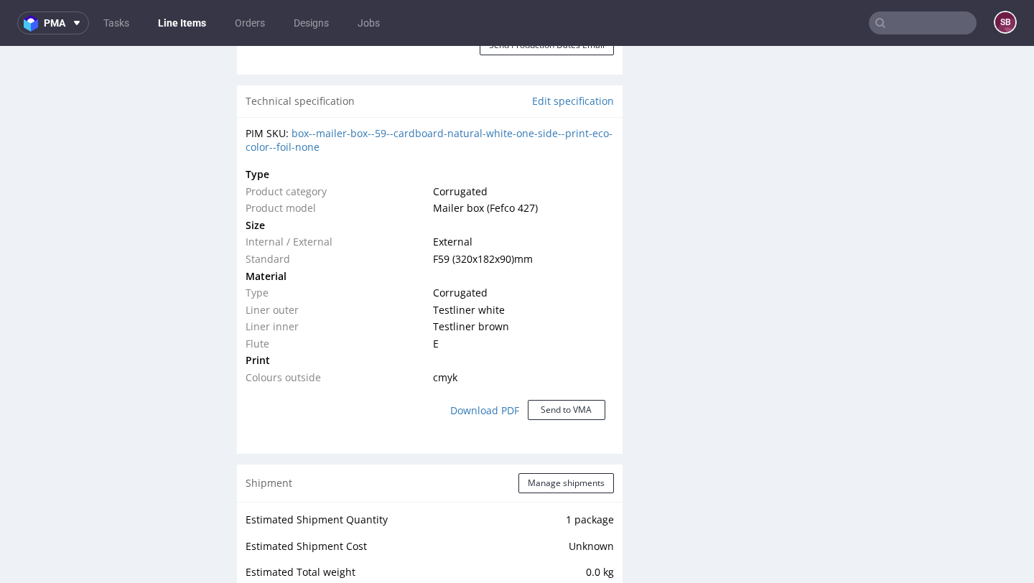
scroll to position [1054, 0]
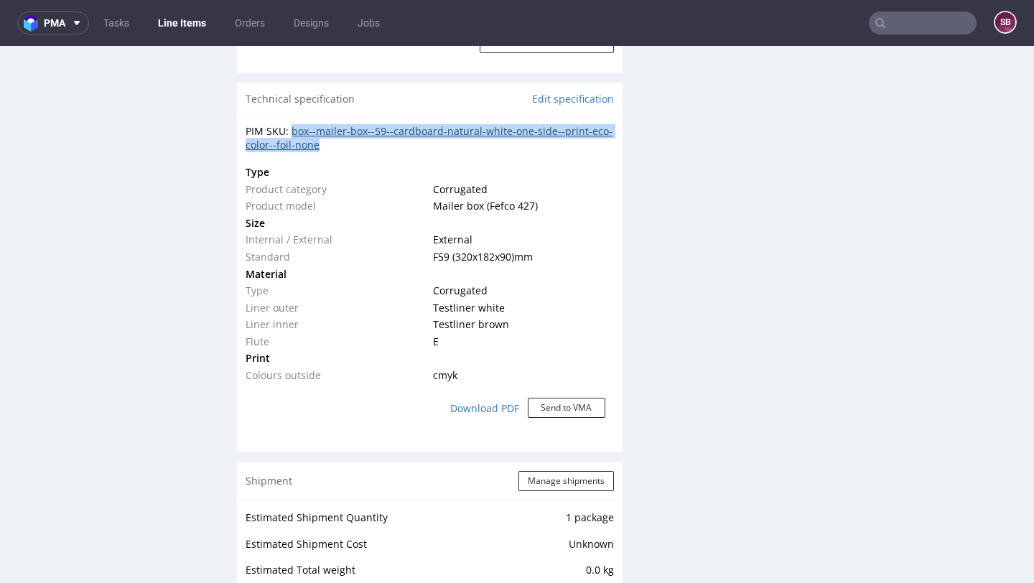
drag, startPoint x: 378, startPoint y: 151, endPoint x: 291, endPoint y: 130, distance: 88.8
click at [291, 130] on div "PIM SKU: box--mailer-box--59--cardboard-natural-white-one-side--print-eco-color…" at bounding box center [430, 278] width 386 height 327
copy link "box--mailer-box--59--cardboard-natural-white-one-side--print-eco-color--foil-no…"
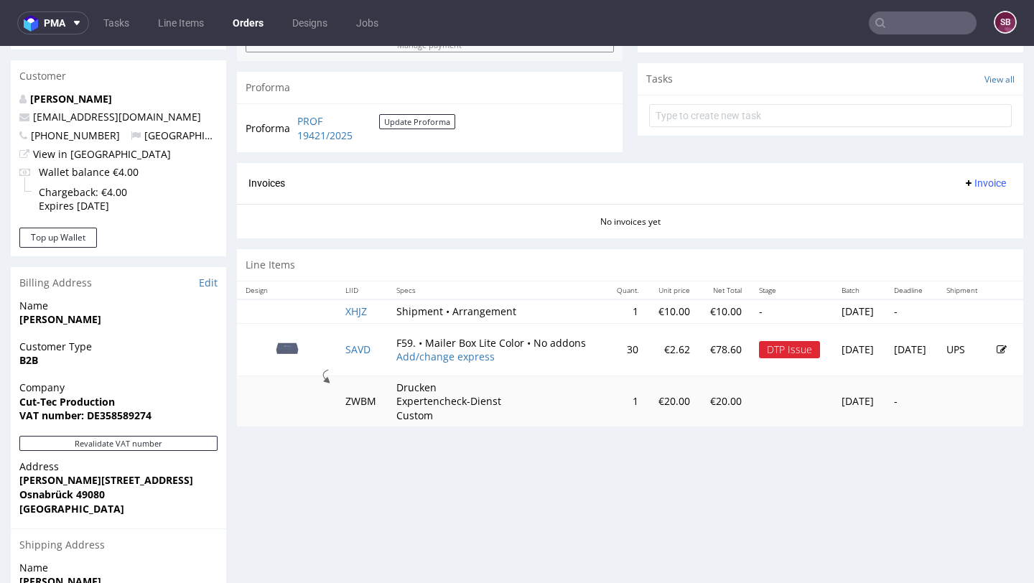
scroll to position [499, 0]
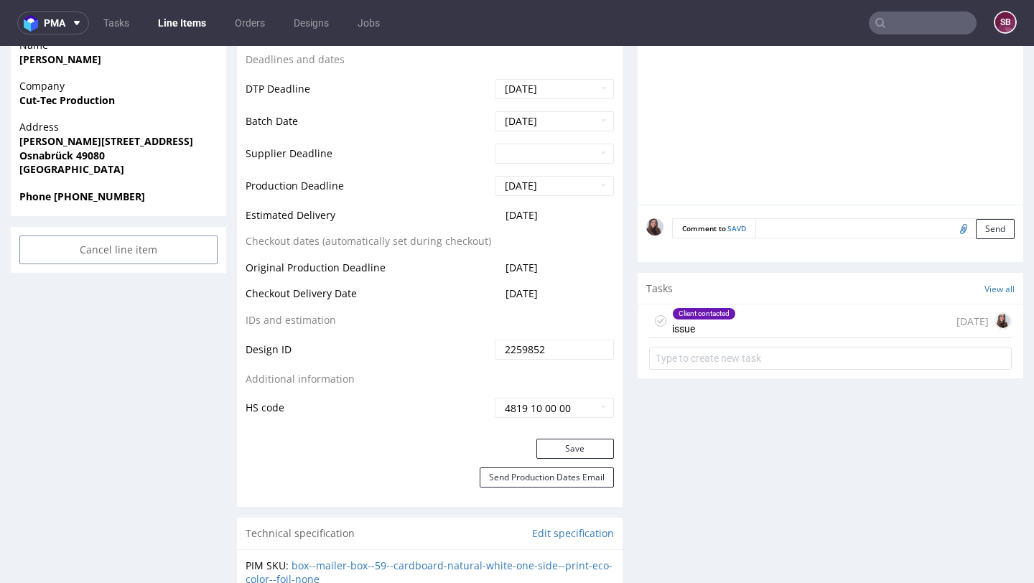
scroll to position [622, 0]
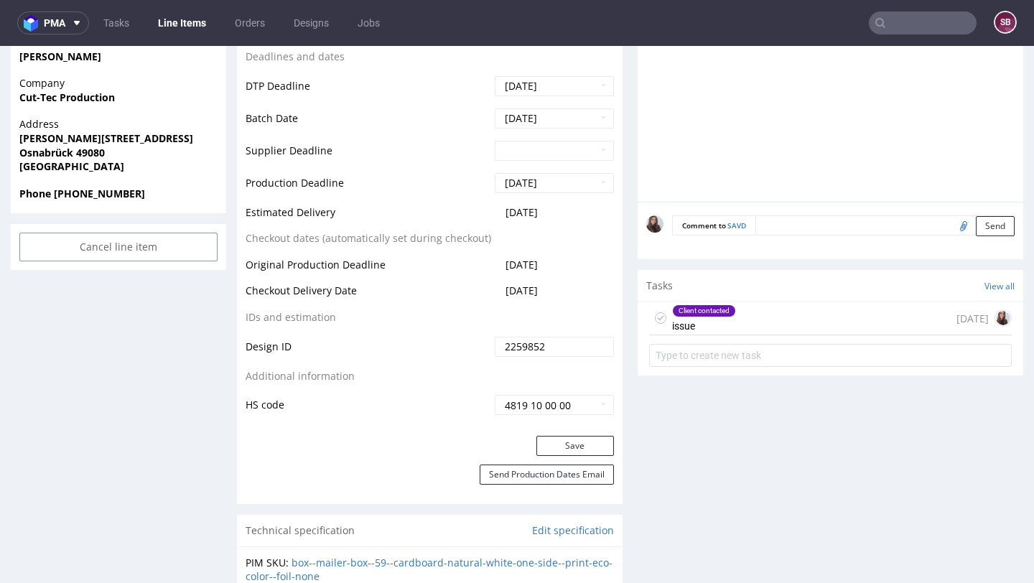
click at [717, 332] on div "Client contacted issue" at bounding box center [704, 318] width 64 height 33
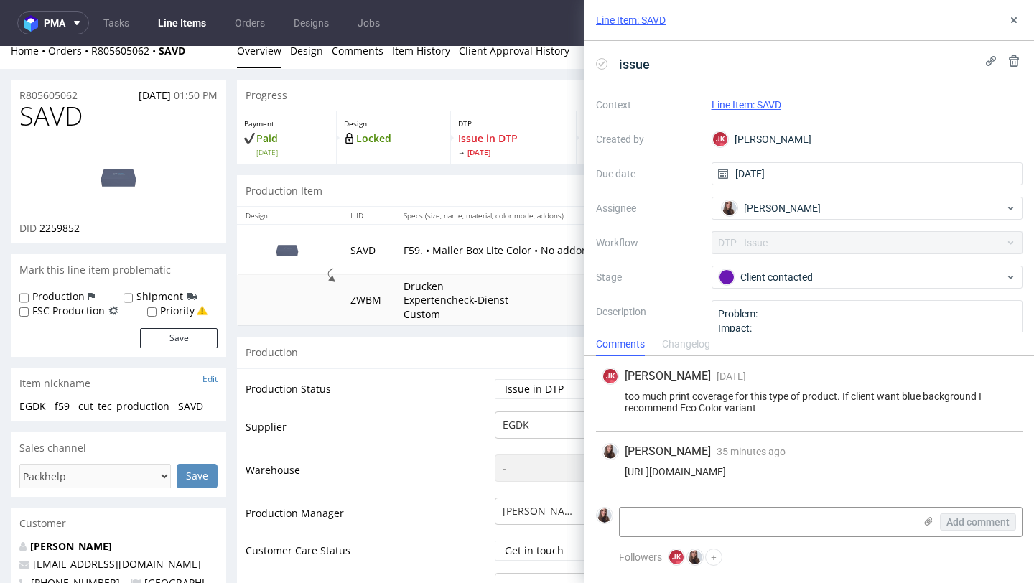
scroll to position [14, 0]
click at [1012, 22] on icon at bounding box center [1013, 19] width 11 height 11
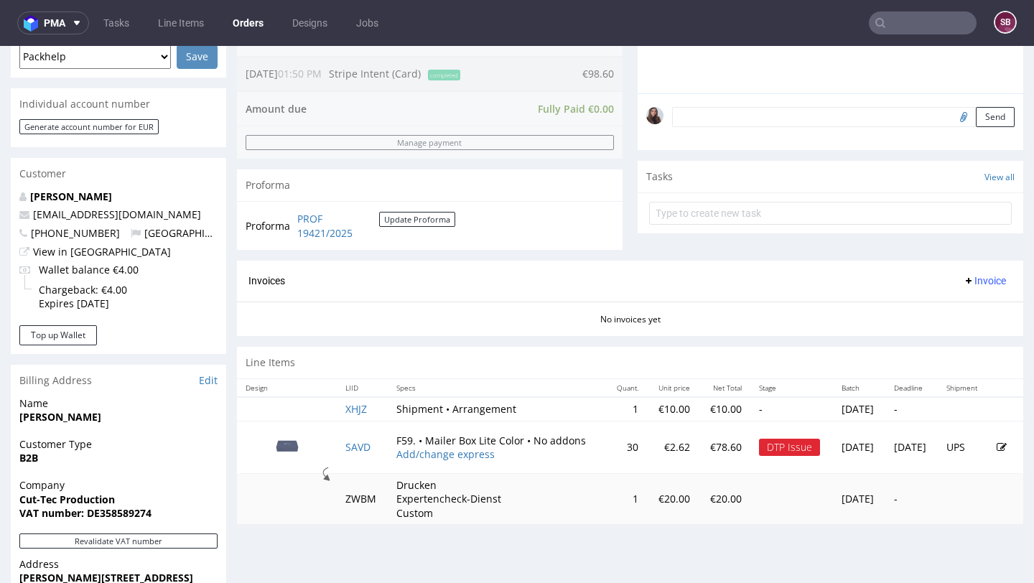
scroll to position [405, 0]
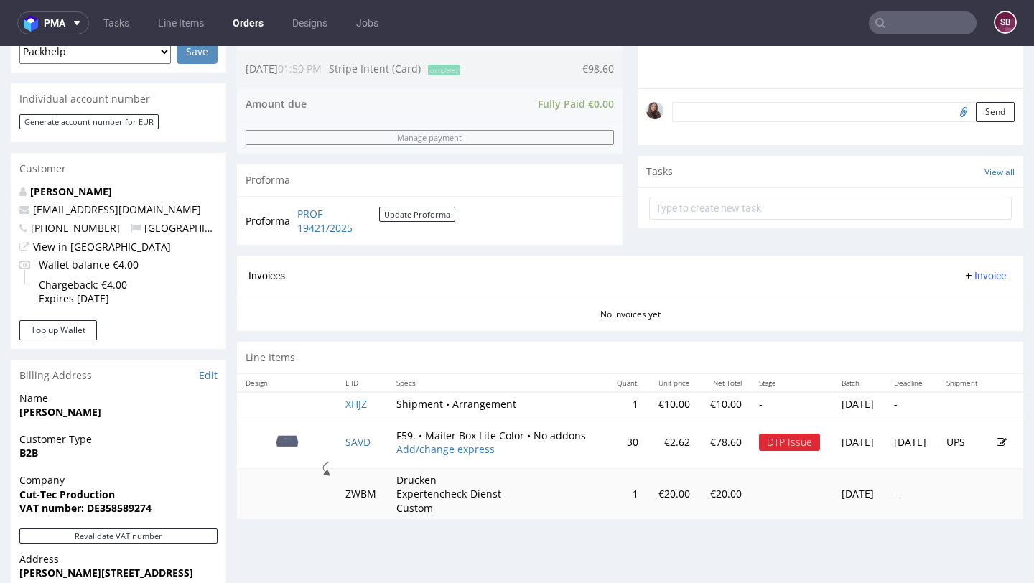
click at [996, 438] on icon at bounding box center [1001, 442] width 10 height 10
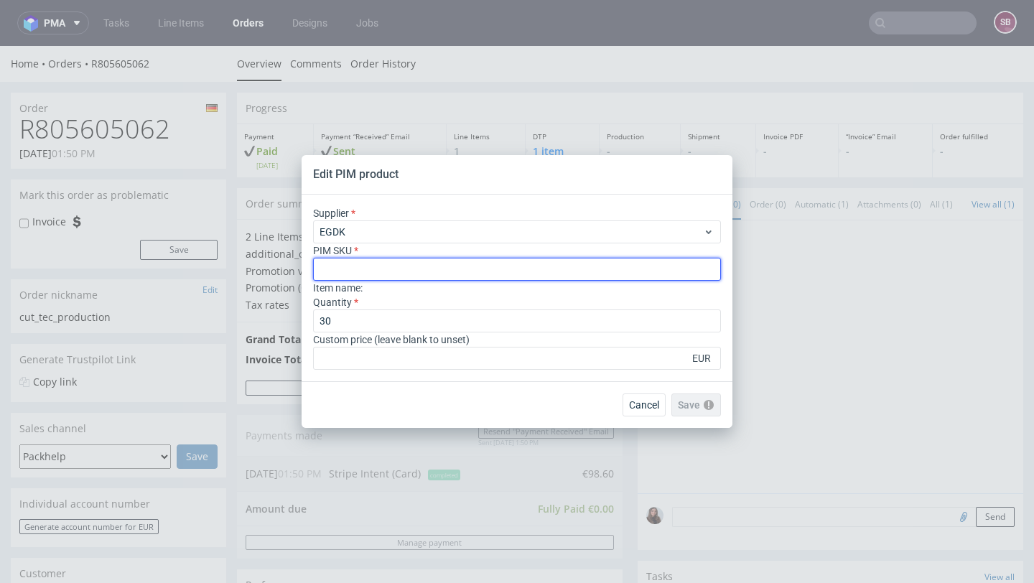
click at [467, 271] on input "text" at bounding box center [517, 269] width 408 height 23
paste input "box--mailer-box--59--cardboard-white-one-side--print-eco-color--foil-none"
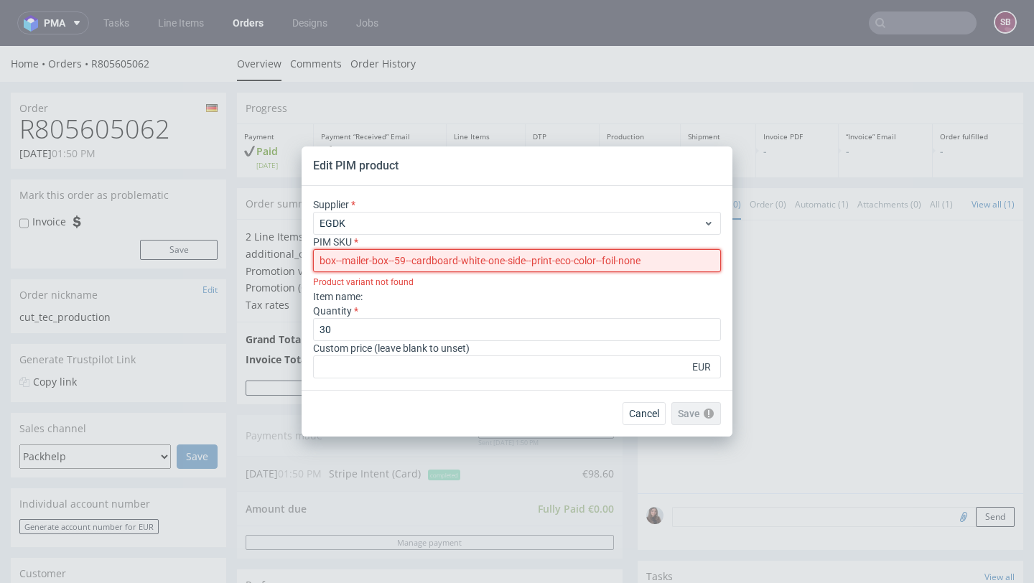
click at [321, 260] on input "box--mailer-box--59--cardboard-white-one-side--print-eco-color--foil-none" at bounding box center [517, 260] width 408 height 23
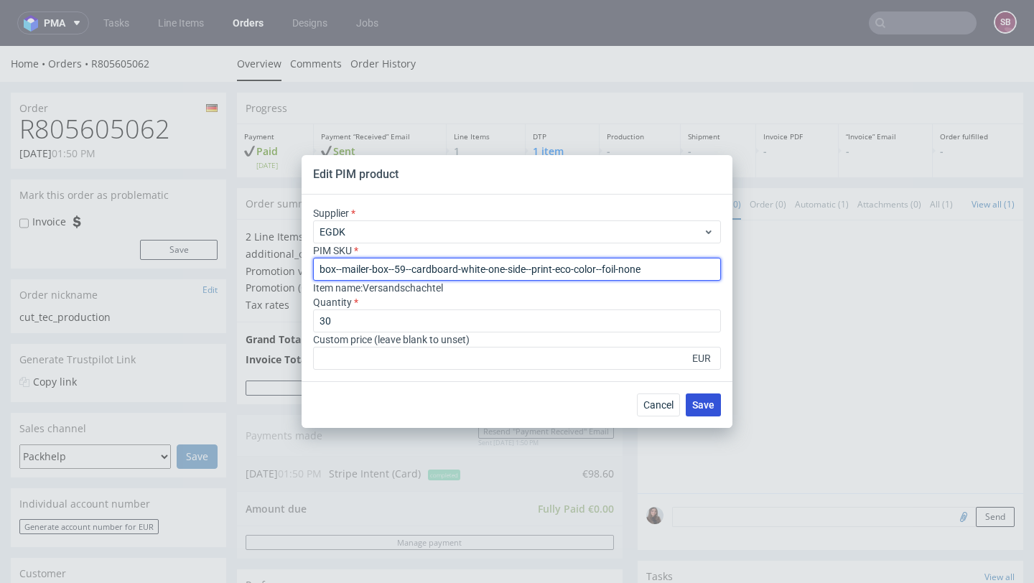
type input "box--mailer-box--59--cardboard-white-one-side--print-eco-color--foil-none"
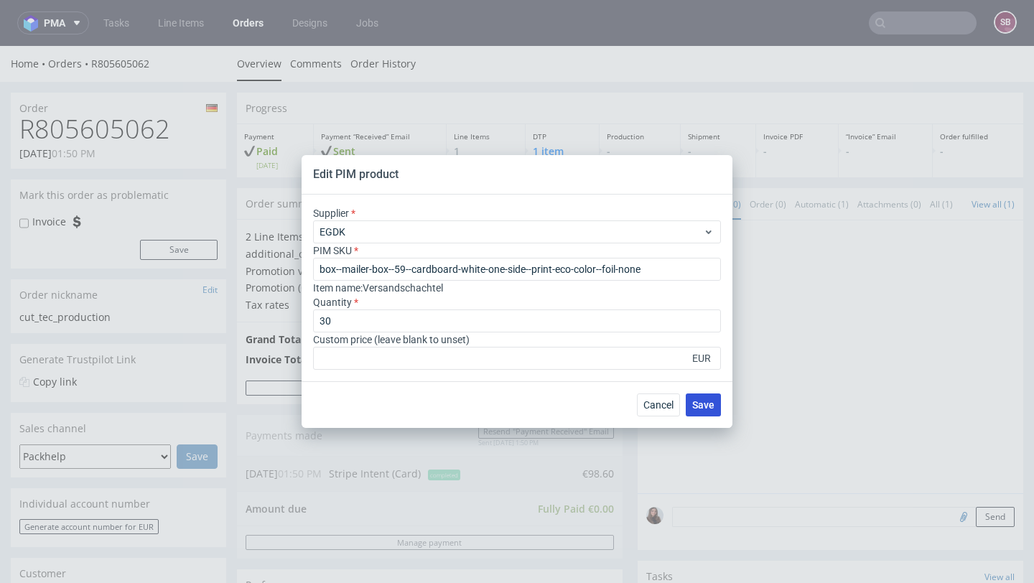
click at [703, 404] on span "Save" at bounding box center [703, 405] width 22 height 10
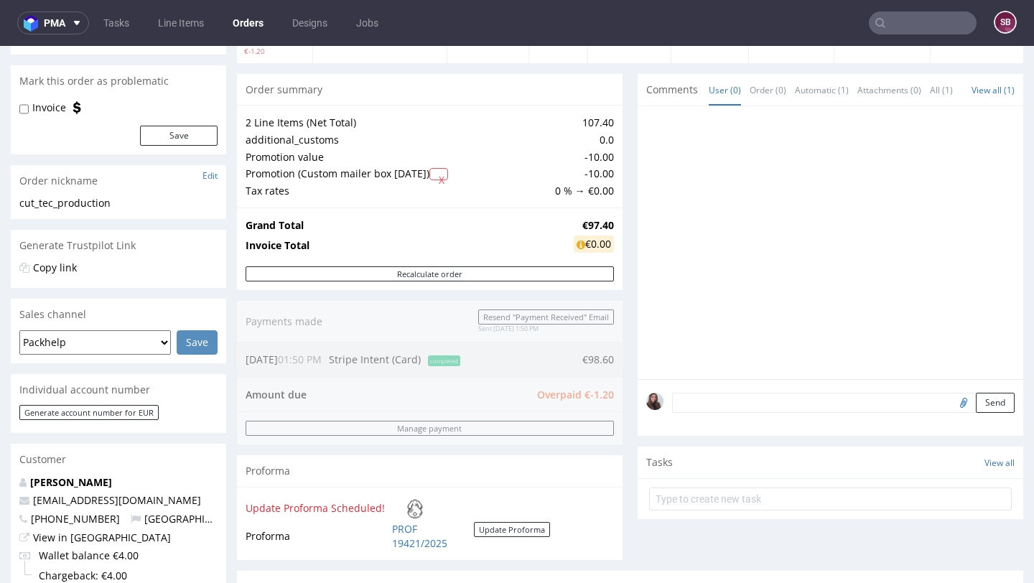
scroll to position [97, 0]
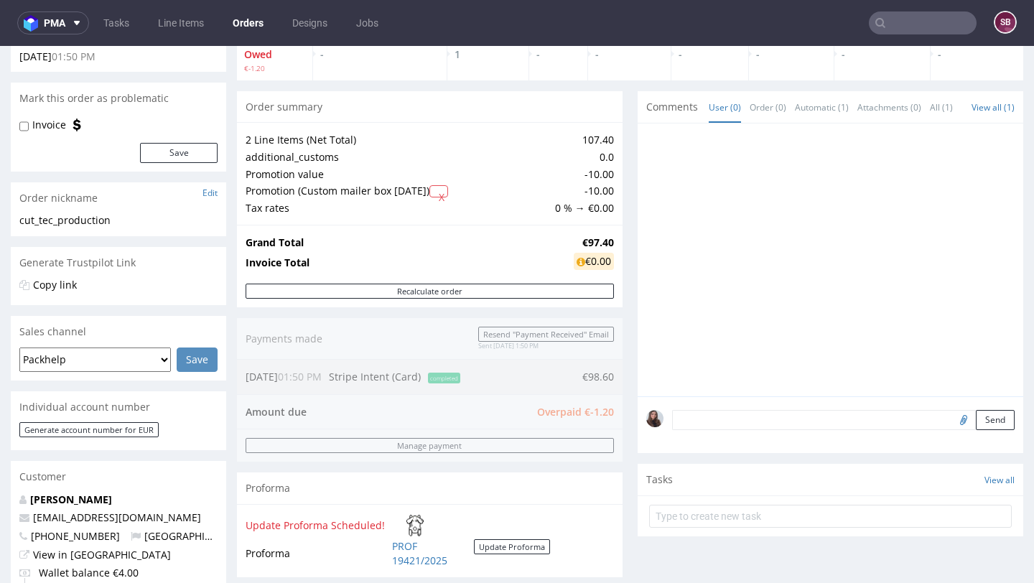
drag, startPoint x: 527, startPoint y: 410, endPoint x: 602, endPoint y: 413, distance: 74.7
click at [602, 413] on div "Order summary 2 Line Items (Net Total) 107.40 additional_customs 0.0 Promotion …" at bounding box center [430, 339] width 386 height 497
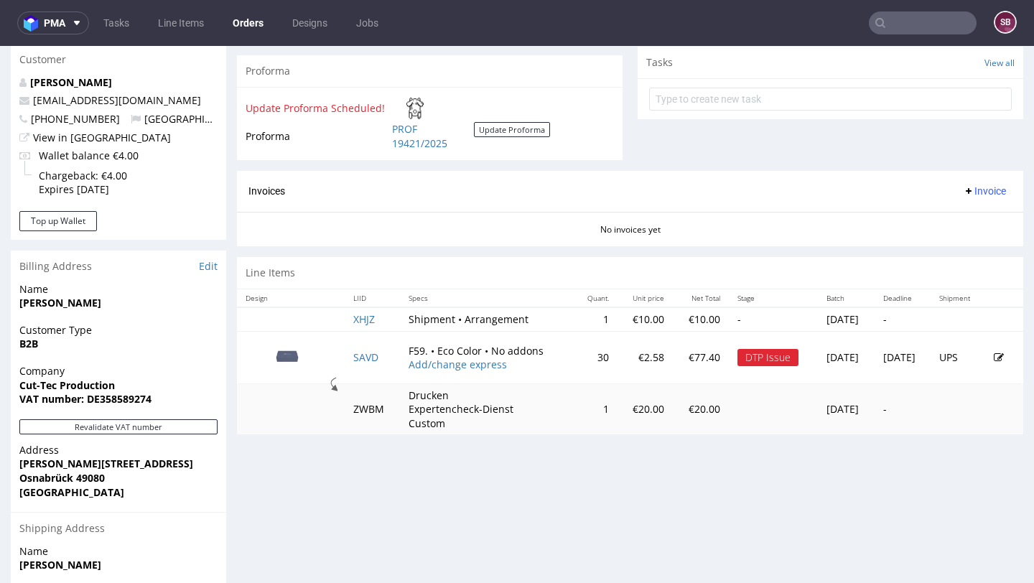
scroll to position [515, 0]
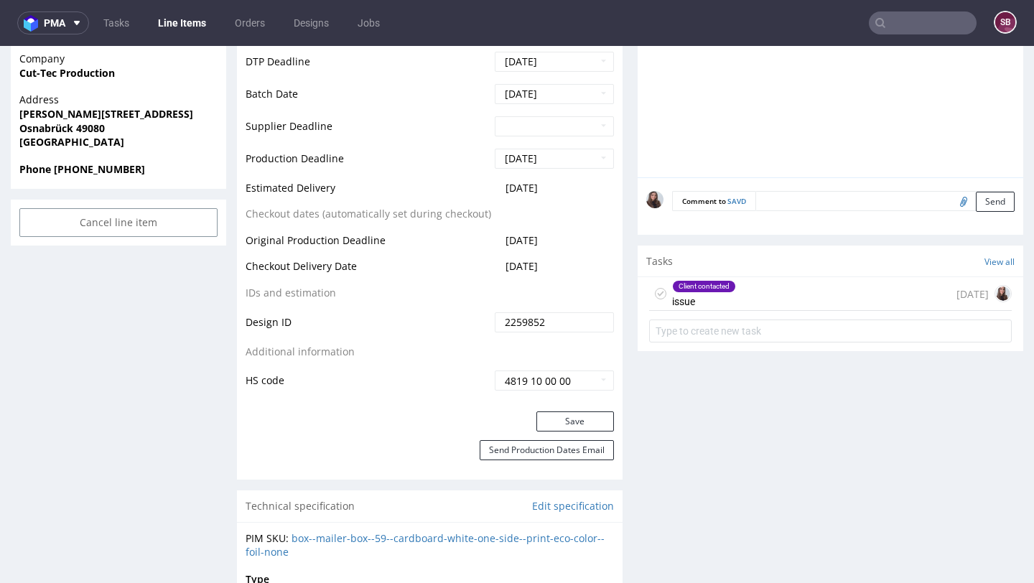
scroll to position [668, 0]
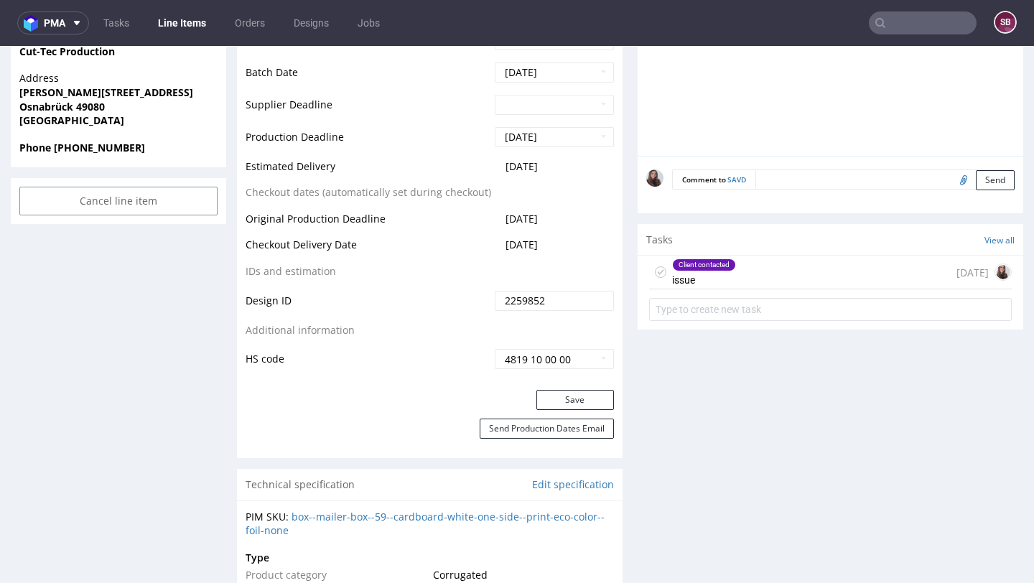
click at [787, 275] on div "Client contacted issue 4 days ago" at bounding box center [830, 273] width 363 height 34
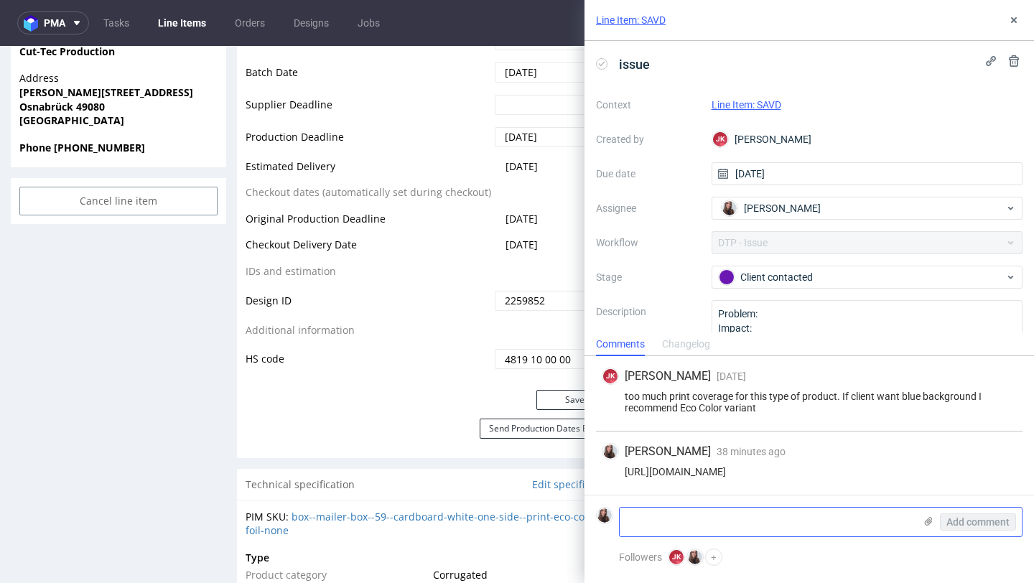
click at [709, 516] on textarea at bounding box center [767, 522] width 294 height 29
type textarea "SKU changed to Eco color"
click at [971, 520] on span "Add comment" at bounding box center [977, 522] width 63 height 10
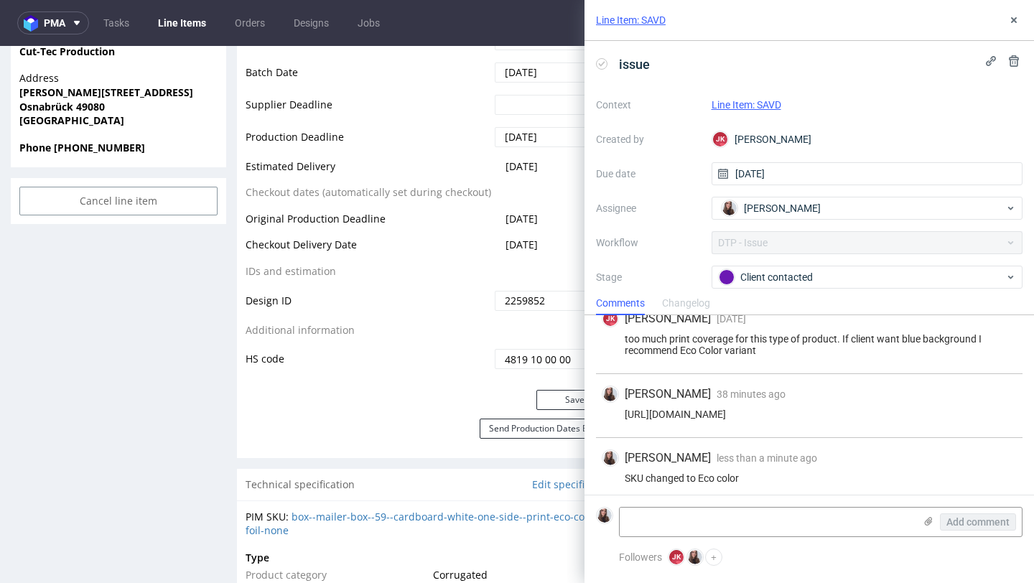
scroll to position [23, 0]
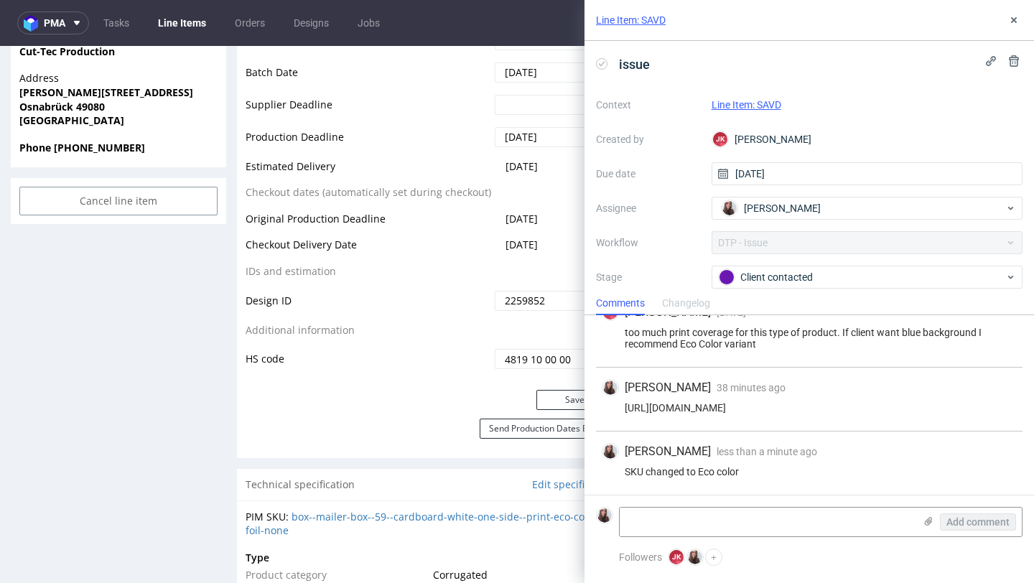
click at [776, 99] on link "Line Item: SAVD" at bounding box center [746, 104] width 70 height 11
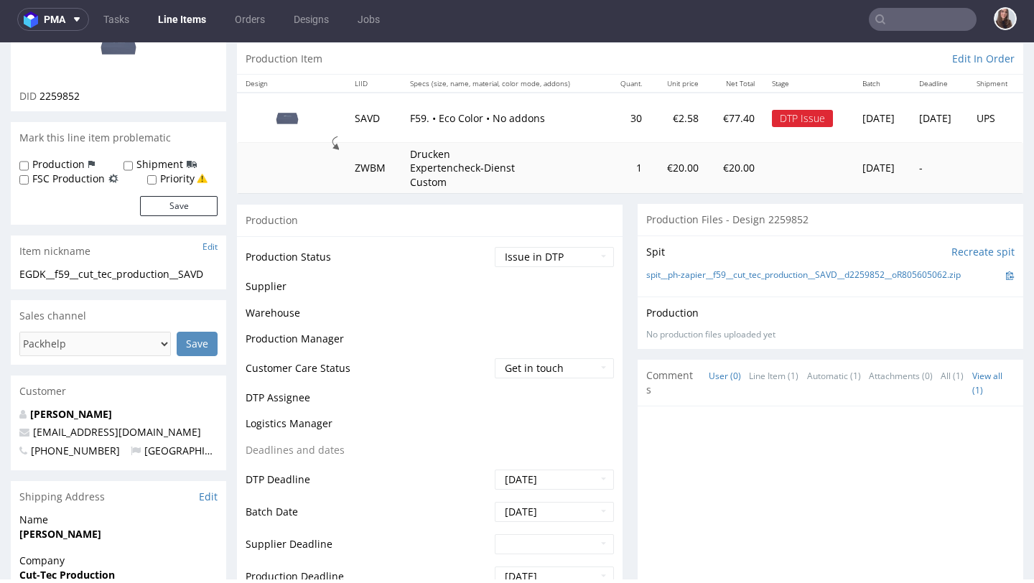
scroll to position [151, 0]
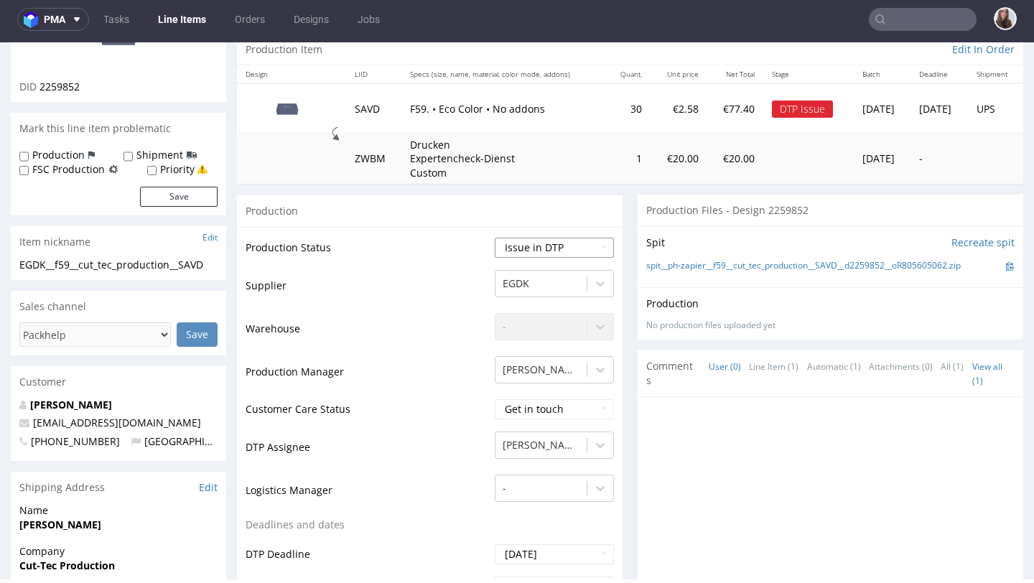
click at [559, 238] on select "Waiting for Artwork Waiting for Diecut Waiting for Mockup Waiting for DTP Waiti…" at bounding box center [554, 248] width 119 height 20
select select "back_for_dtp"
click at [495, 238] on select "Waiting for Artwork Waiting for Diecut Waiting for Mockup Waiting for DTP Waiti…" at bounding box center [554, 248] width 119 height 20
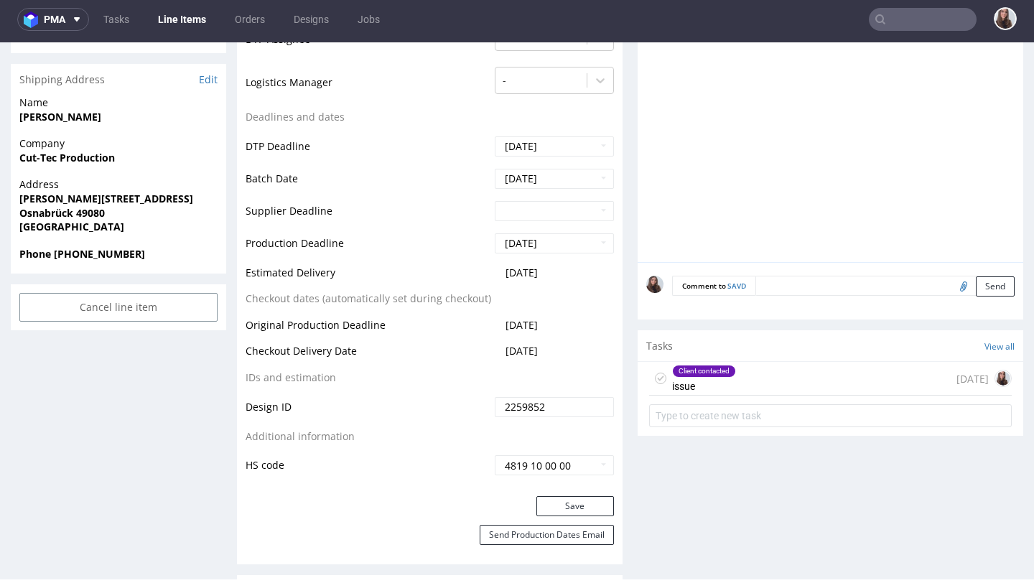
scroll to position [645, 0]
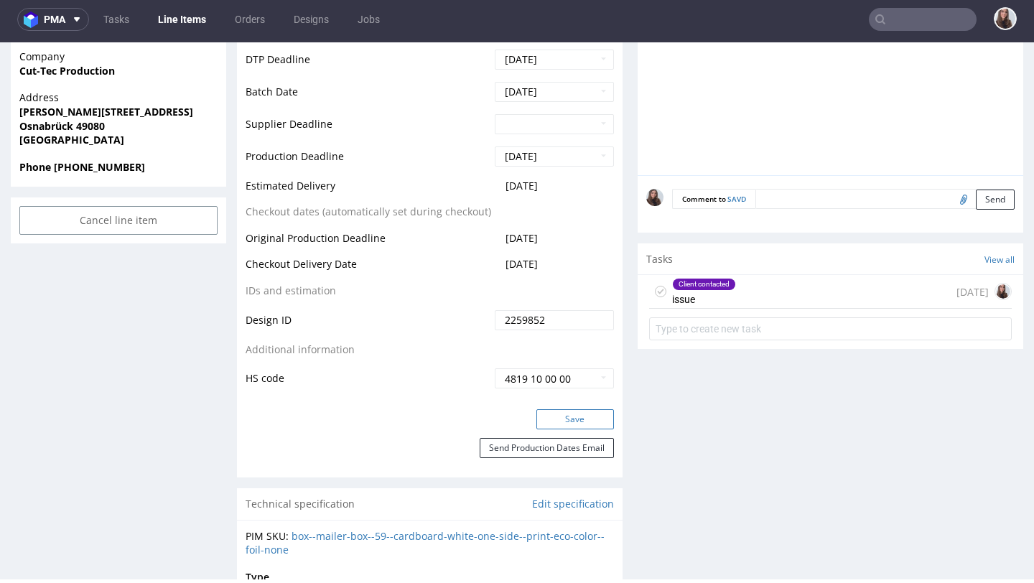
click at [564, 420] on button "Save" at bounding box center [575, 419] width 78 height 20
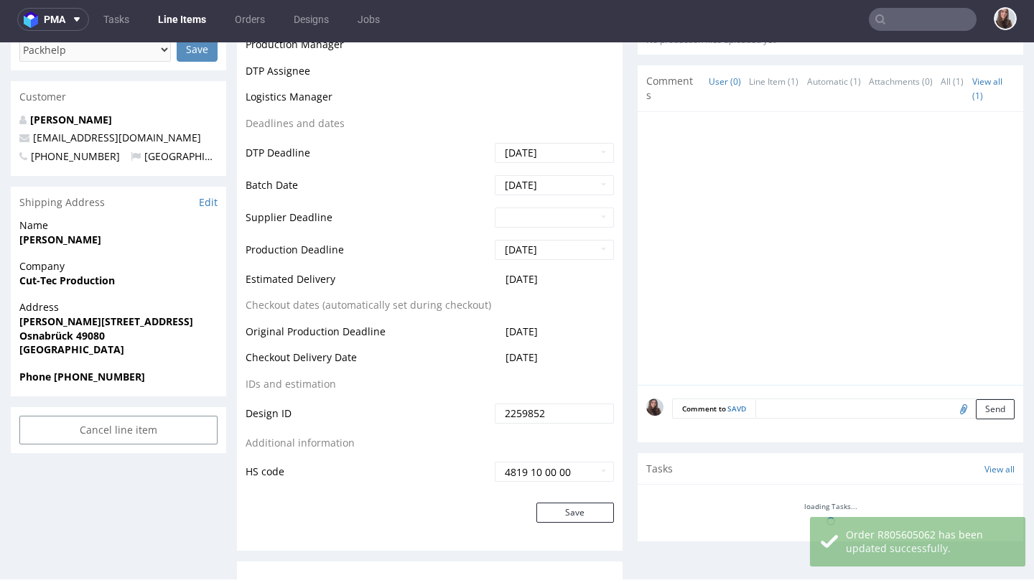
scroll to position [0, 0]
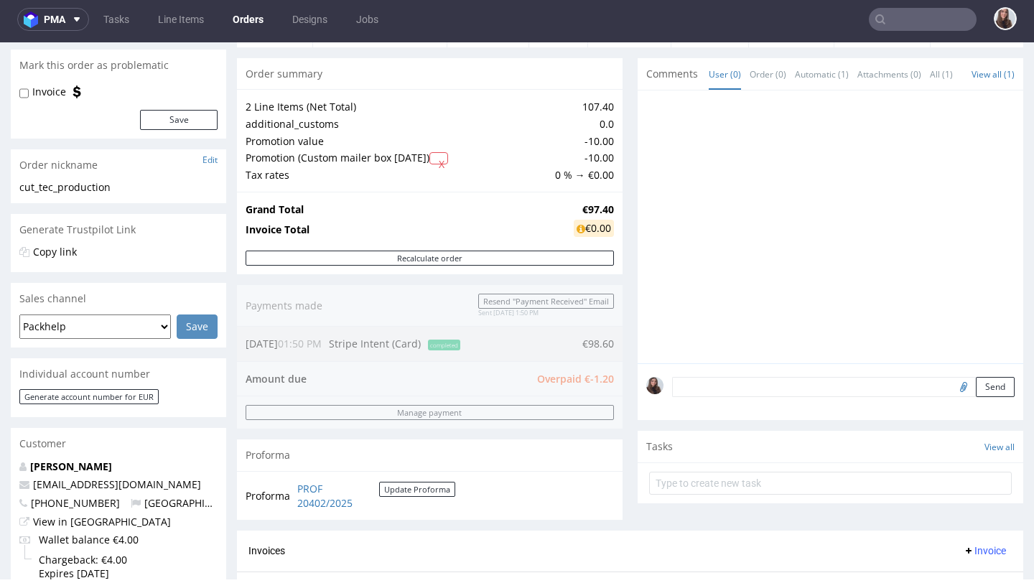
scroll to position [129, 0]
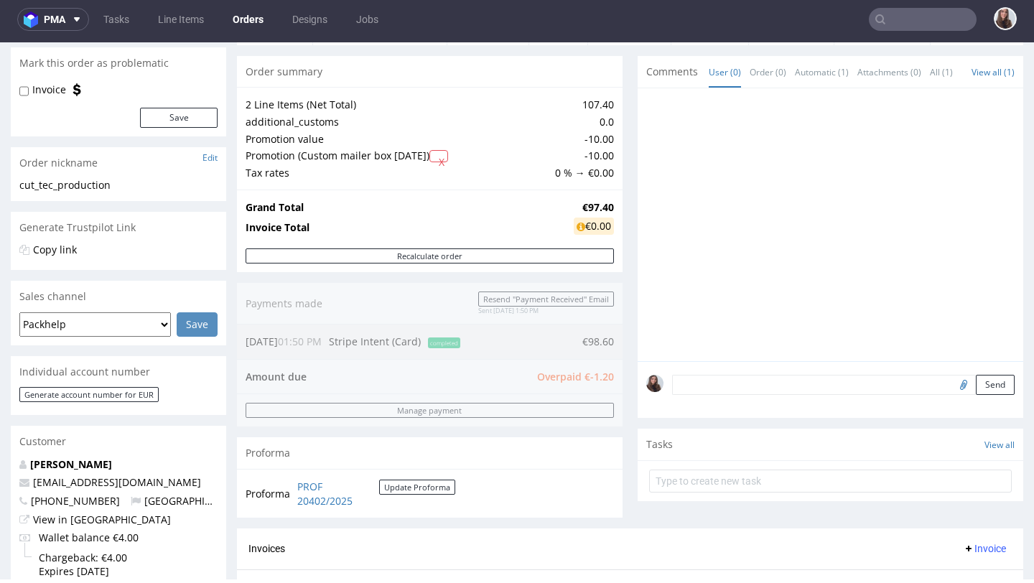
click at [787, 395] on textarea at bounding box center [843, 385] width 342 height 20
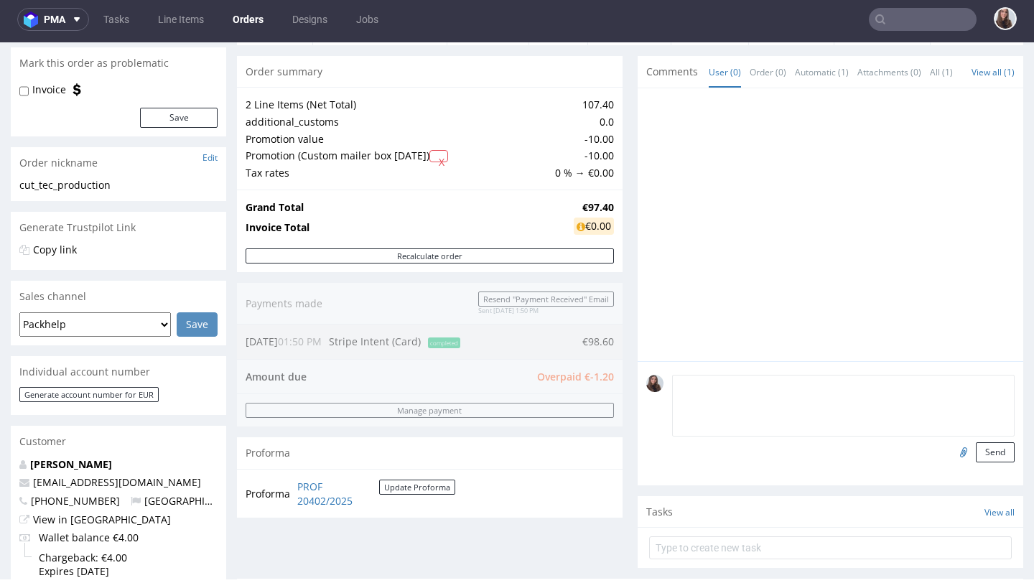
type textarea "s"
type textarea "SKU to eco color changed"
click at [976, 462] on button "Send" at bounding box center [995, 452] width 39 height 20
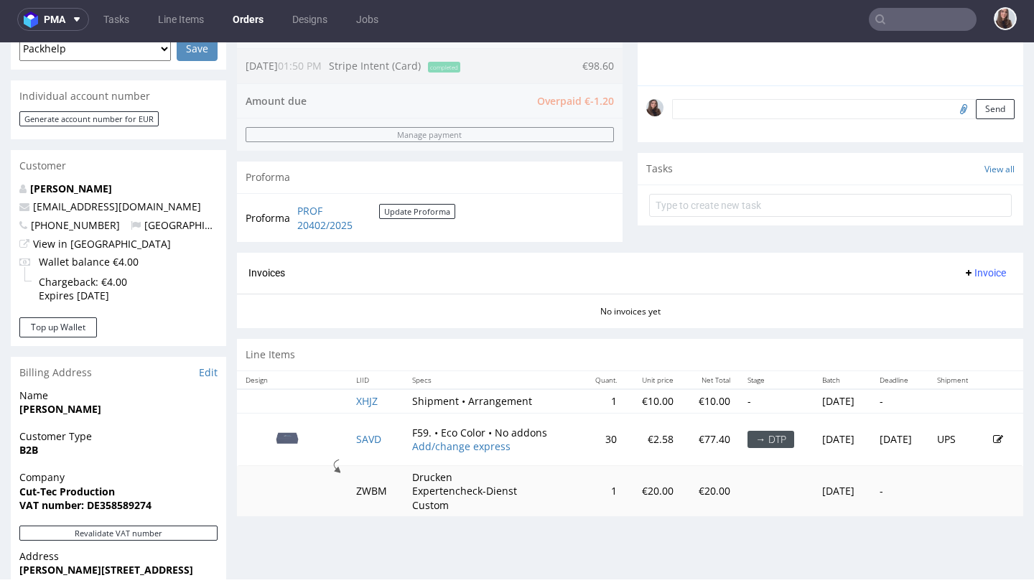
scroll to position [416, 0]
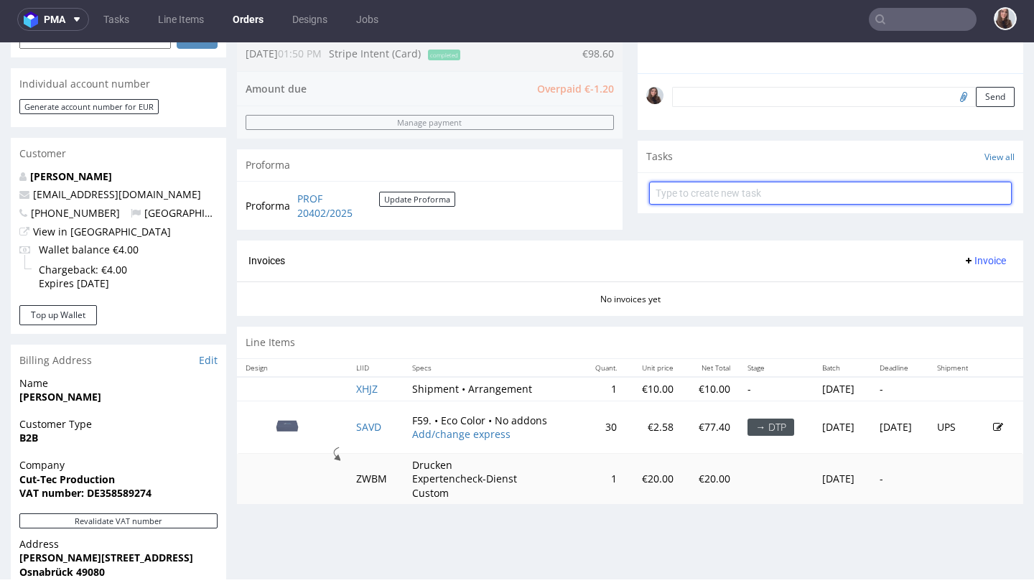
click at [742, 189] on input "text" at bounding box center [830, 193] width 363 height 23
type input "refund"
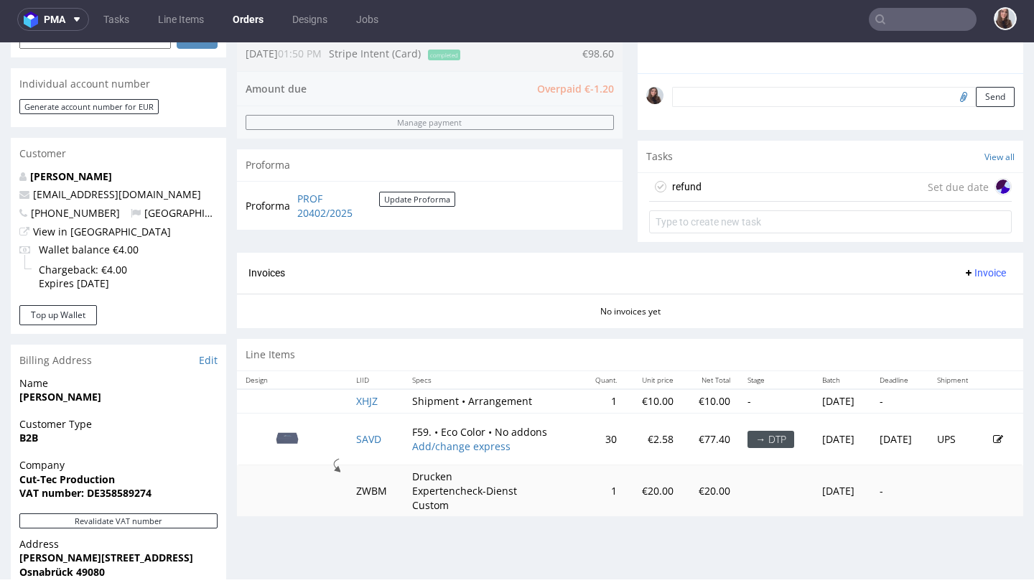
click at [753, 182] on div "refund Set due date" at bounding box center [830, 187] width 363 height 29
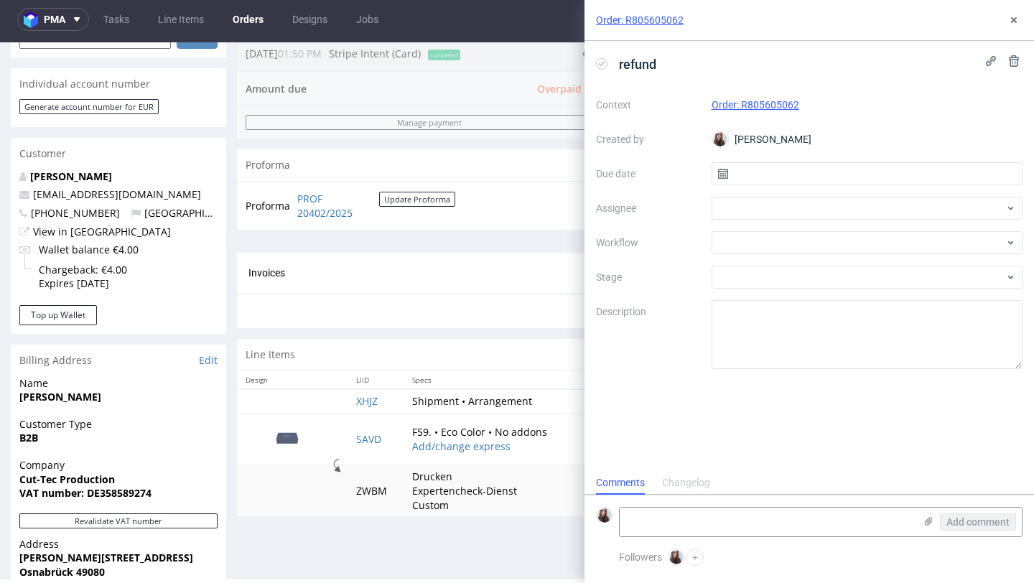
scroll to position [11, 0]
click at [787, 176] on input "text" at bounding box center [867, 173] width 312 height 23
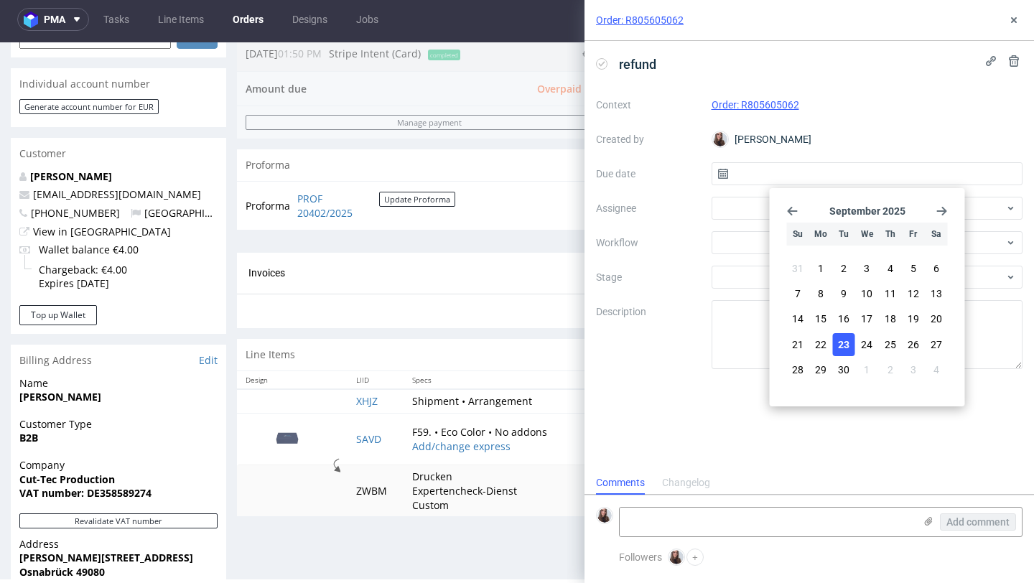
click at [842, 351] on span "23" at bounding box center [843, 344] width 11 height 14
type input "[DATE]"
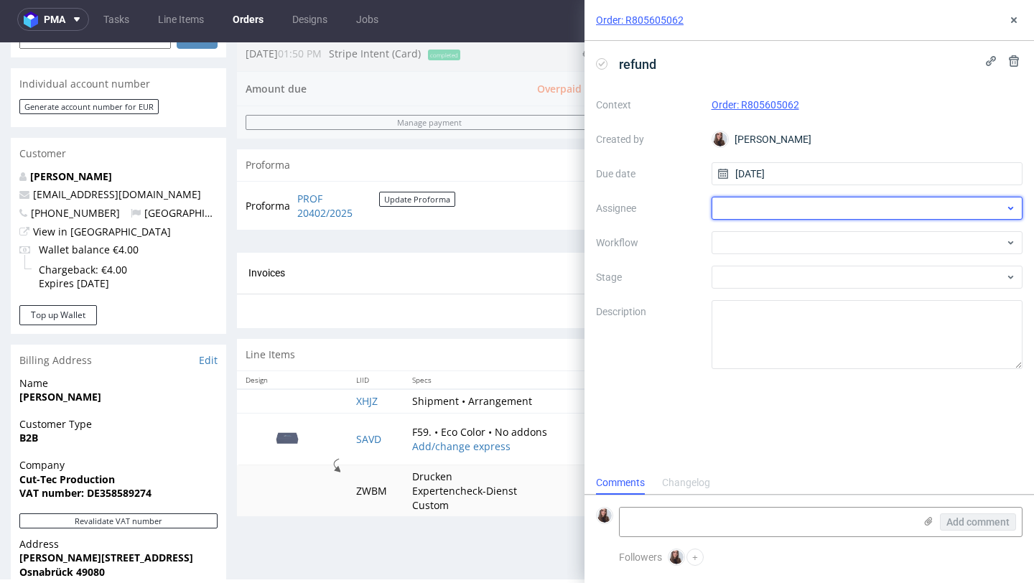
click at [787, 205] on div at bounding box center [867, 208] width 312 height 23
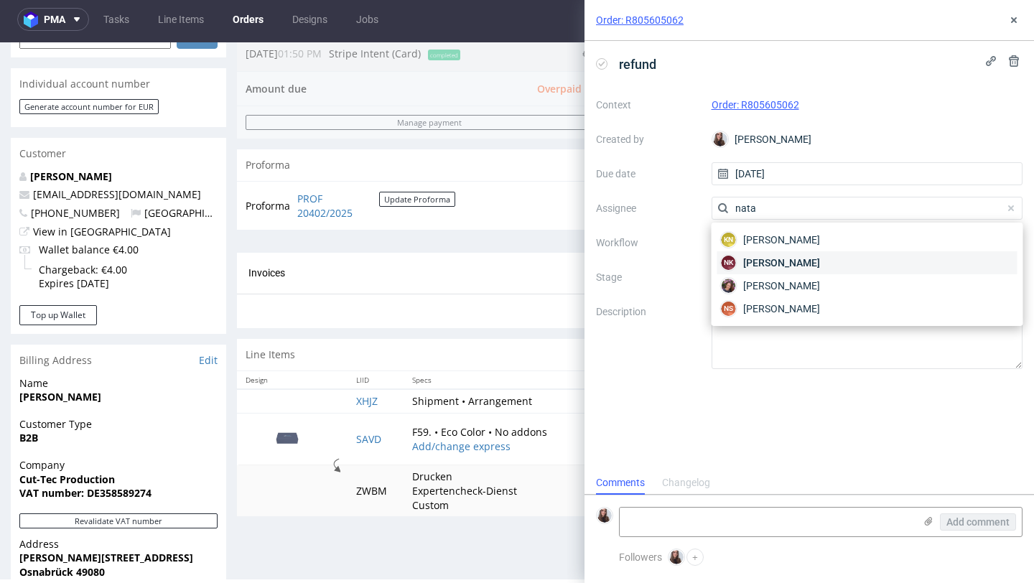
type input "nata"
click at [820, 262] on span "[PERSON_NAME]" at bounding box center [781, 263] width 77 height 14
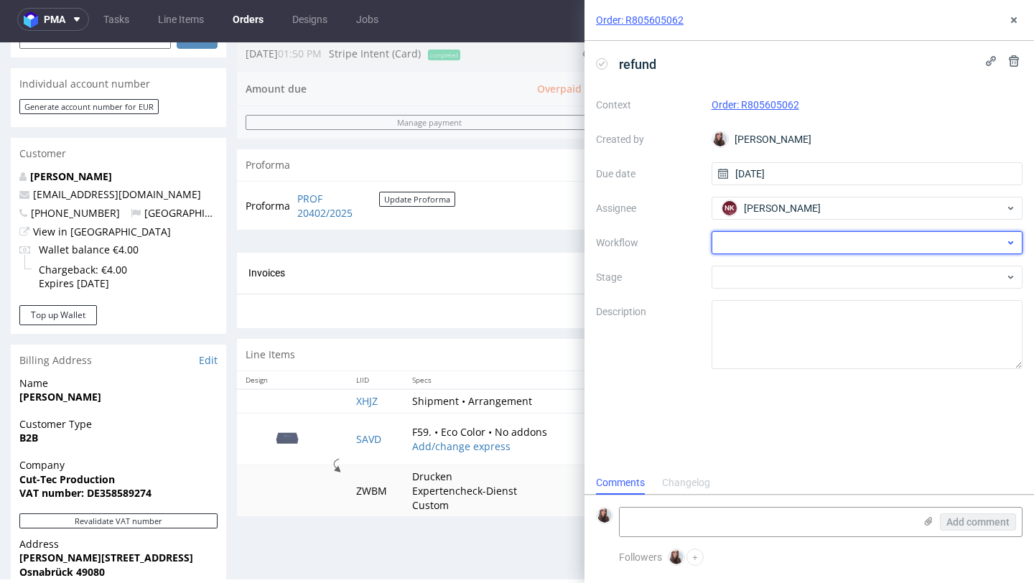
click at [796, 241] on div at bounding box center [867, 242] width 312 height 23
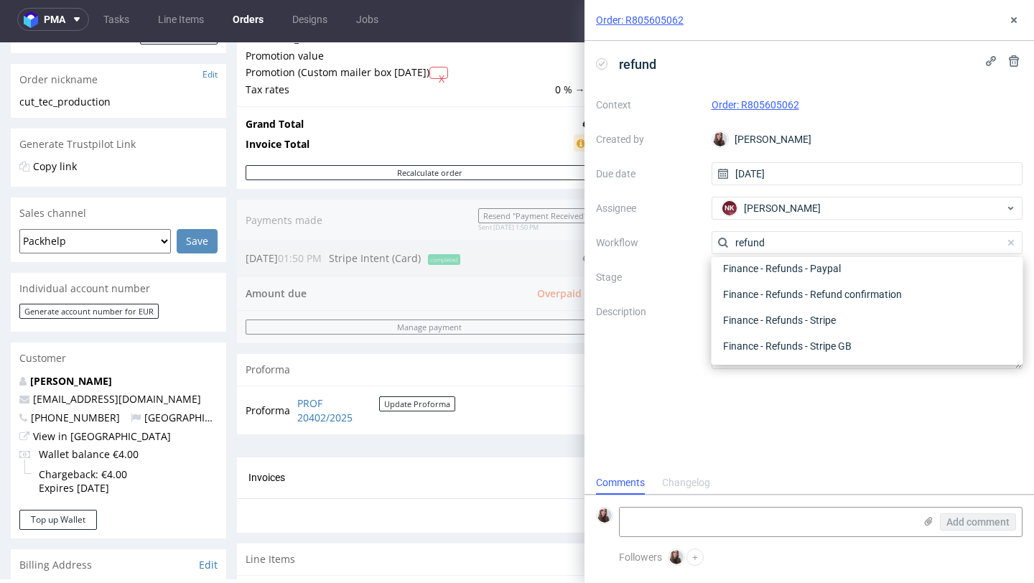
scroll to position [202, 0]
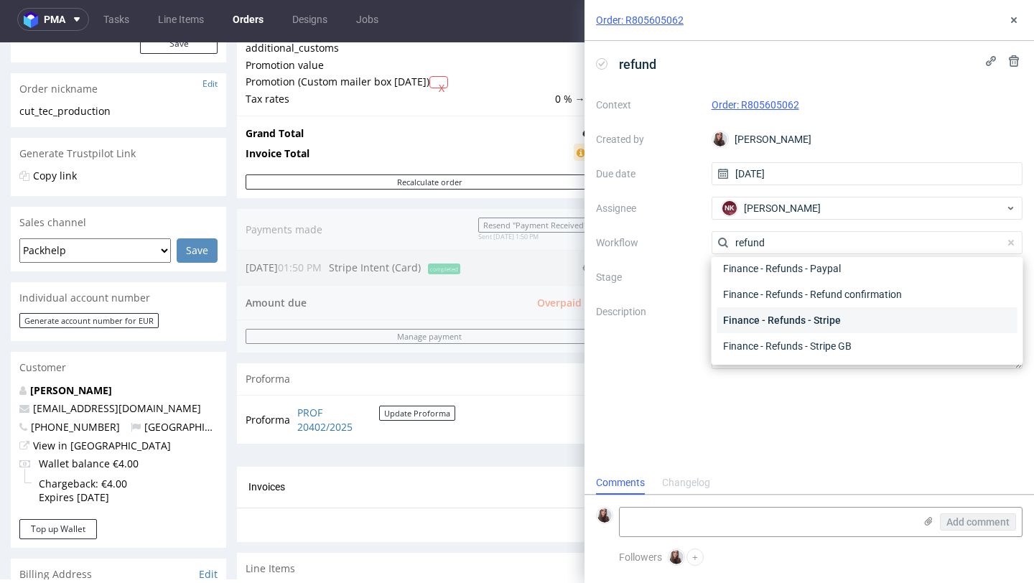
type input "refund"
click at [851, 317] on div "Finance - Refunds - Stripe" at bounding box center [867, 320] width 300 height 26
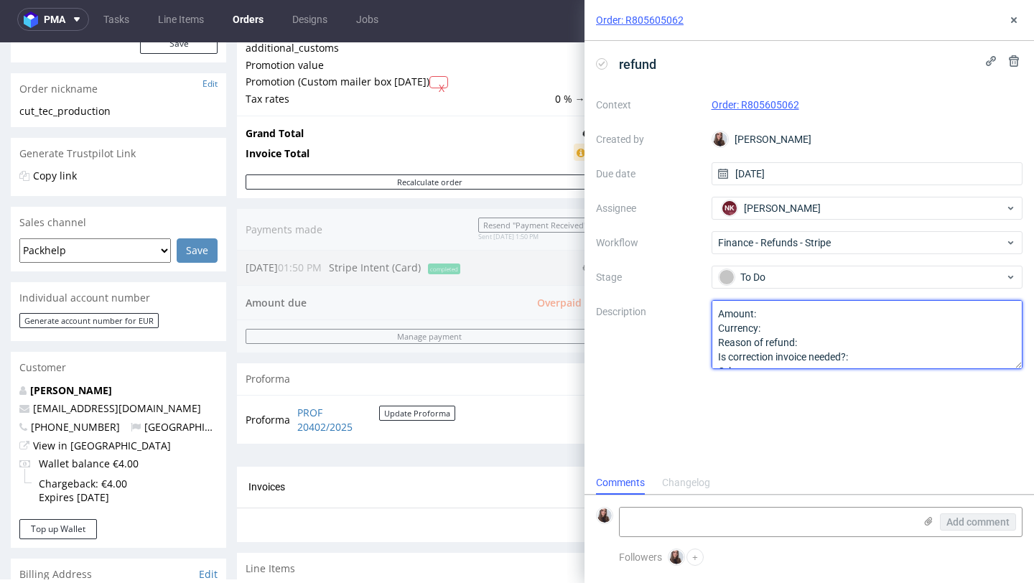
click at [798, 312] on textarea "Amount: Currency: Reason of refund: Is correction invoice needed?: Other:" at bounding box center [867, 334] width 312 height 69
click at [800, 328] on textarea "Amount: Currency: Reason of refund: Is correction invoice needed?: Other:" at bounding box center [867, 334] width 312 height 69
click at [820, 341] on textarea "Amount: Currency: Reason of refund: Is correction invoice needed?: Other:" at bounding box center [867, 334] width 312 height 69
click at [890, 359] on textarea "Amount: Currency: Reason of refund: Is correction invoice needed?: Other:" at bounding box center [867, 334] width 312 height 69
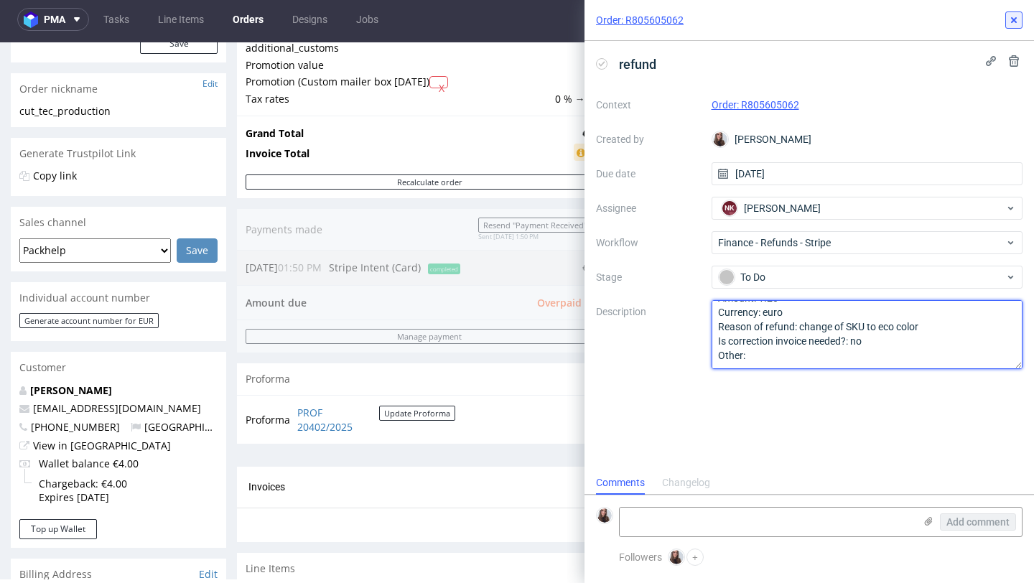
type textarea "Amount: 1.20 Currency: euro Reason of refund: change of SKU to eco color Is cor…"
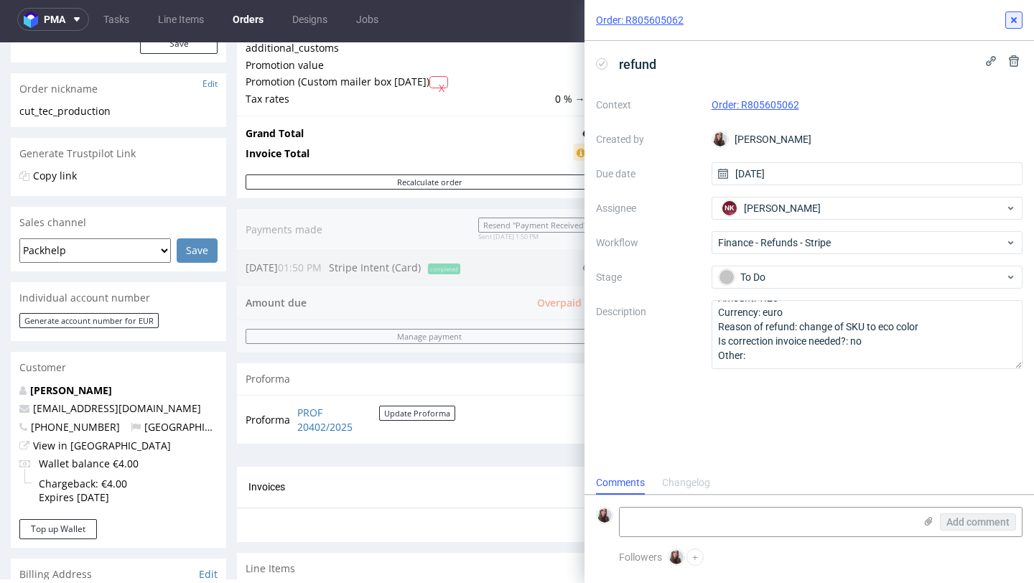
click at [1021, 17] on button at bounding box center [1013, 19] width 17 height 17
